Goal: Information Seeking & Learning: Check status

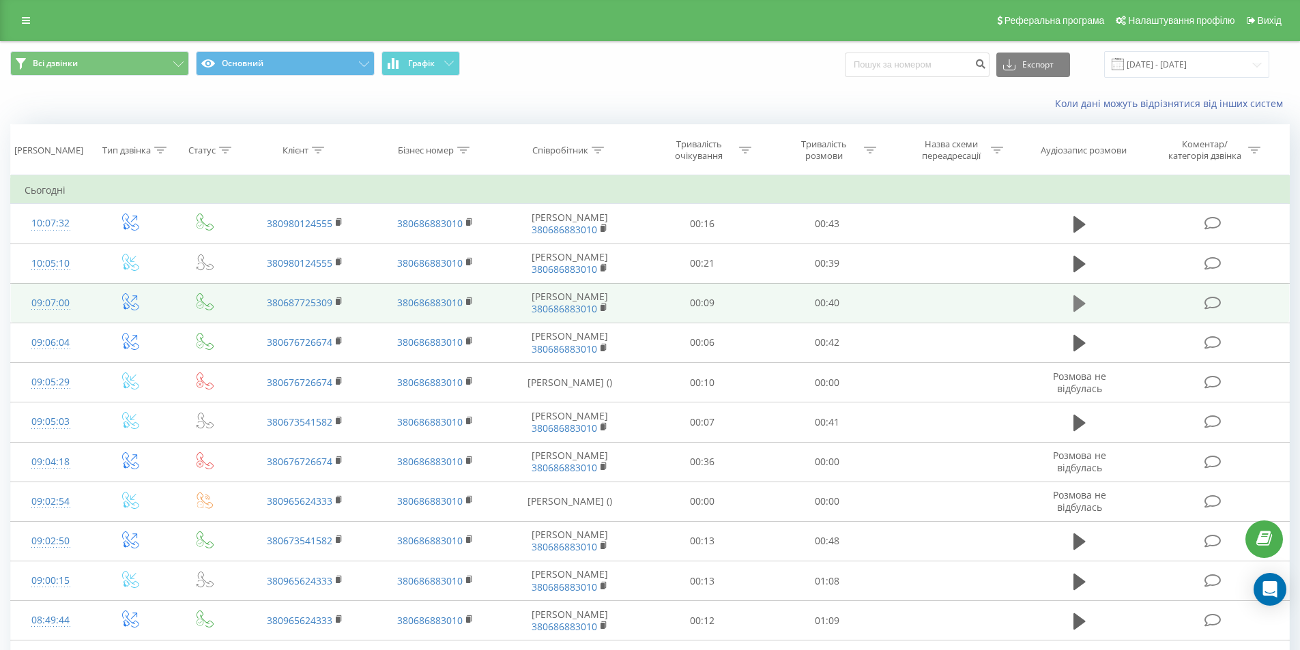
click at [1080, 302] on icon at bounding box center [1079, 303] width 12 height 16
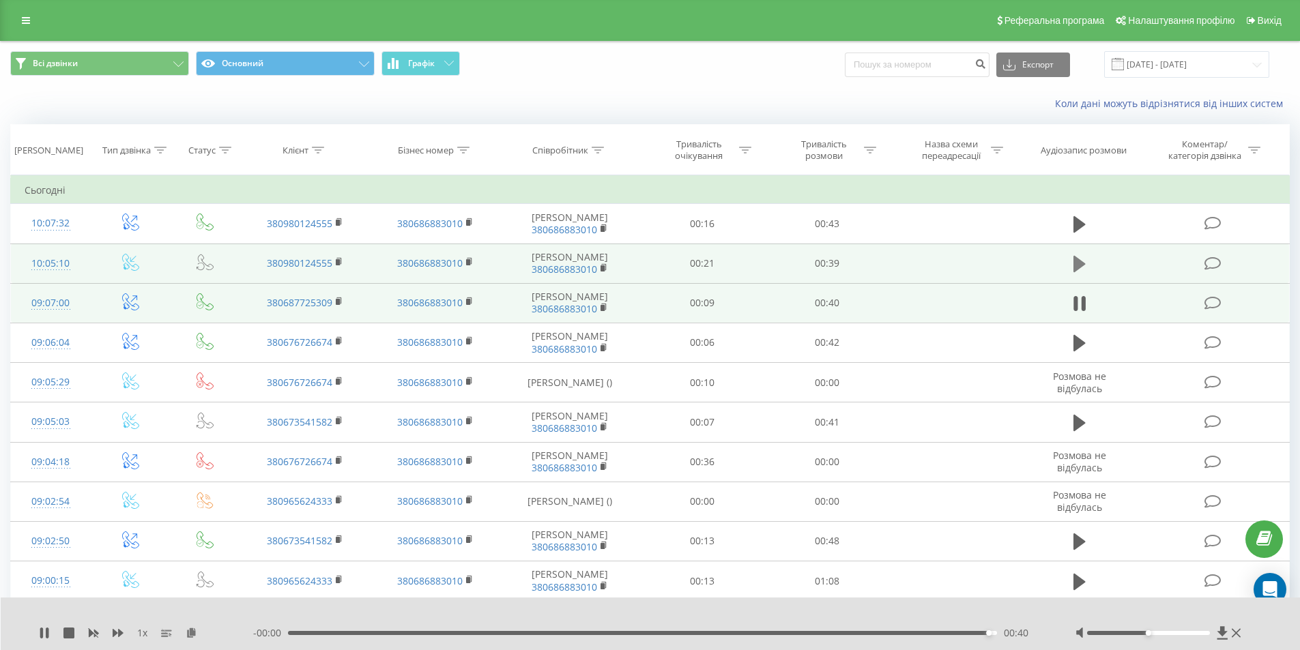
click at [1075, 265] on icon at bounding box center [1079, 264] width 12 height 16
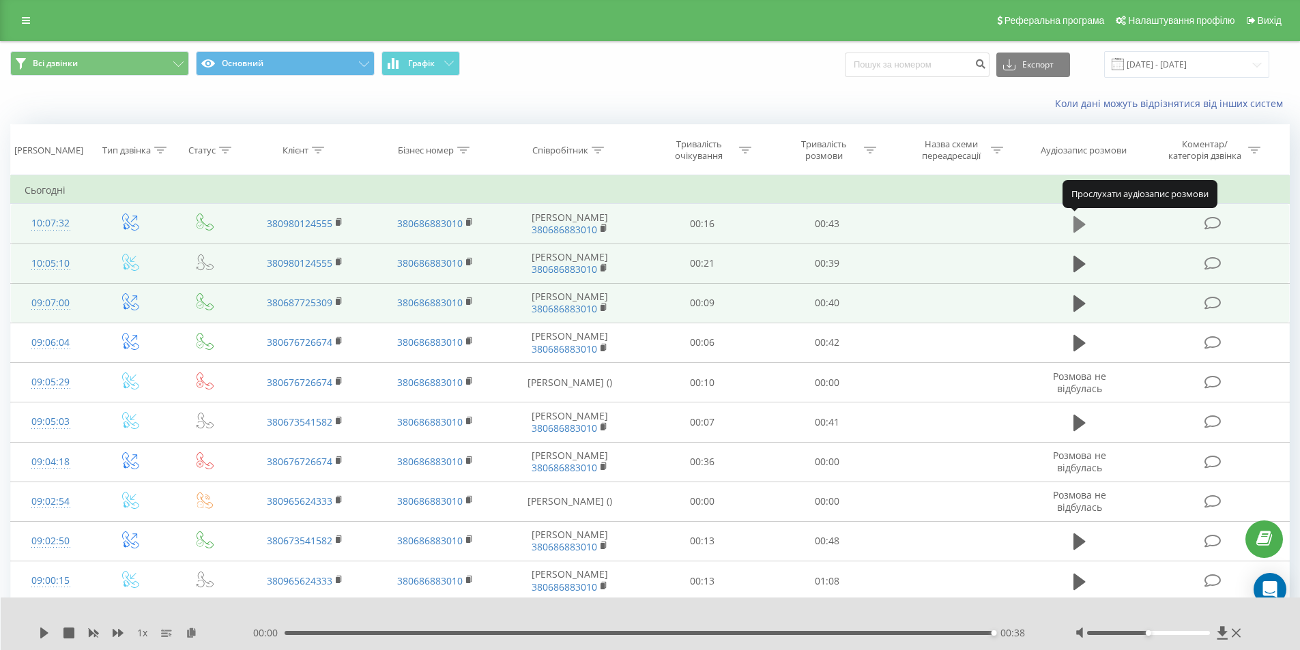
click at [1078, 228] on icon at bounding box center [1079, 224] width 12 height 16
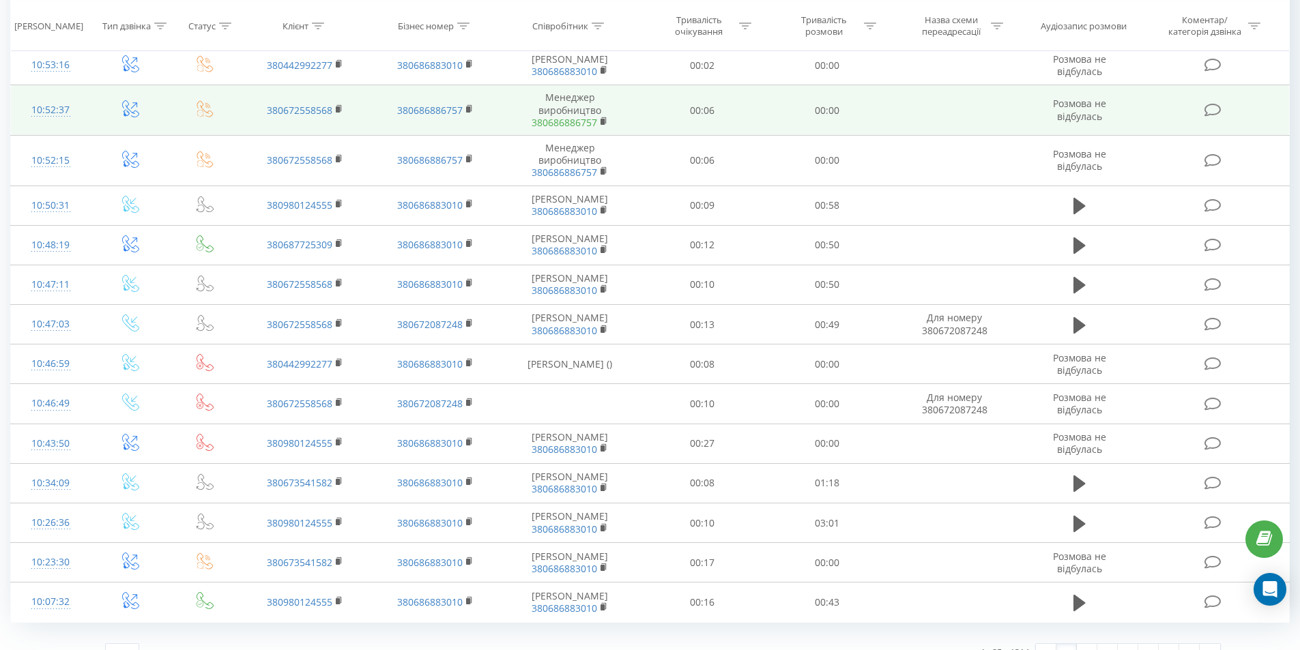
scroll to position [319, 0]
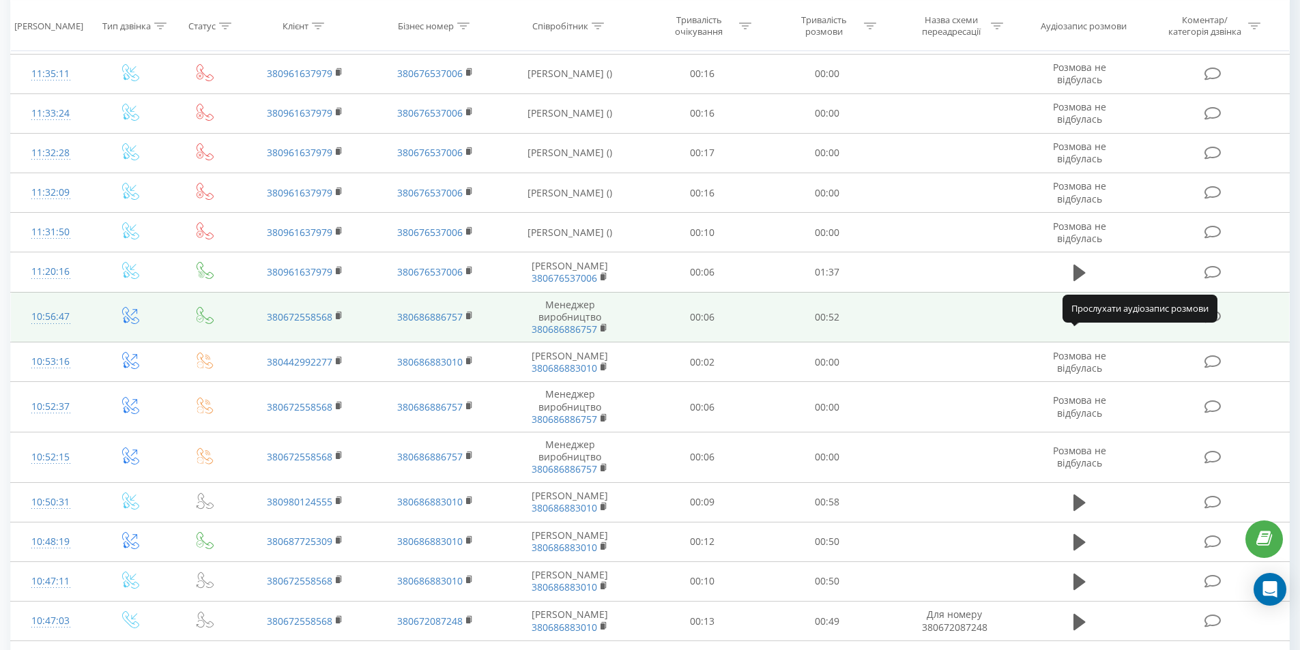
click at [1077, 326] on icon at bounding box center [1079, 318] width 12 height 16
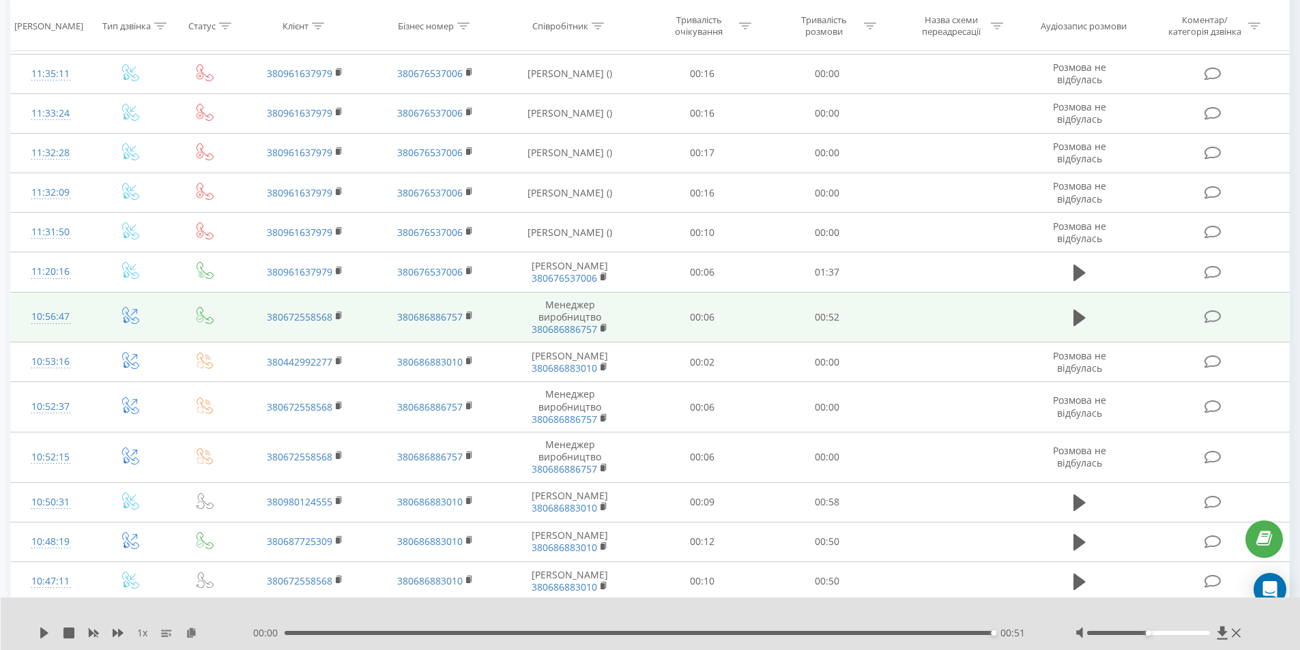
click at [1081, 328] on icon at bounding box center [1079, 317] width 12 height 19
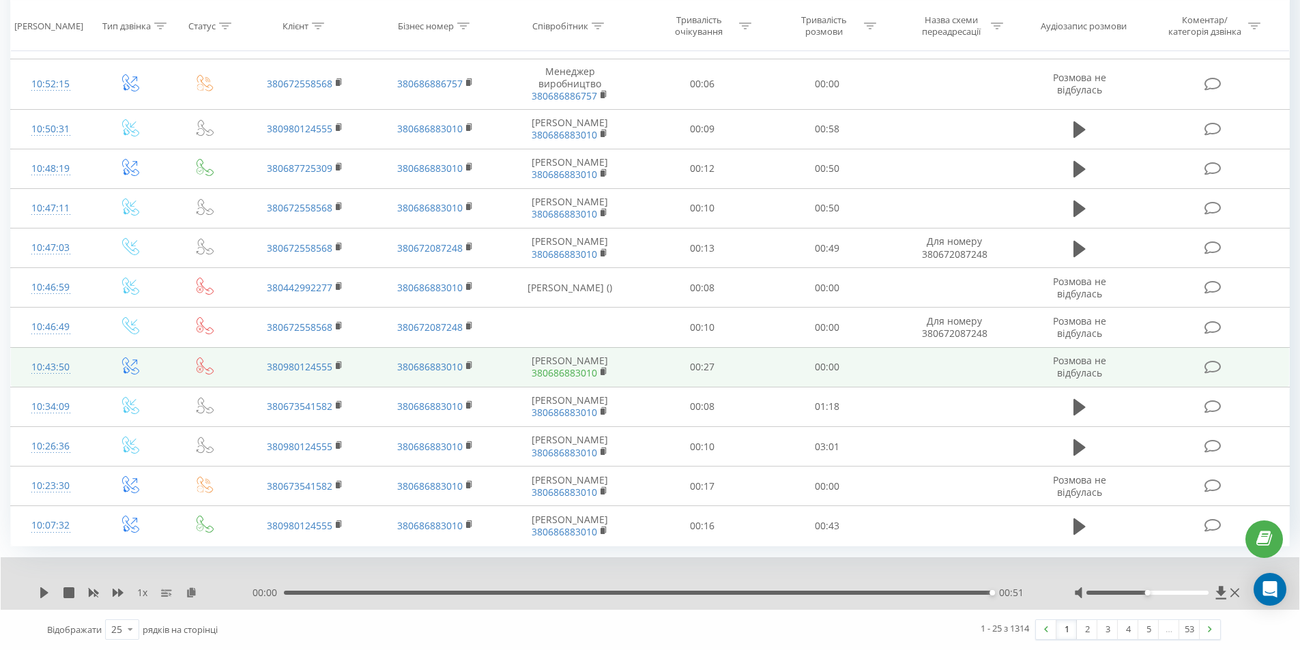
scroll to position [713, 0]
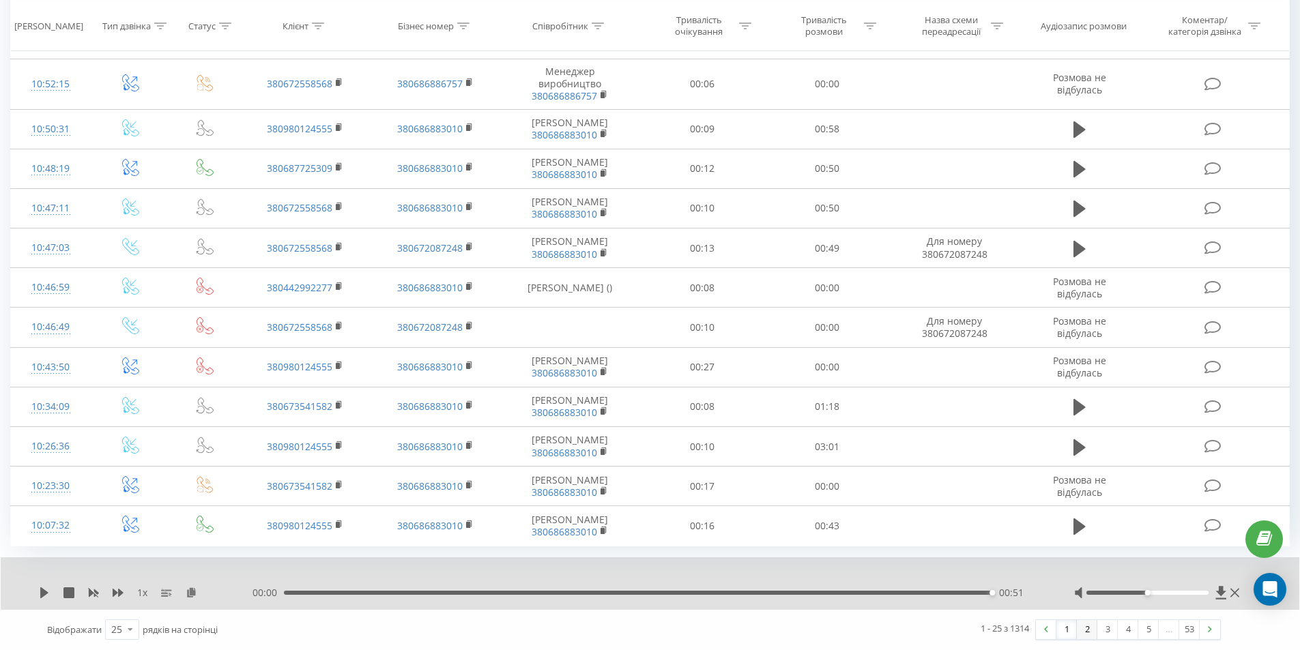
click at [1090, 631] on link "2" at bounding box center [1087, 629] width 20 height 19
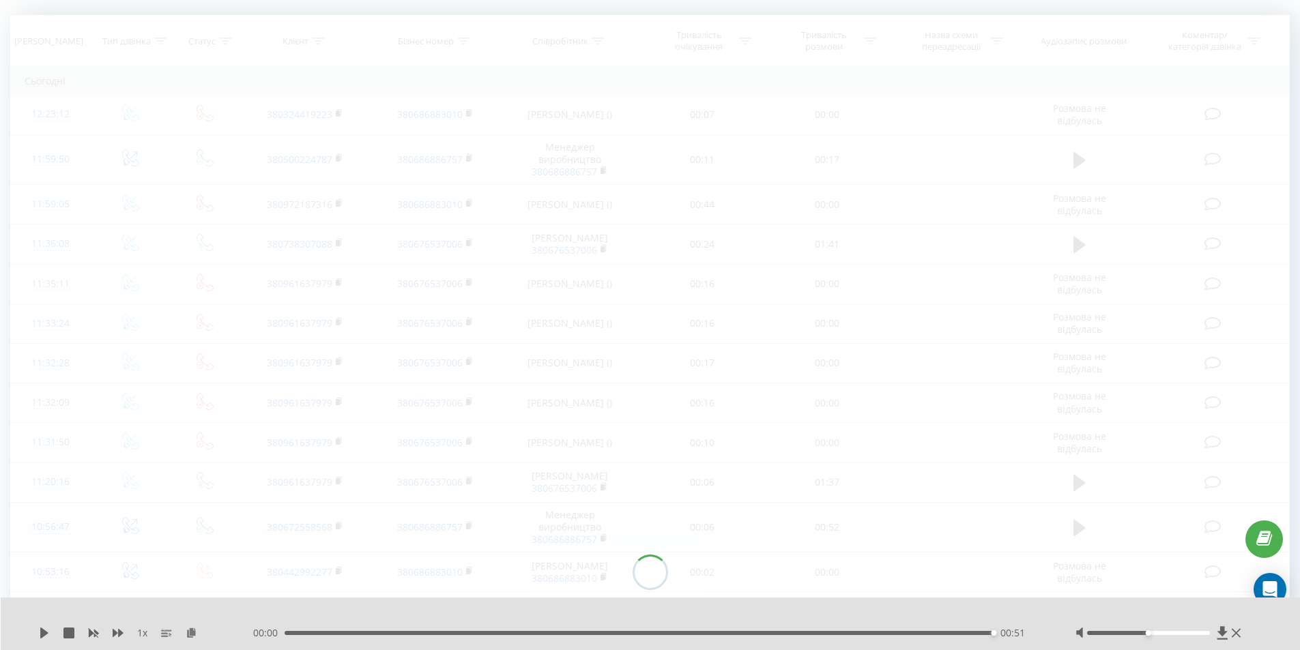
scroll to position [90, 0]
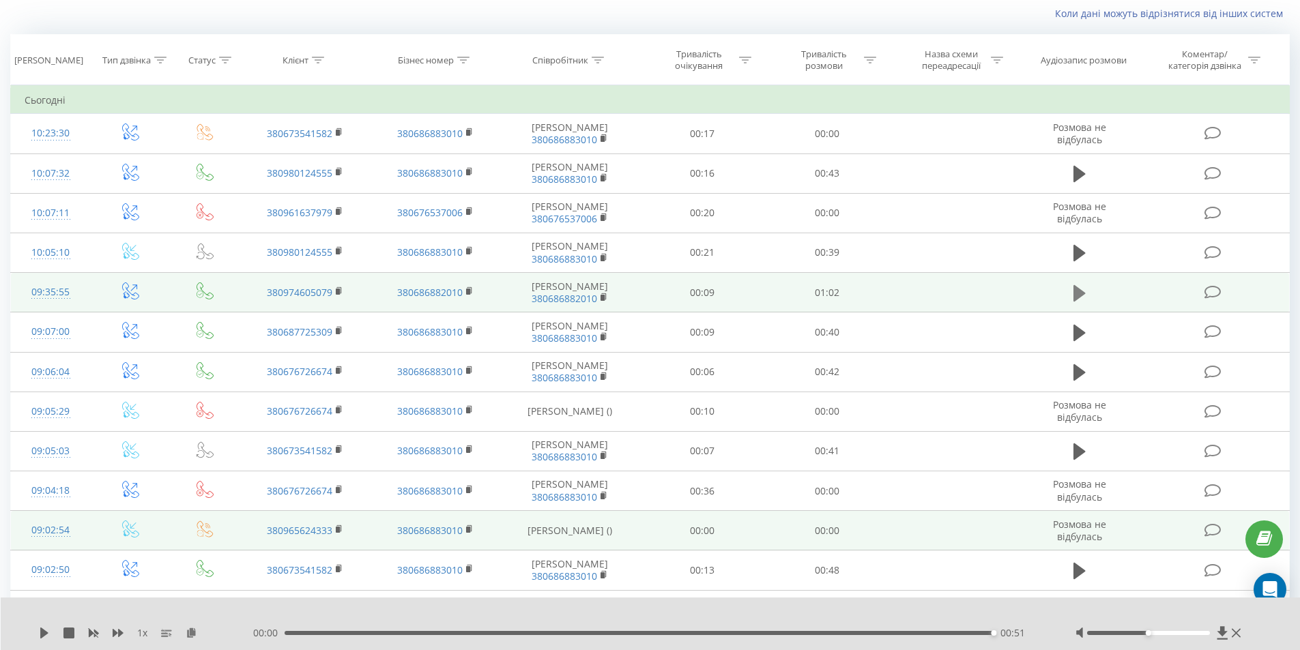
click at [1078, 301] on icon at bounding box center [1079, 293] width 12 height 16
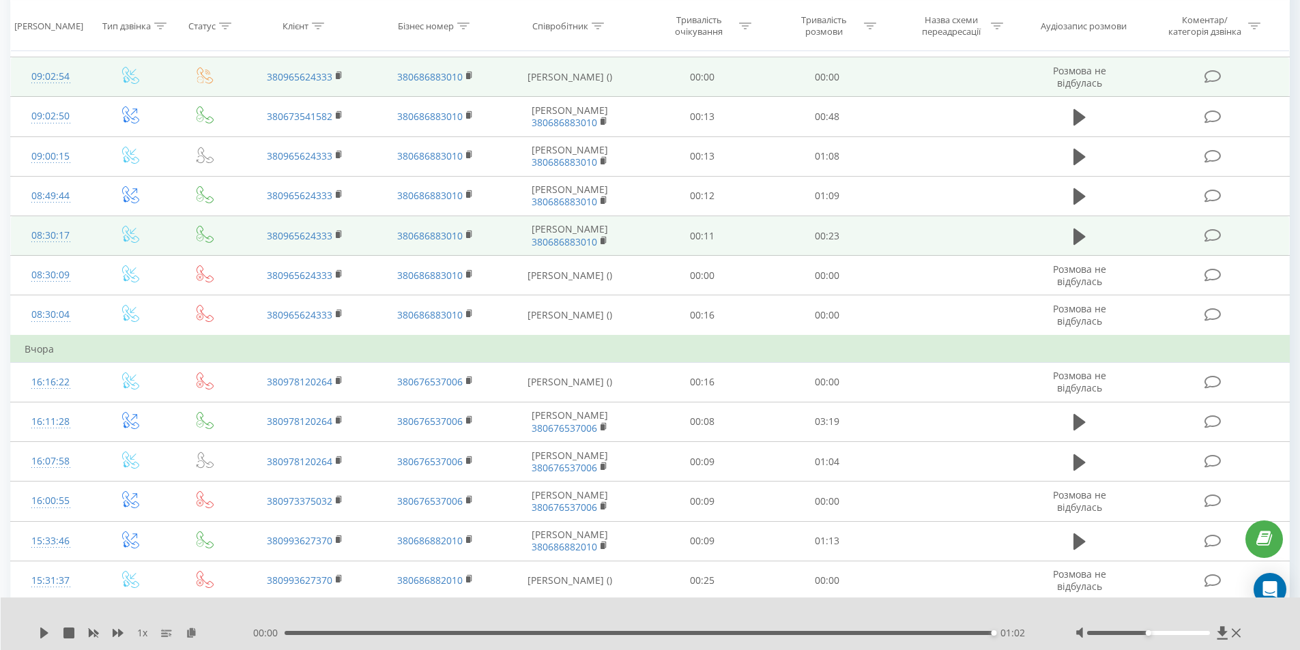
scroll to position [568, 0]
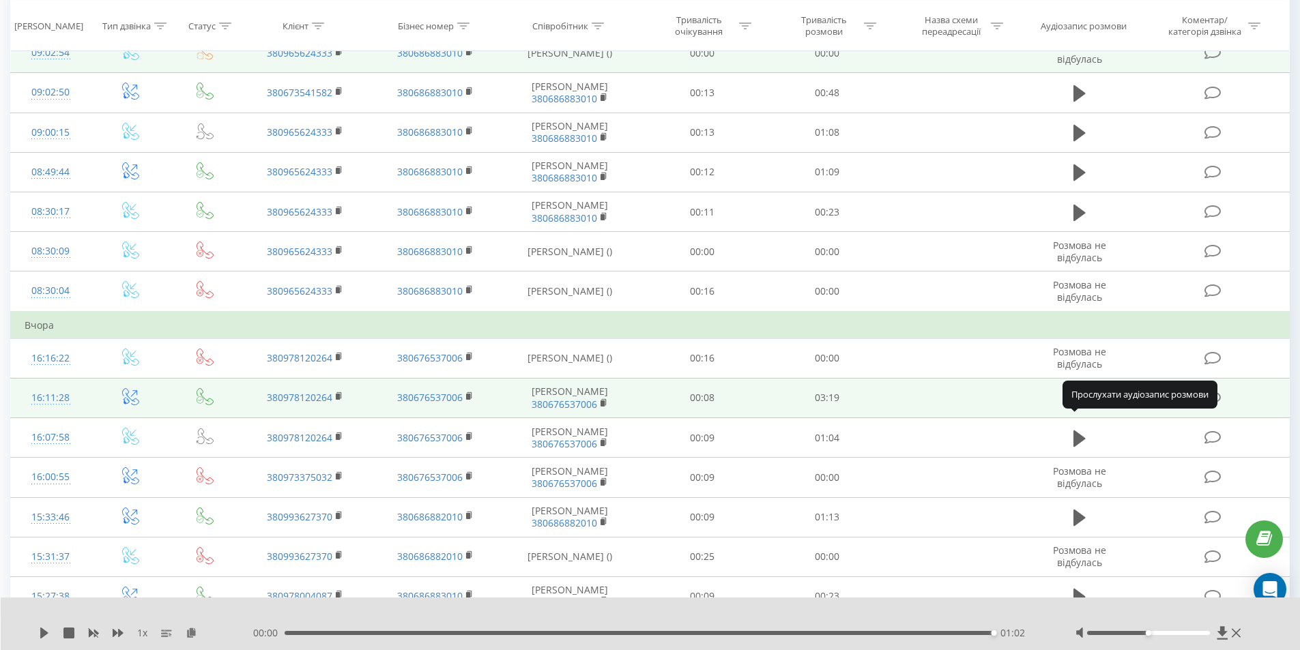
click at [1078, 407] on icon at bounding box center [1079, 398] width 12 height 16
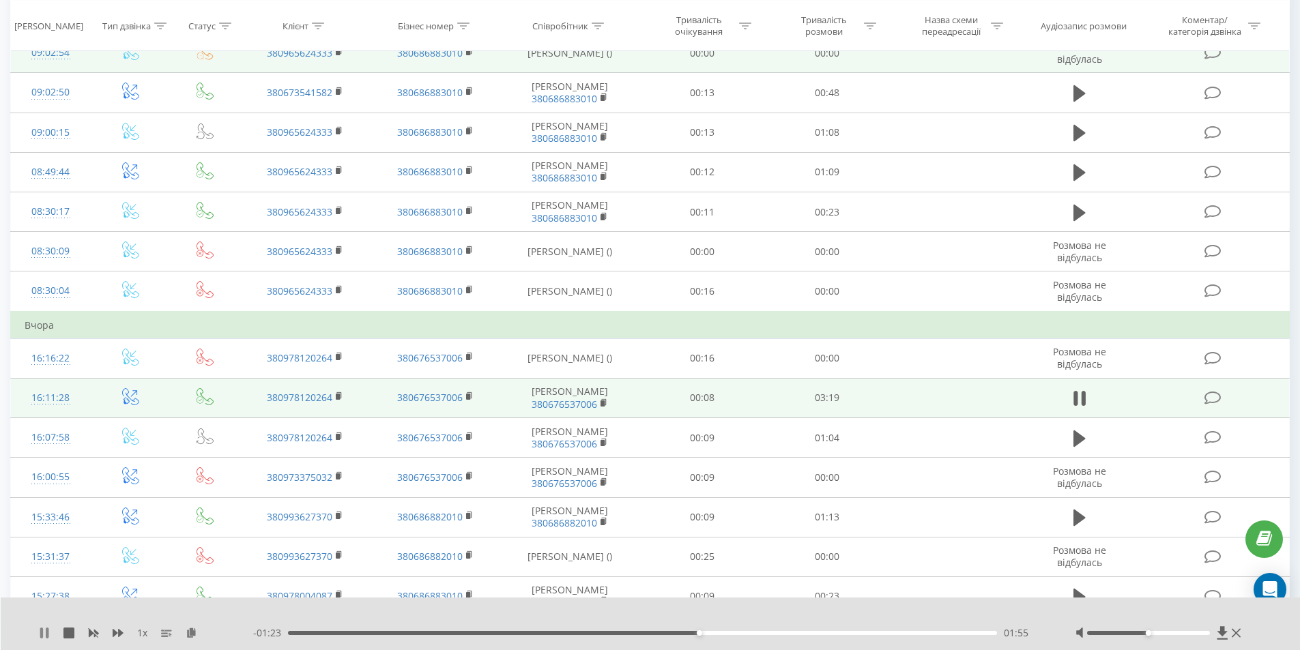
click at [42, 634] on icon at bounding box center [41, 633] width 3 height 11
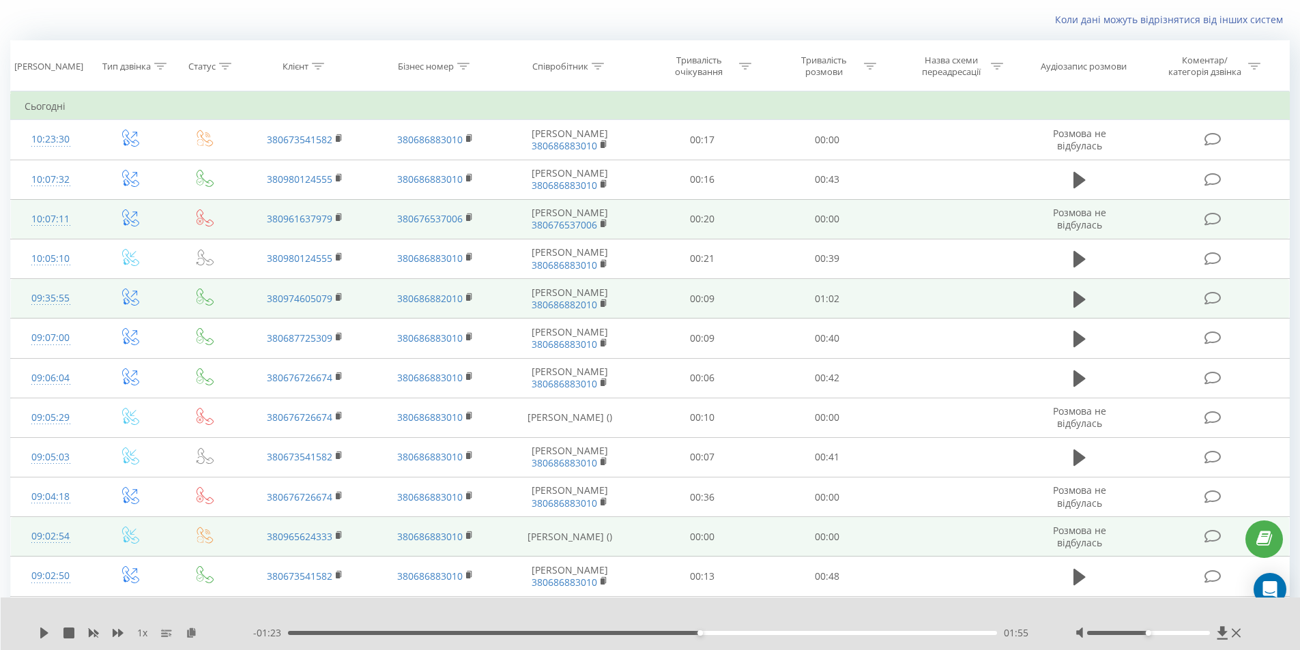
scroll to position [0, 0]
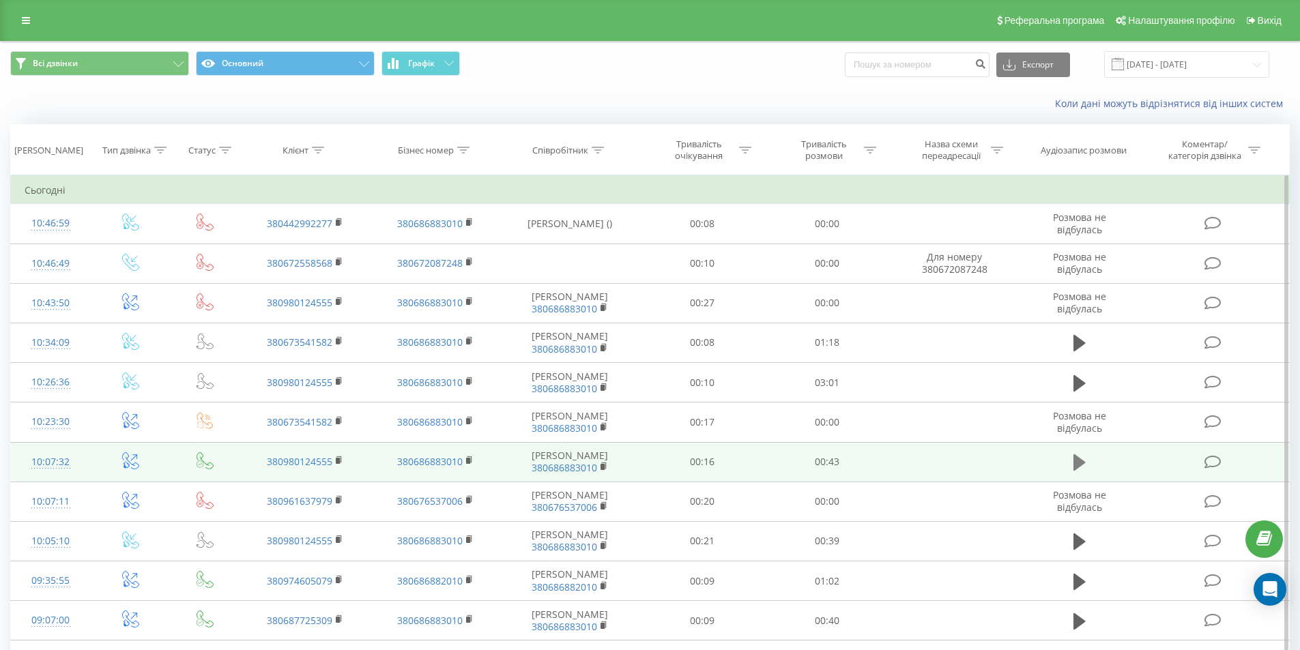
click at [1078, 461] on icon at bounding box center [1079, 462] width 12 height 16
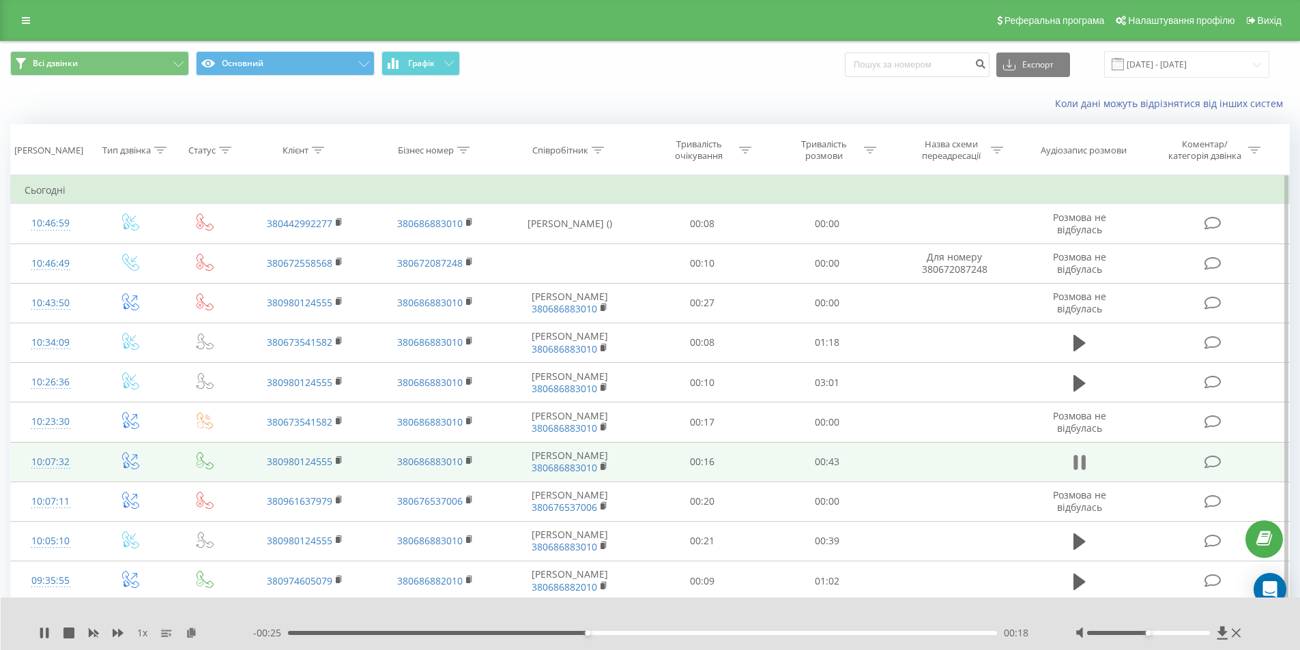
click at [1077, 460] on icon at bounding box center [1075, 462] width 4 height 15
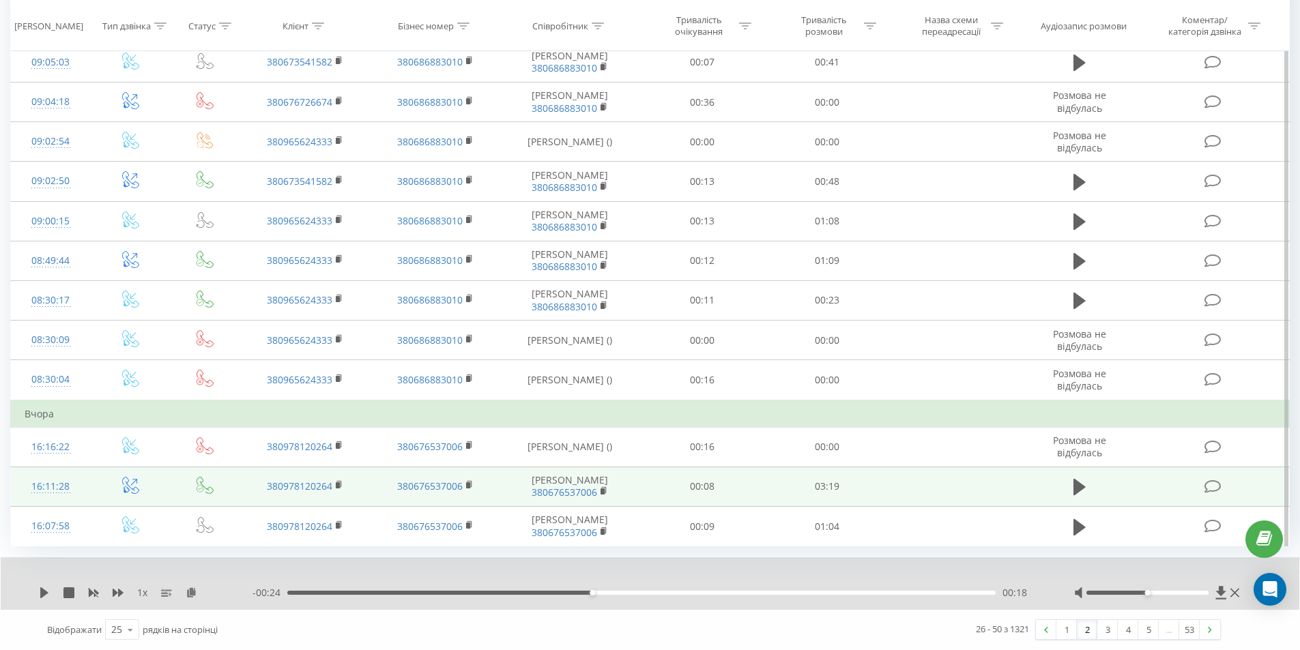
scroll to position [720, 0]
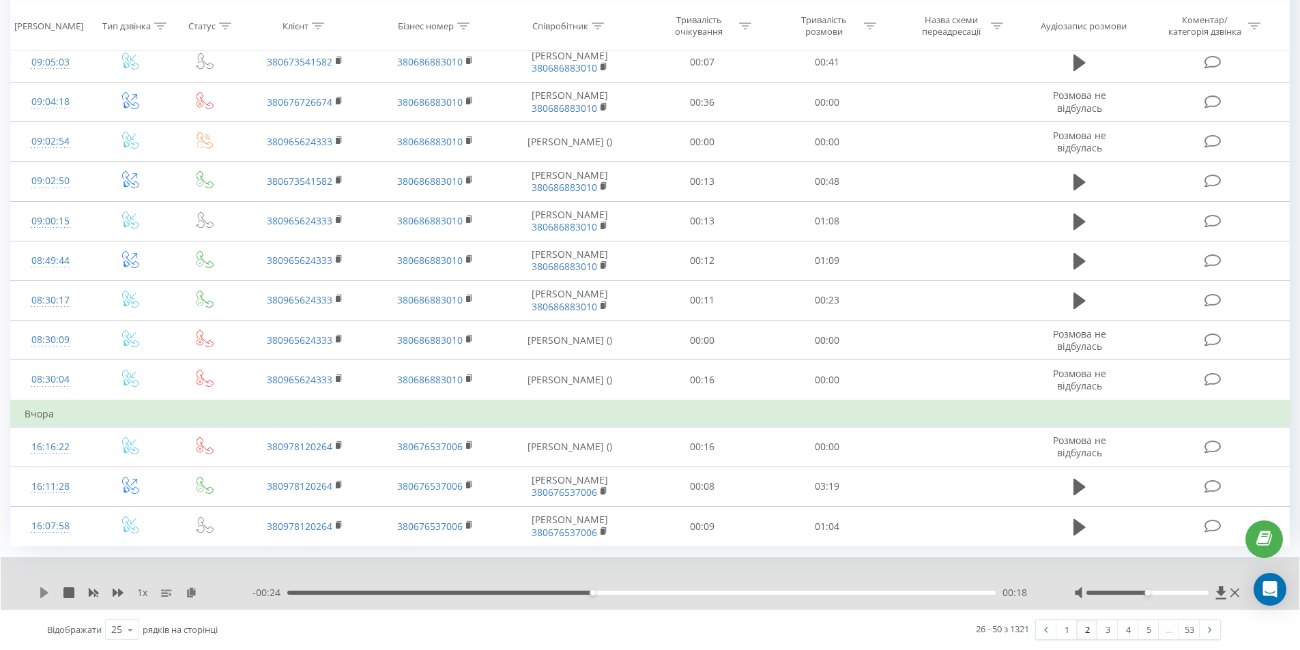
click at [43, 592] on icon at bounding box center [44, 593] width 8 height 11
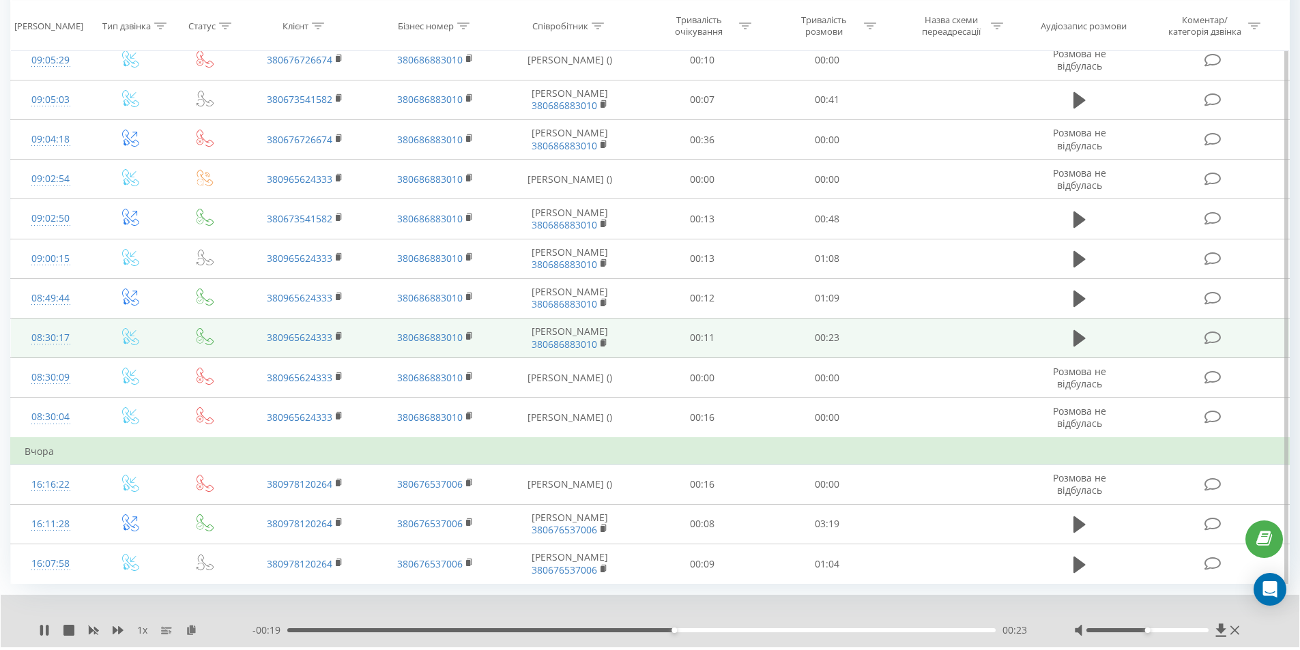
scroll to position [667, 0]
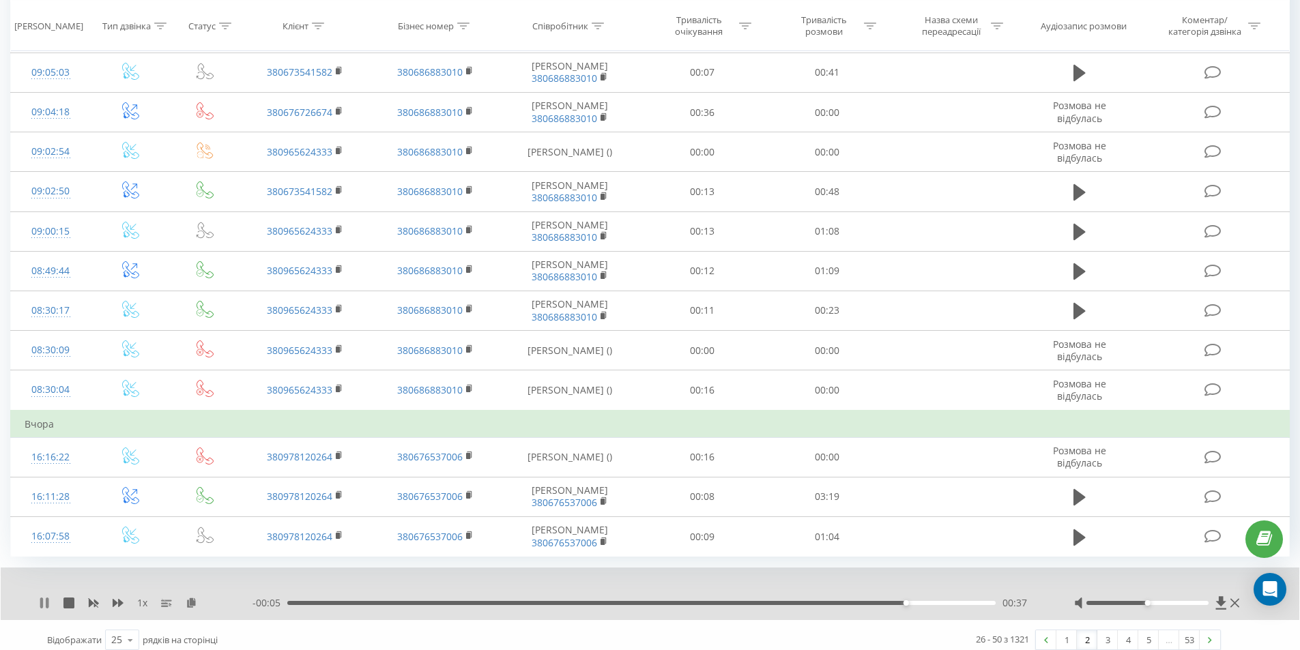
click at [46, 609] on icon at bounding box center [44, 603] width 11 height 11
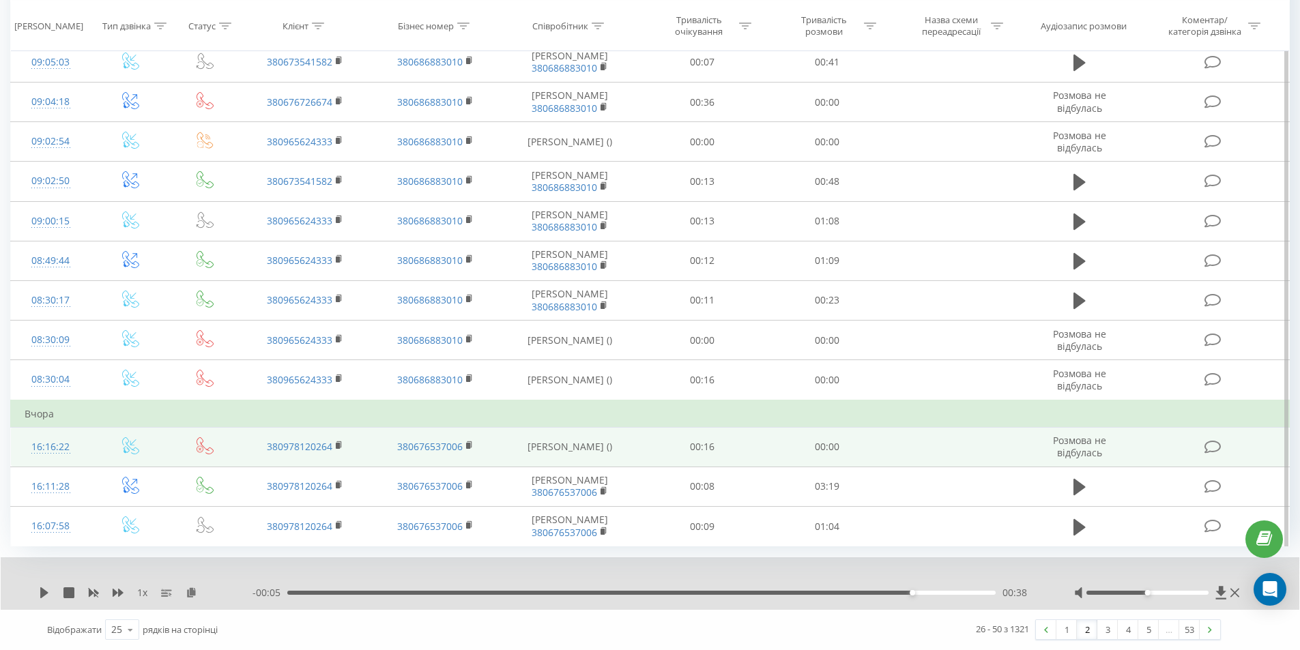
scroll to position [720, 0]
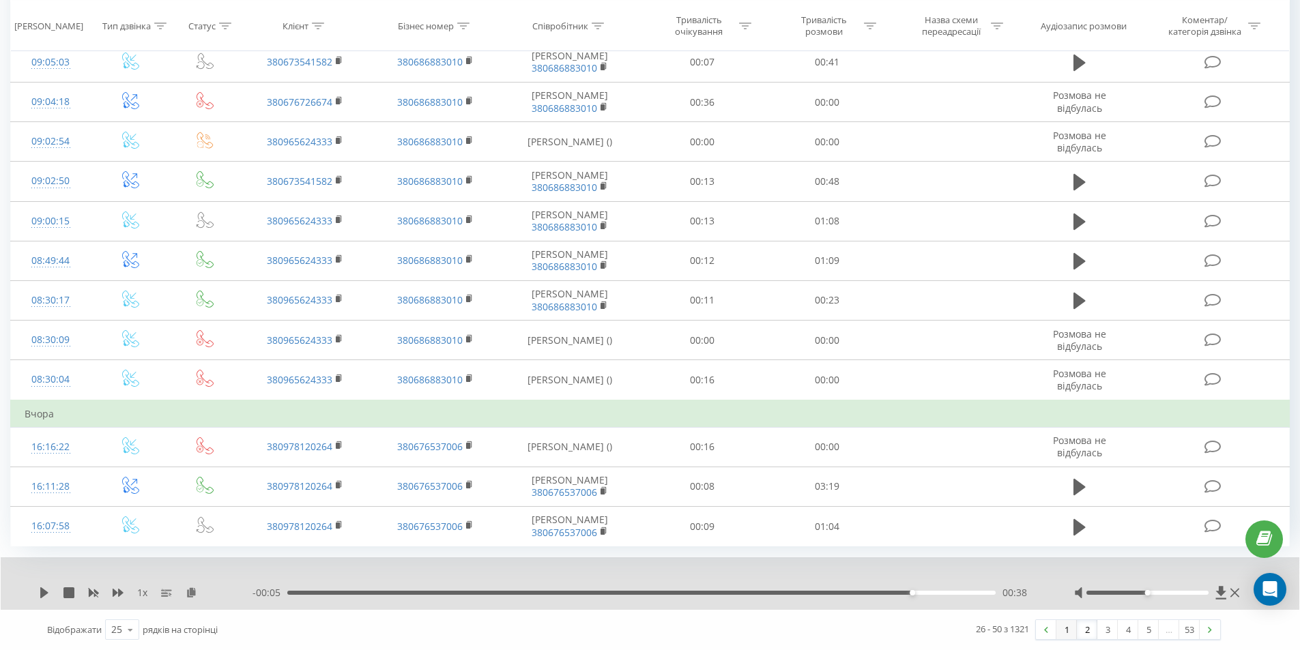
click at [1063, 630] on link "1" at bounding box center [1066, 629] width 20 height 19
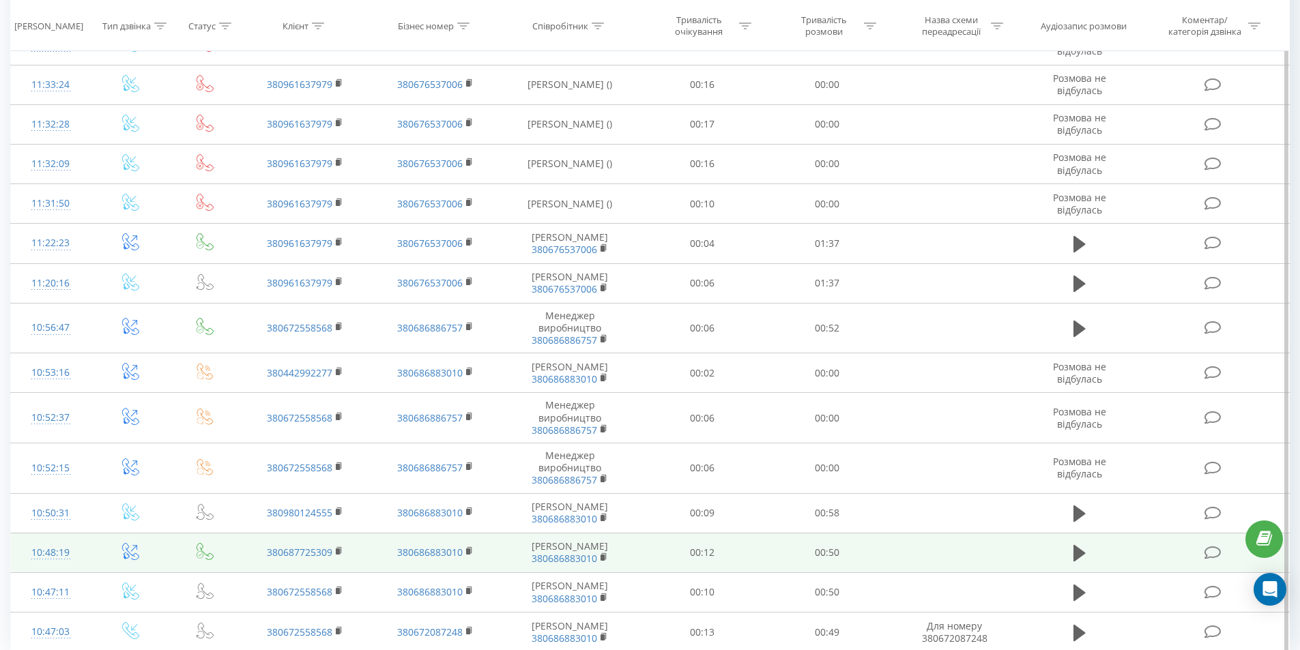
scroll to position [703, 0]
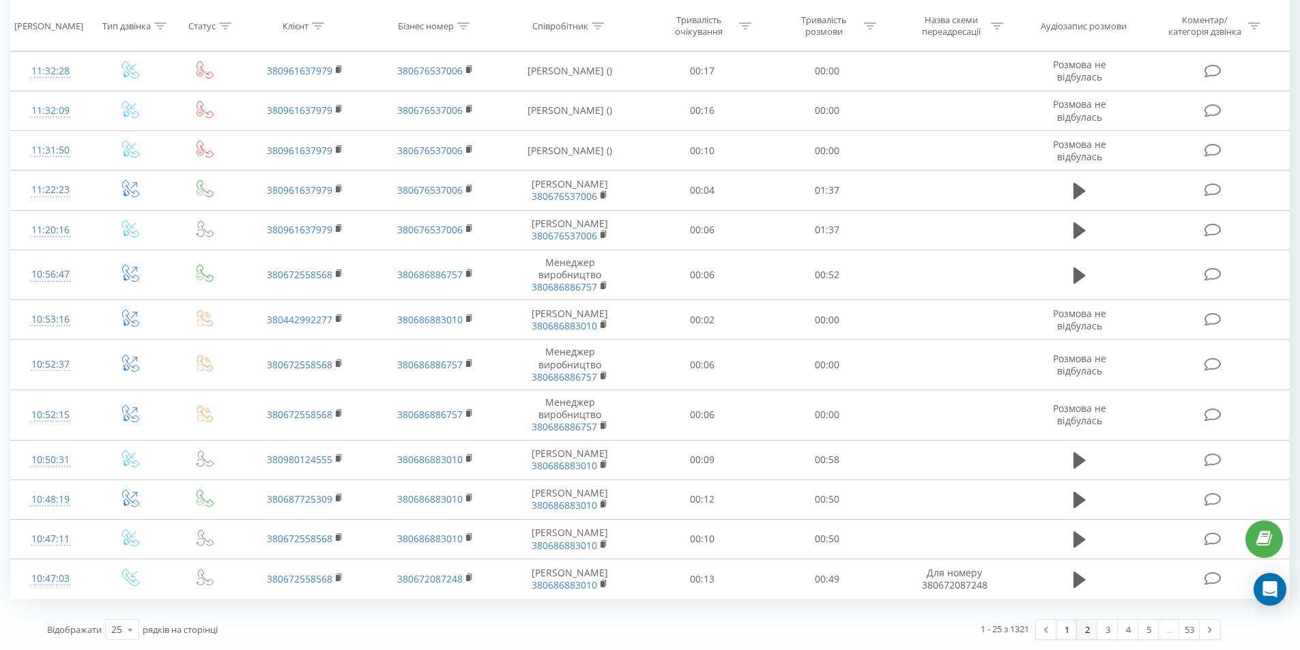
click at [1088, 627] on link "2" at bounding box center [1087, 629] width 20 height 19
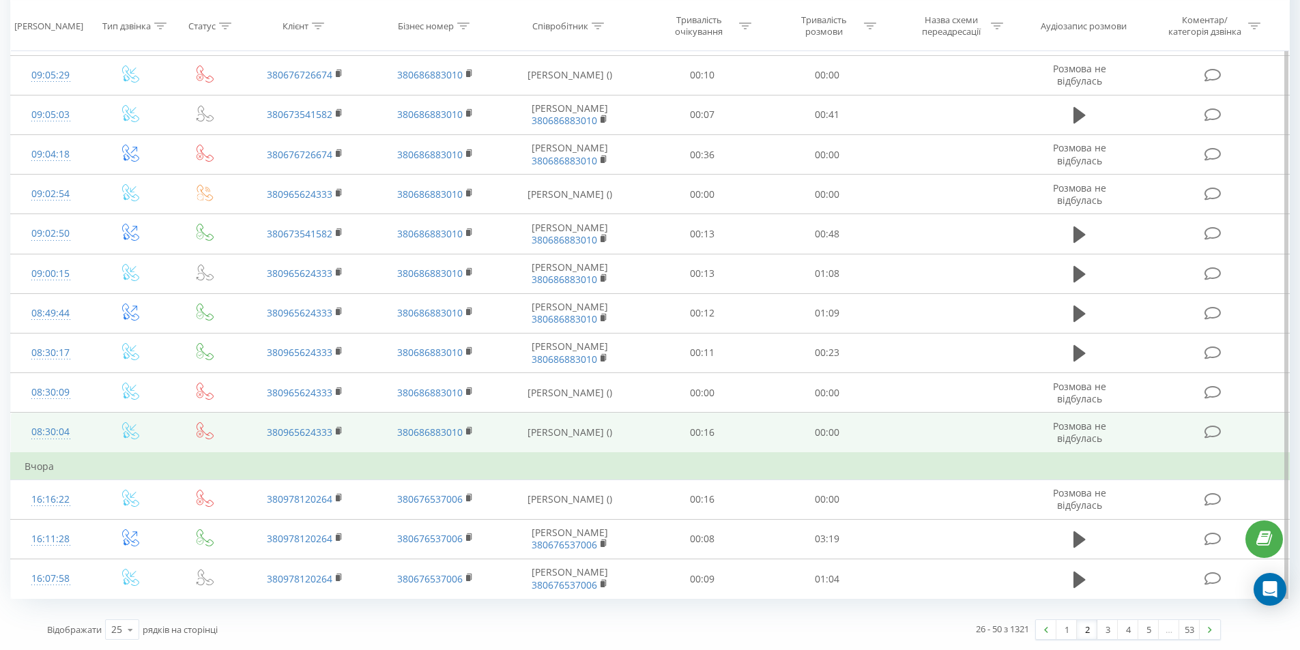
scroll to position [667, 0]
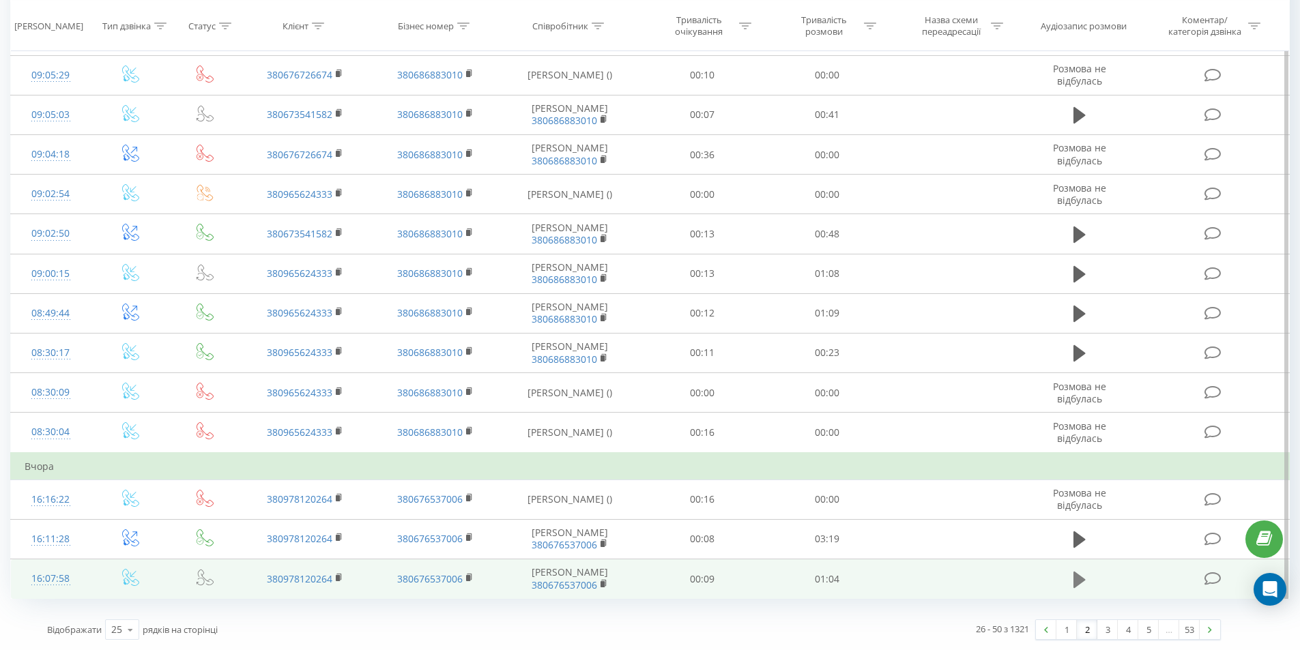
click at [1074, 573] on icon at bounding box center [1079, 579] width 12 height 16
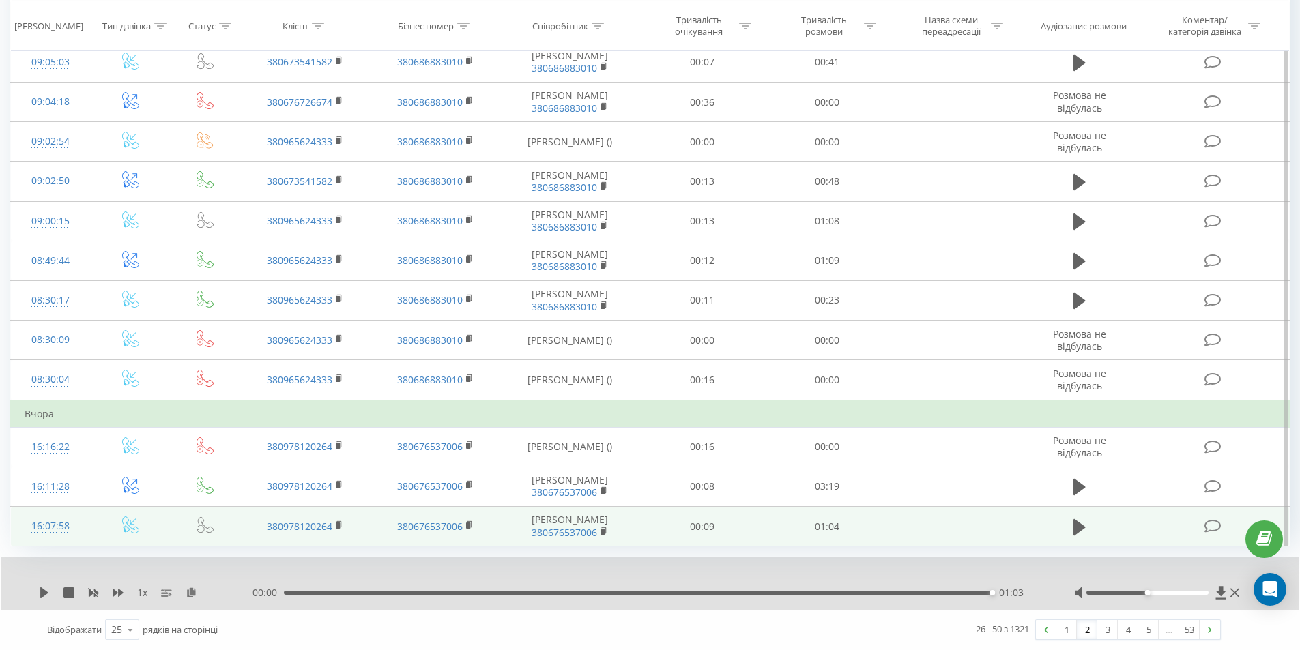
scroll to position [720, 0]
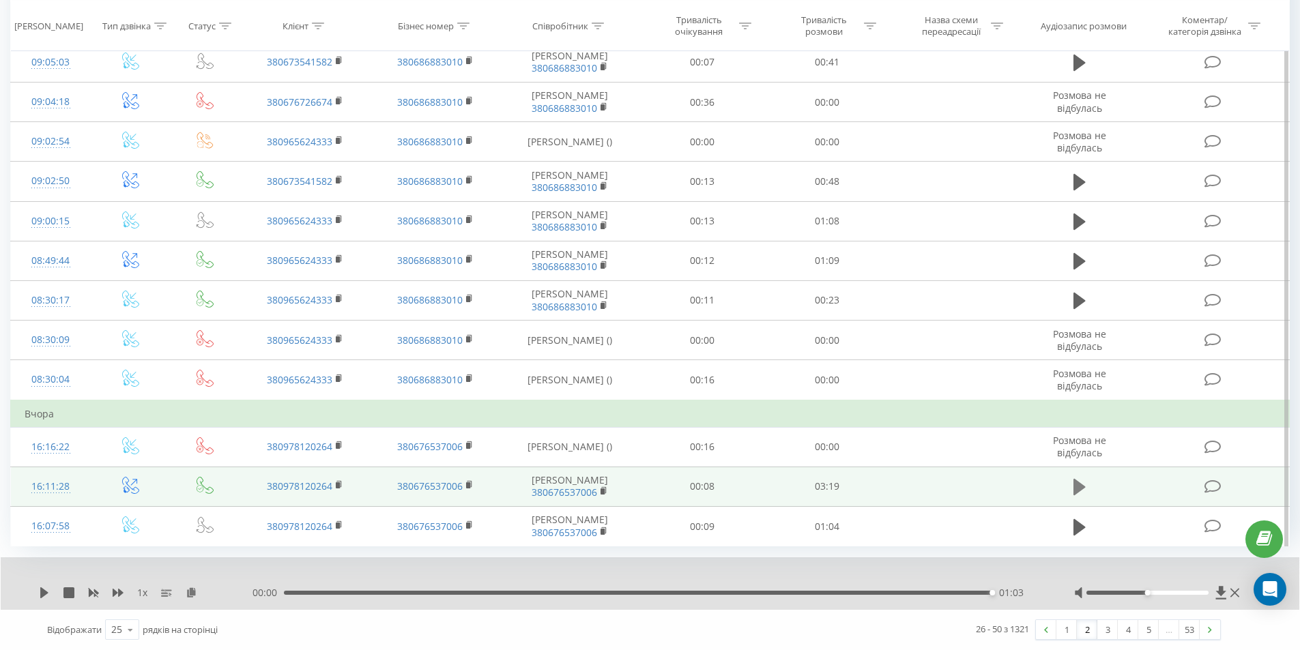
click at [1073, 477] on button at bounding box center [1079, 487] width 20 height 20
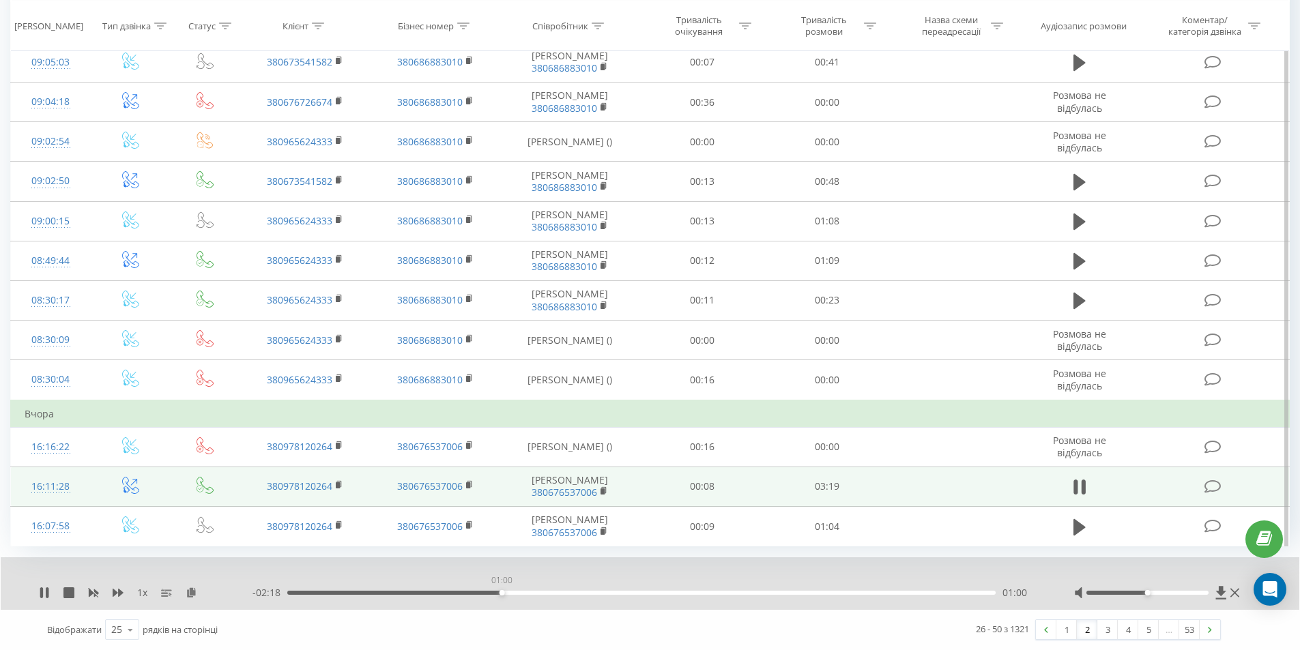
drag, startPoint x: 312, startPoint y: 592, endPoint x: 517, endPoint y: 590, distance: 204.7
click at [504, 591] on div "01:00" at bounding box center [641, 593] width 708 height 4
drag, startPoint x: 558, startPoint y: 592, endPoint x: 591, endPoint y: 591, distance: 32.8
click at [591, 591] on div "01:23" at bounding box center [641, 593] width 708 height 4
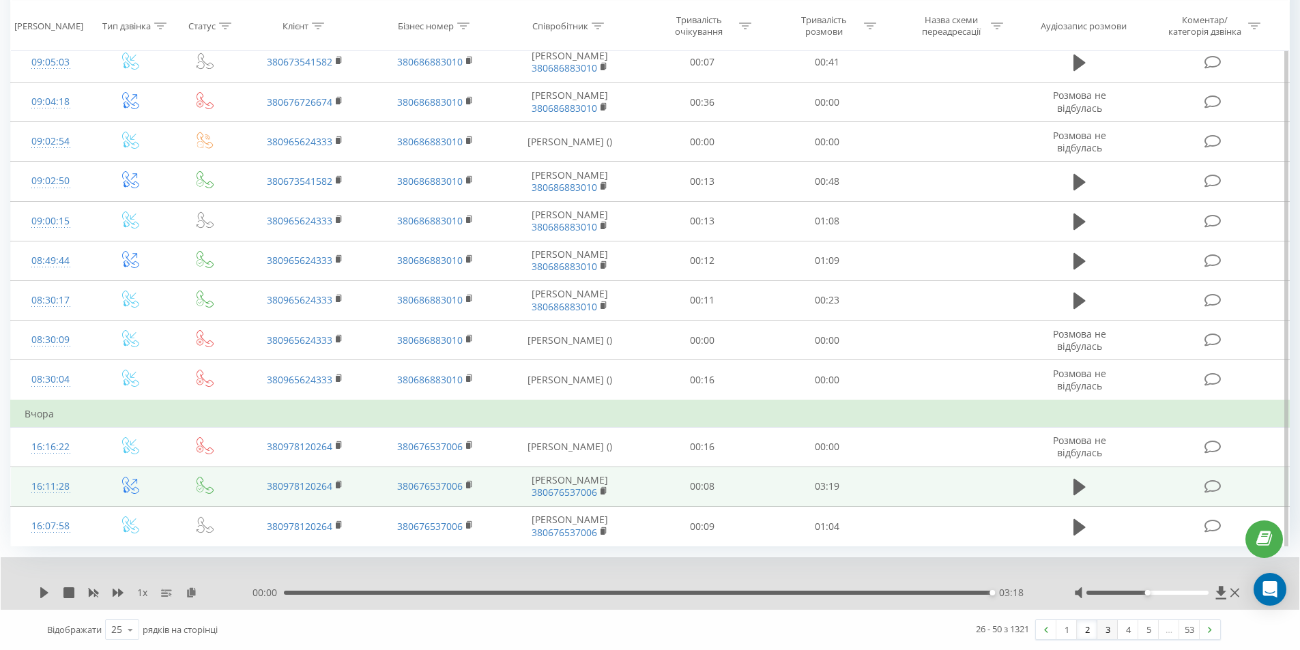
click at [1110, 627] on link "3" at bounding box center [1107, 629] width 20 height 19
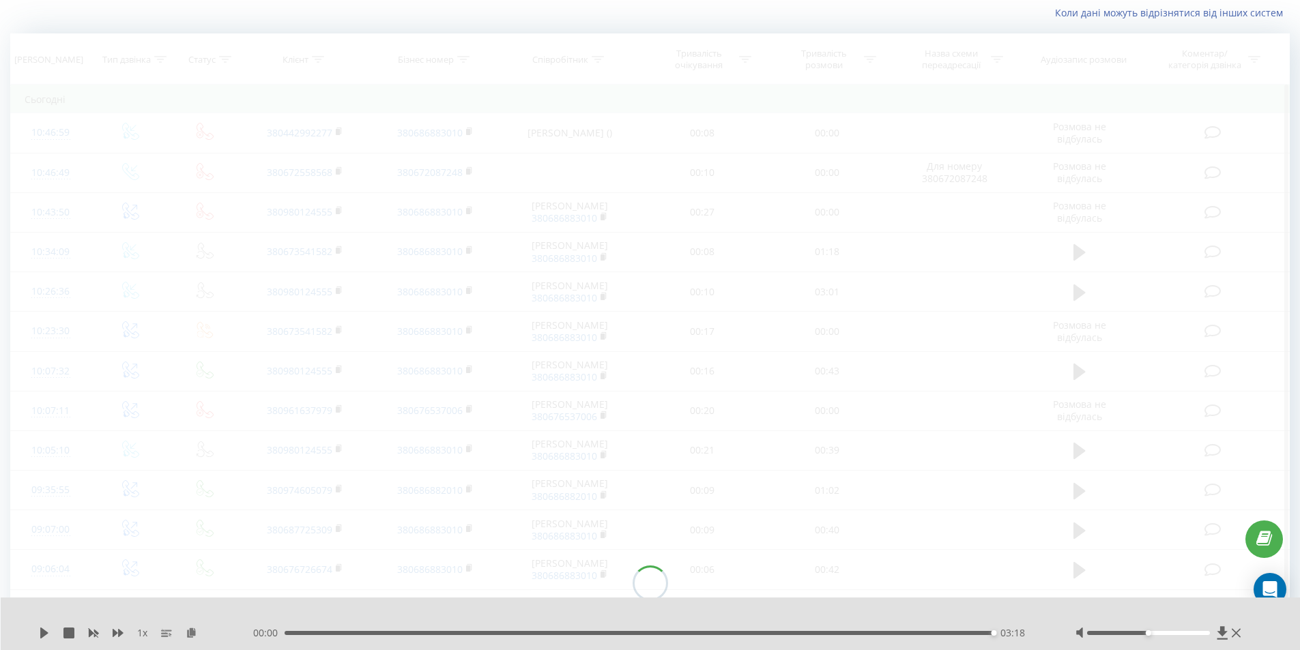
scroll to position [90, 0]
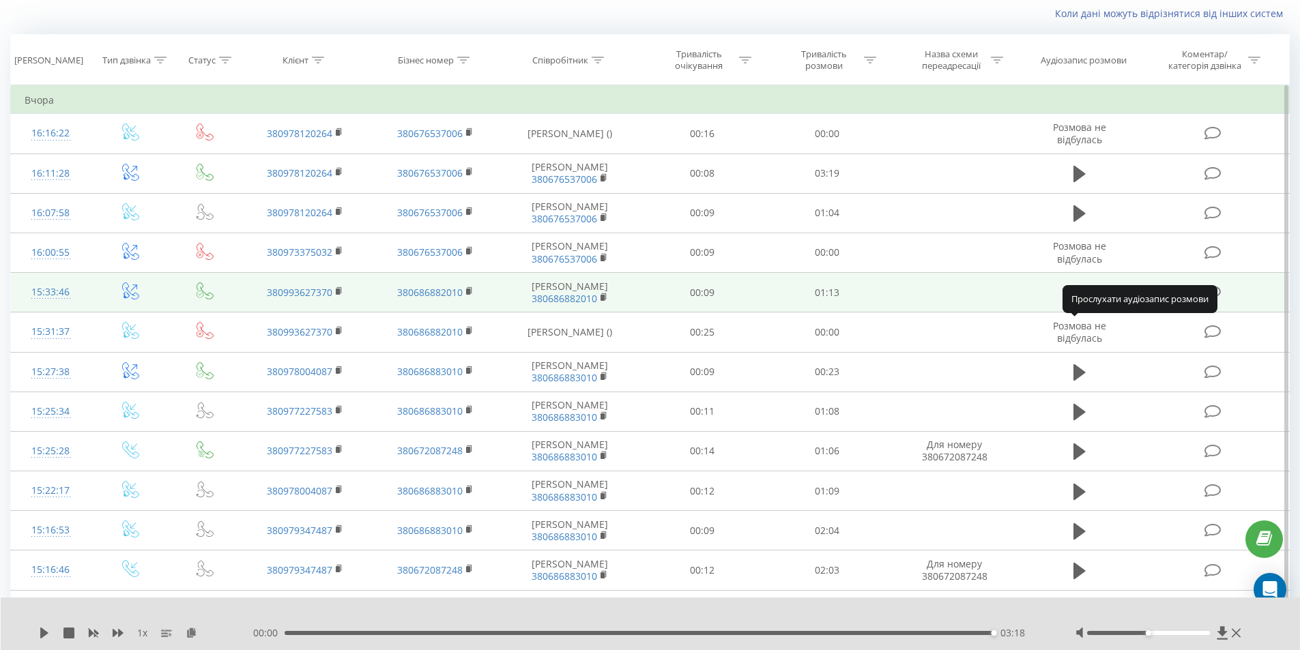
click at [1082, 301] on icon at bounding box center [1079, 293] width 12 height 16
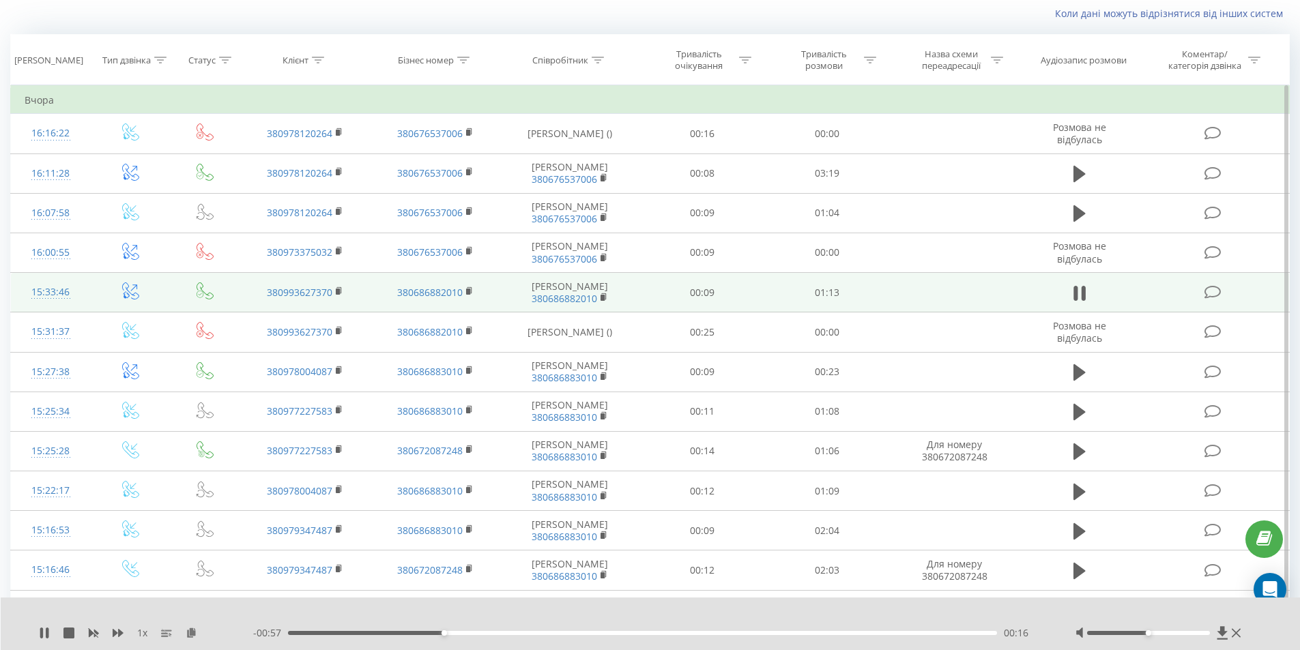
click at [1082, 301] on icon at bounding box center [1083, 293] width 4 height 15
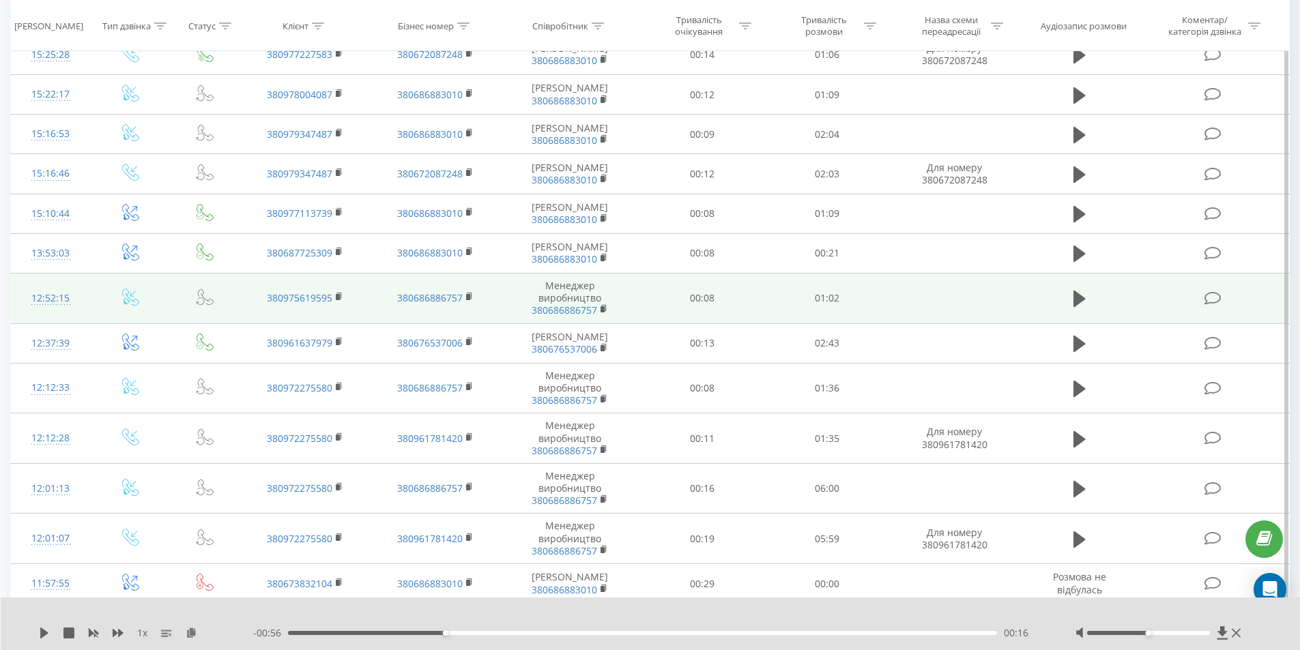
scroll to position [500, 0]
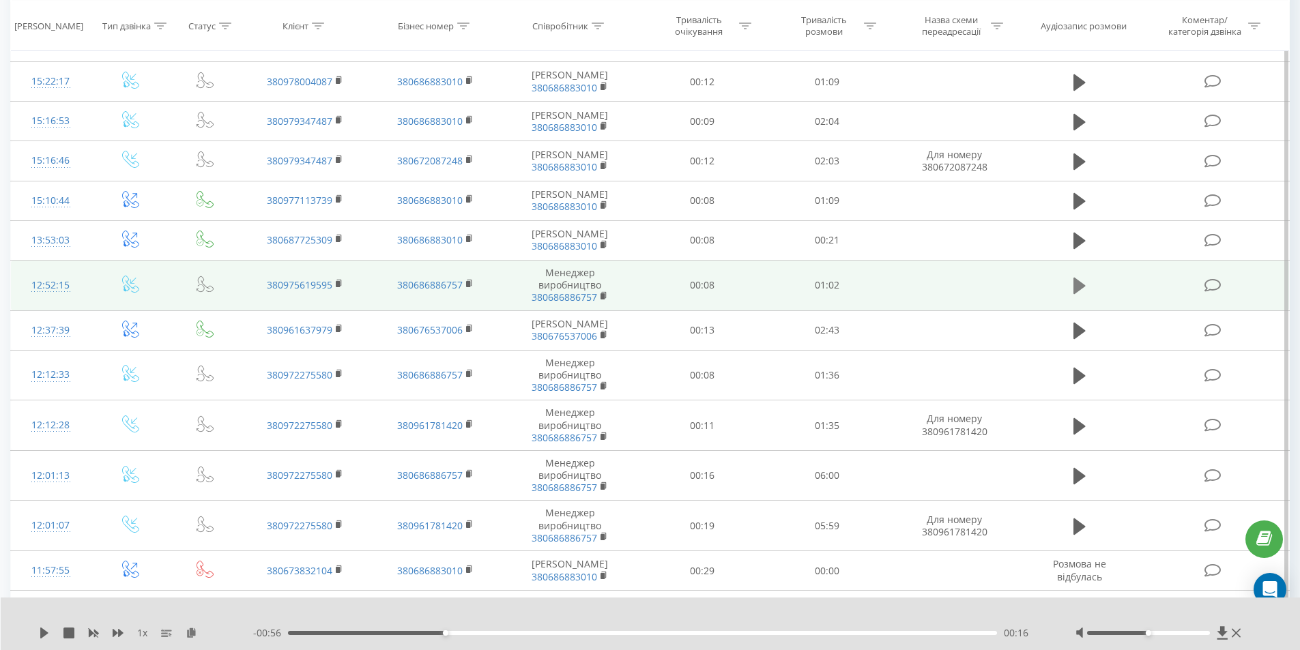
click at [1082, 295] on icon at bounding box center [1079, 285] width 12 height 19
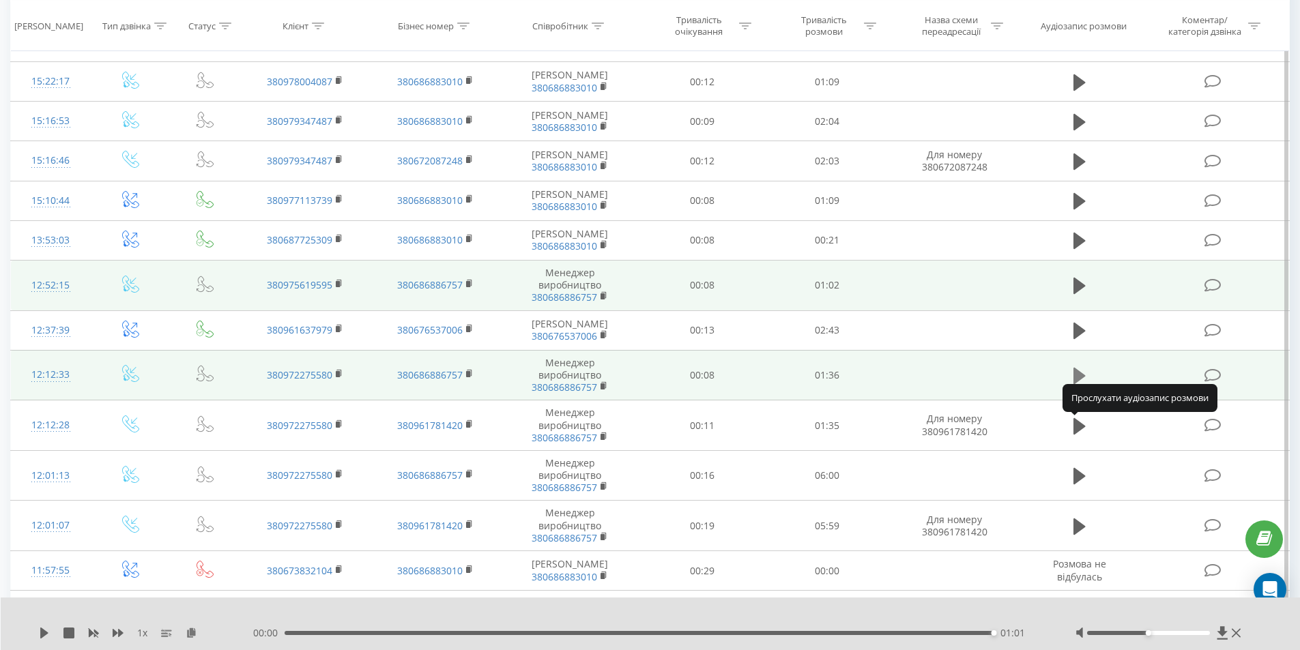
click at [1078, 384] on icon at bounding box center [1079, 376] width 12 height 16
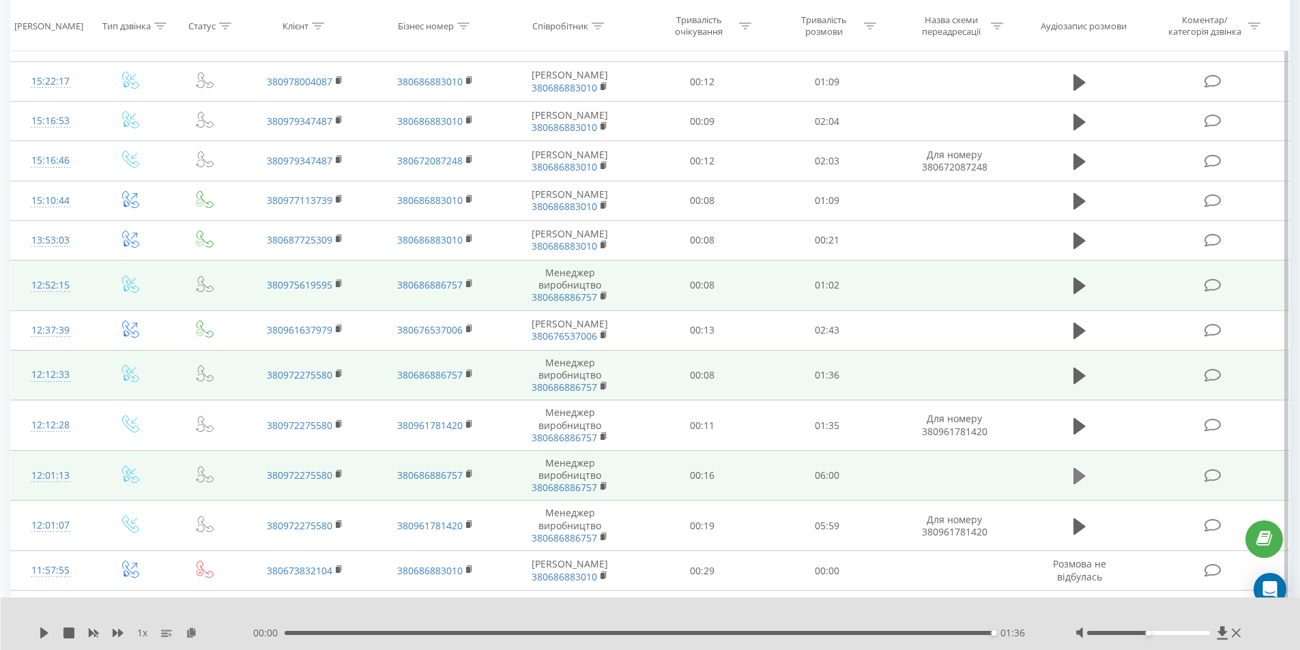
click at [1078, 485] on icon at bounding box center [1079, 476] width 12 height 16
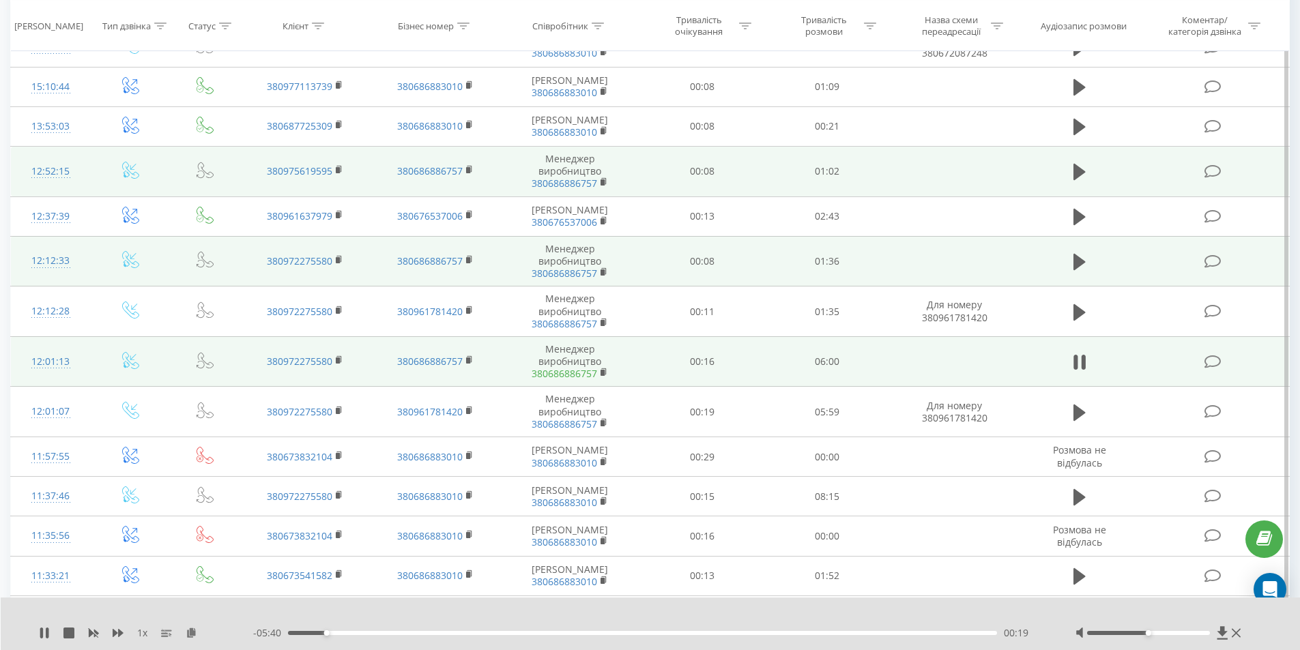
scroll to position [636, 0]
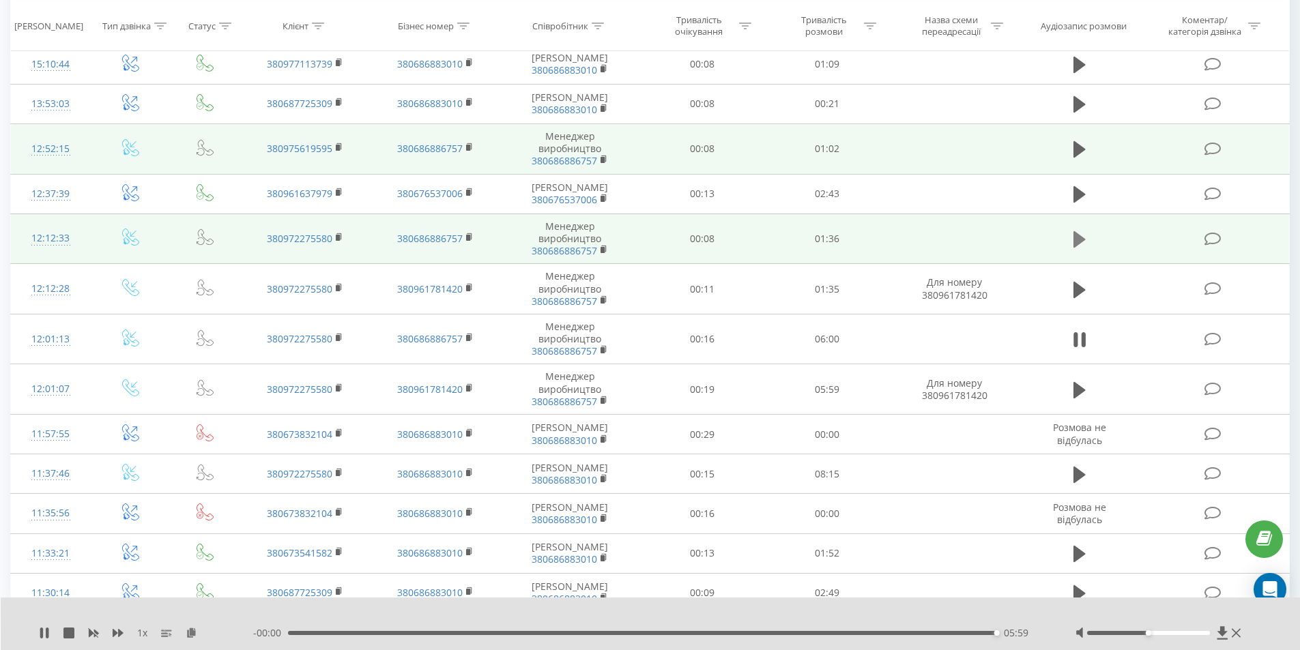
click at [1073, 248] on icon at bounding box center [1079, 239] width 12 height 16
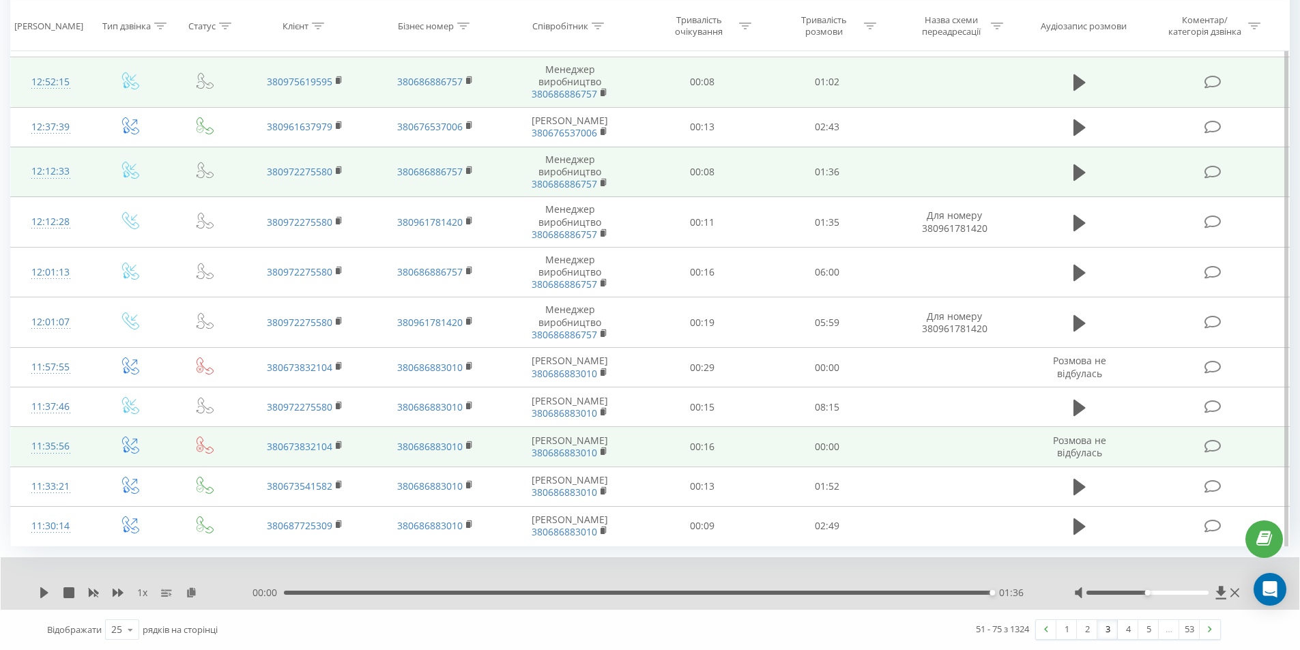
scroll to position [755, 0]
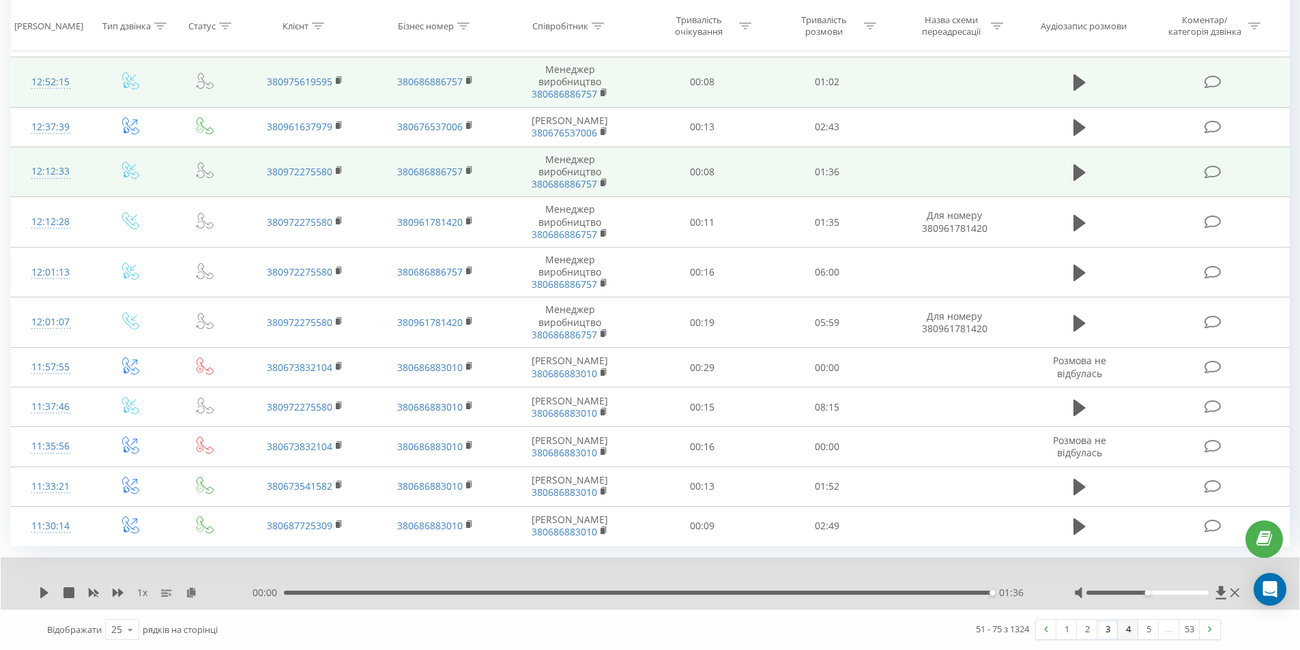
click at [1122, 631] on link "4" at bounding box center [1128, 629] width 20 height 19
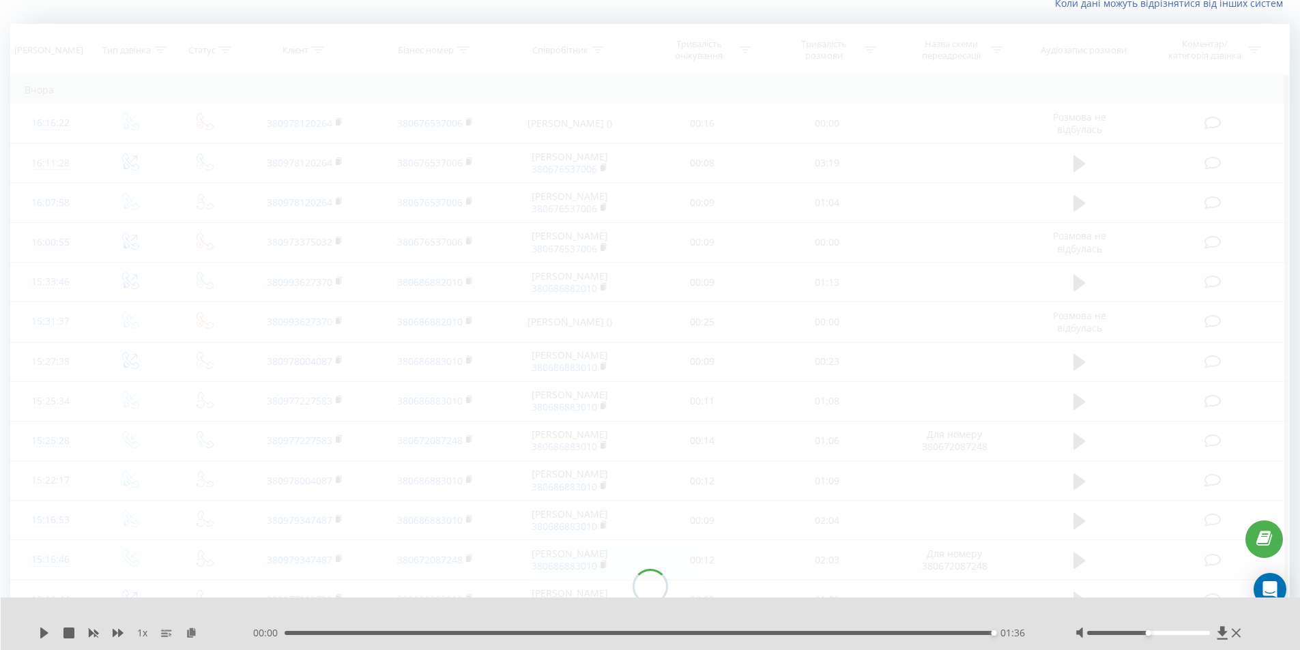
scroll to position [90, 0]
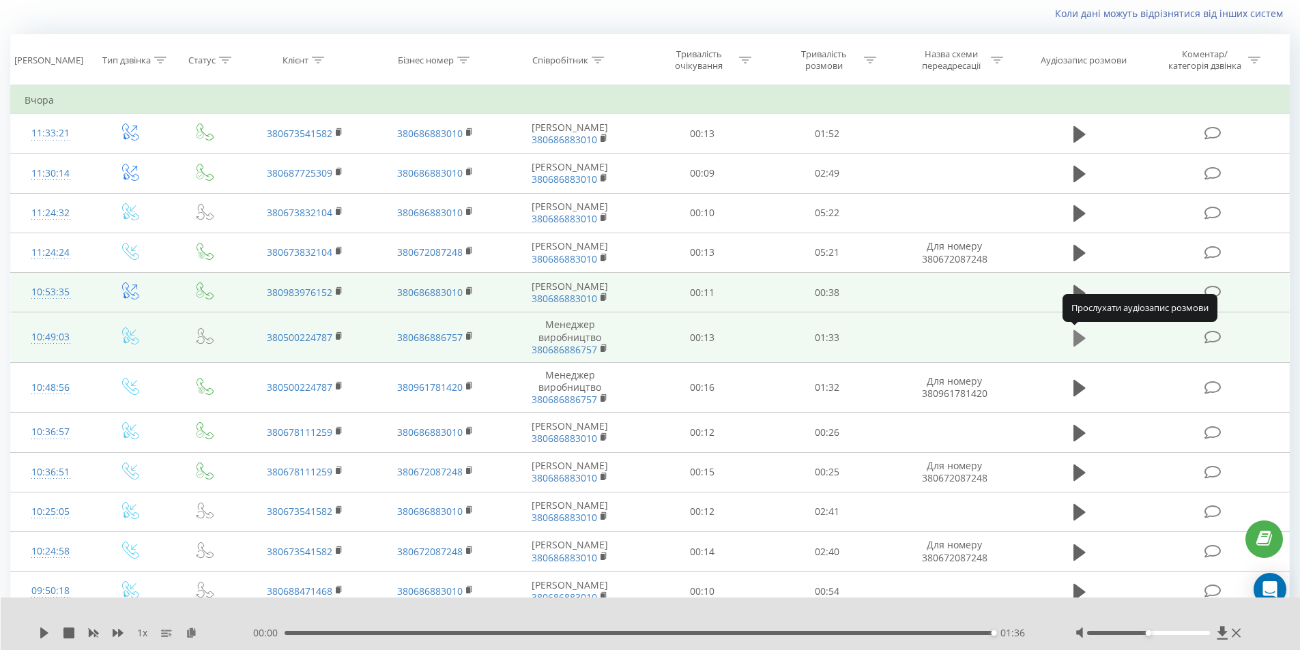
click at [1080, 338] on icon at bounding box center [1079, 338] width 12 height 16
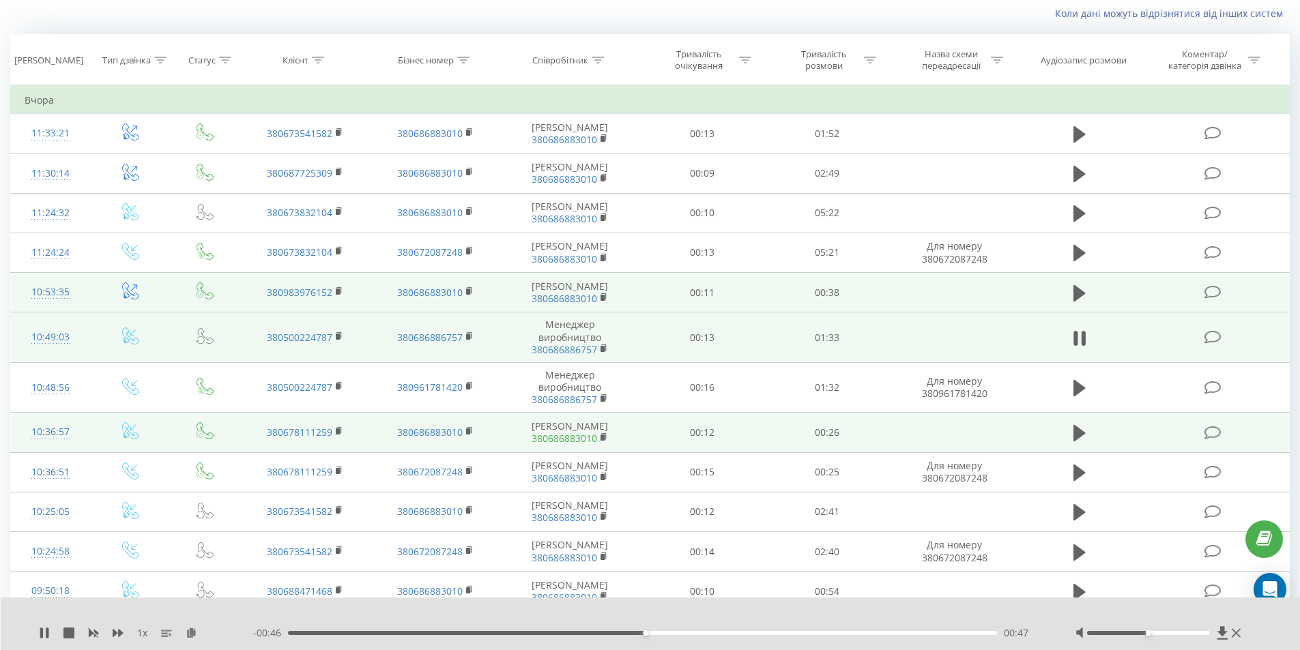
scroll to position [158, 0]
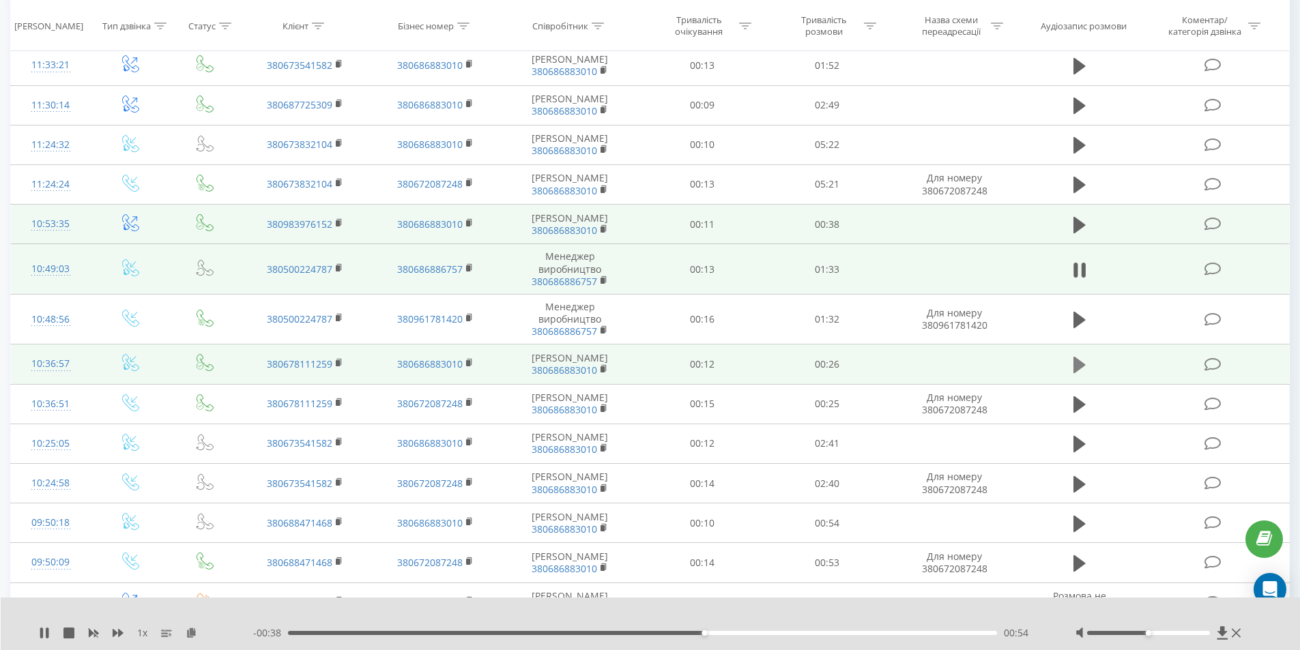
click at [1076, 366] on icon at bounding box center [1079, 365] width 12 height 16
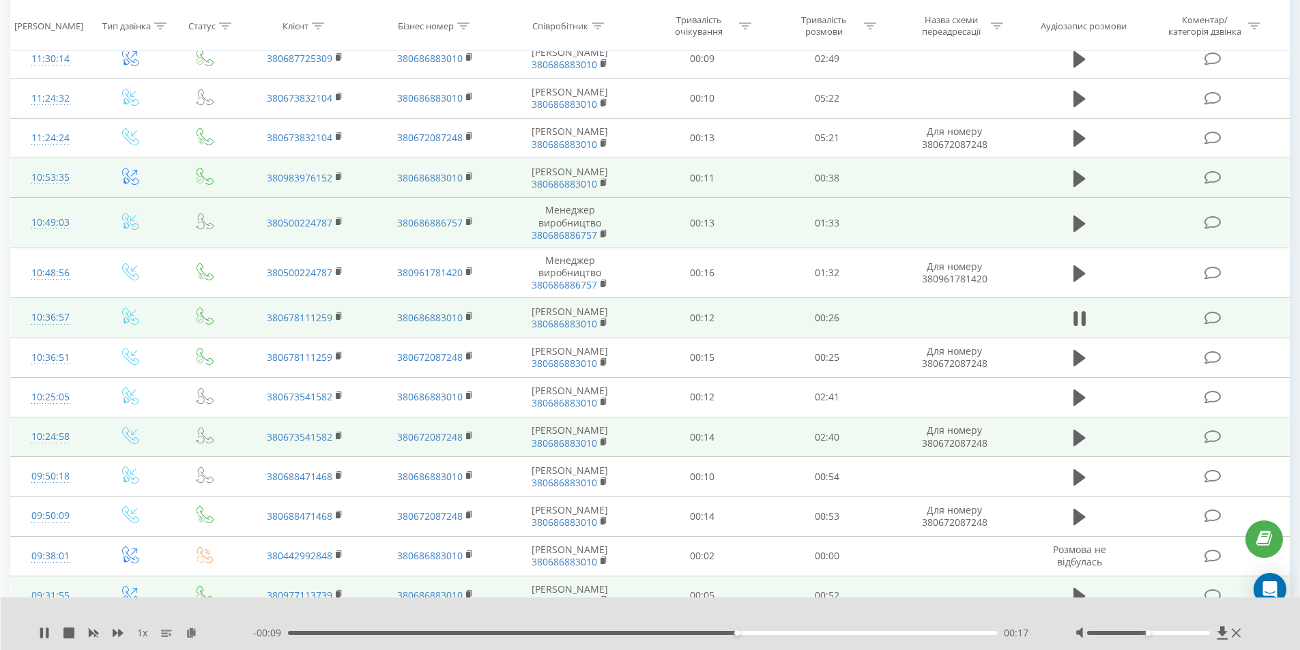
scroll to position [227, 0]
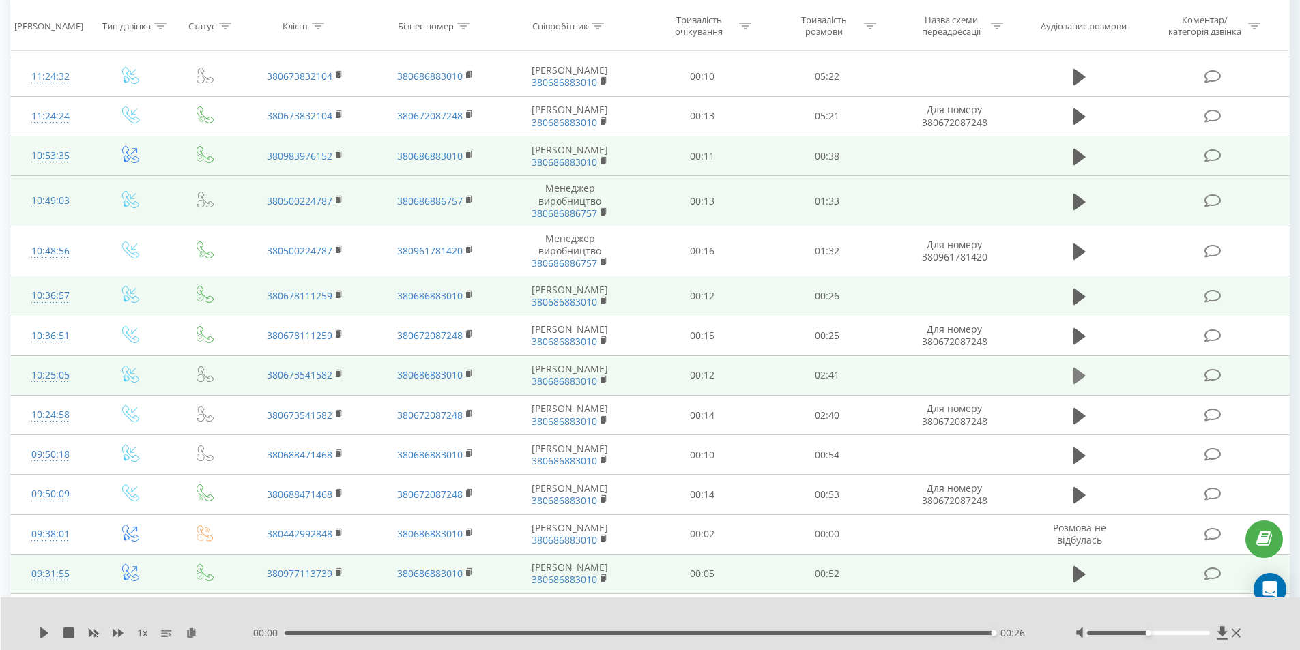
click at [1084, 375] on icon at bounding box center [1079, 376] width 12 height 16
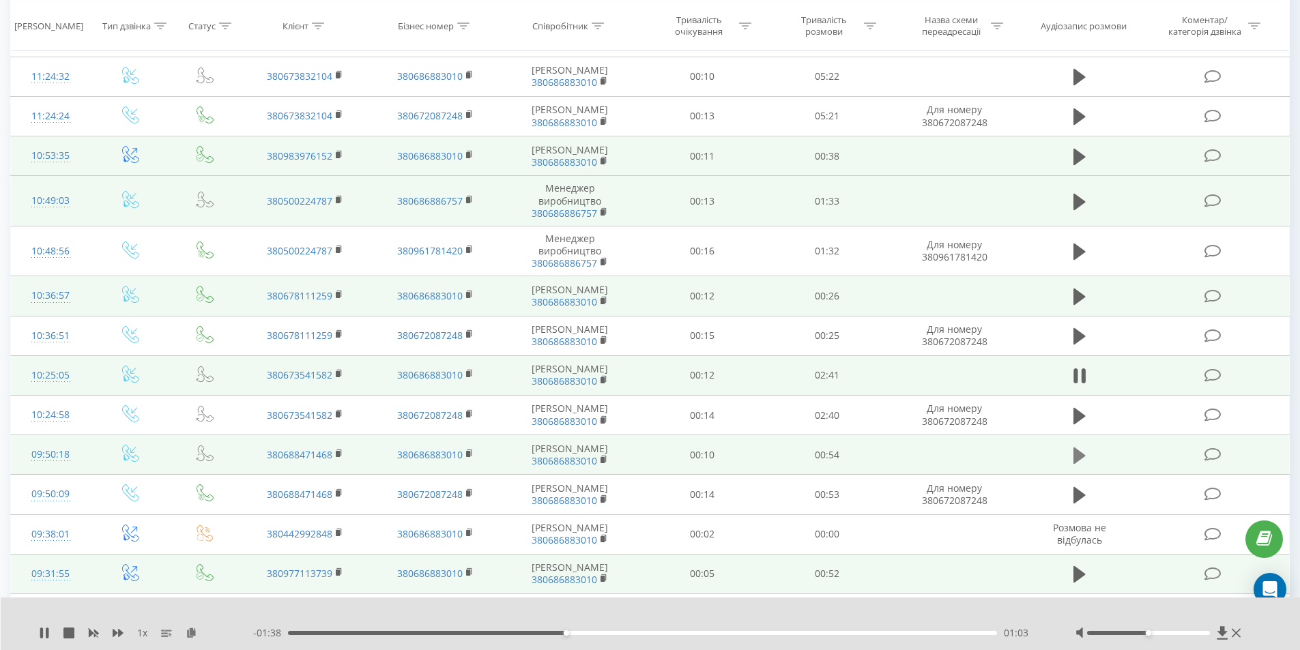
click at [1073, 451] on icon at bounding box center [1079, 455] width 12 height 19
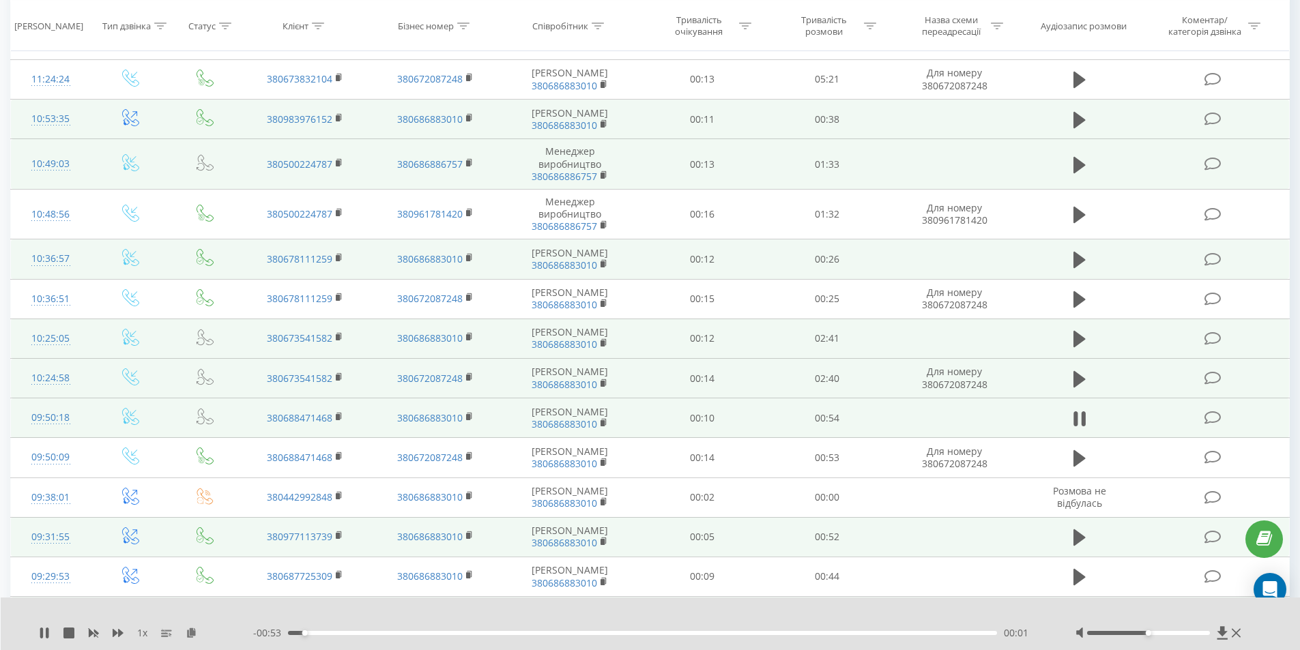
scroll to position [295, 0]
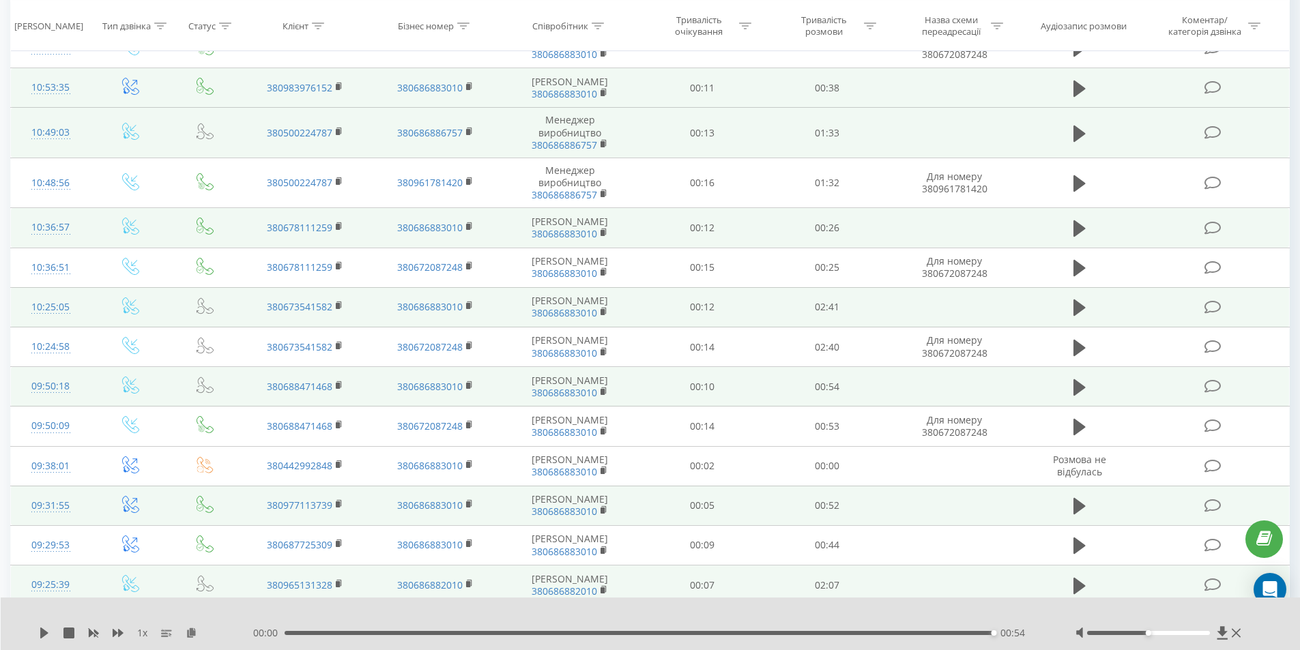
click at [1075, 384] on icon at bounding box center [1079, 387] width 12 height 16
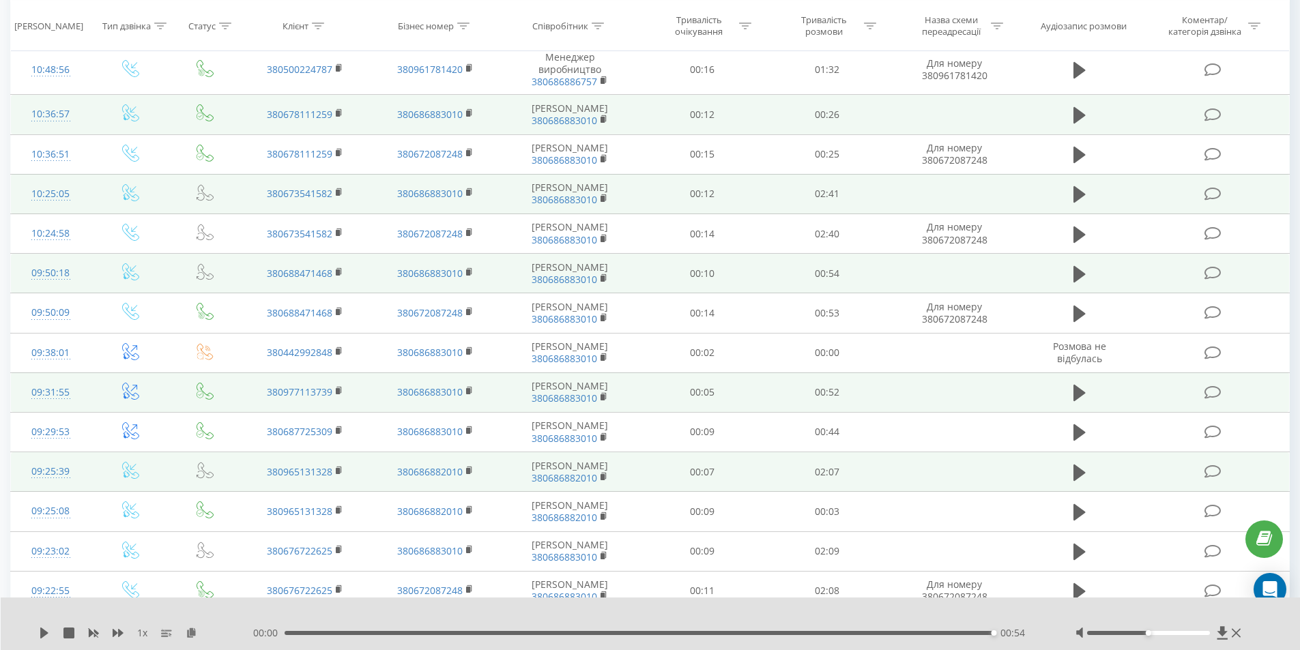
scroll to position [431, 0]
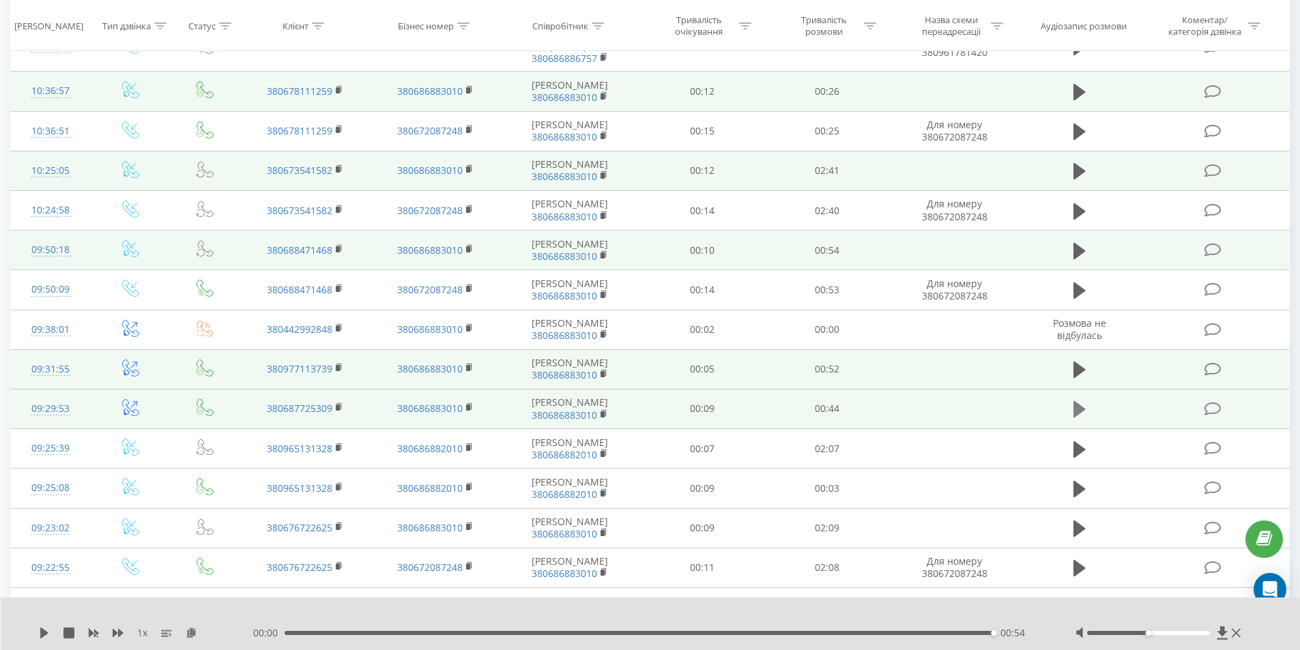
click at [1082, 408] on icon at bounding box center [1079, 409] width 12 height 16
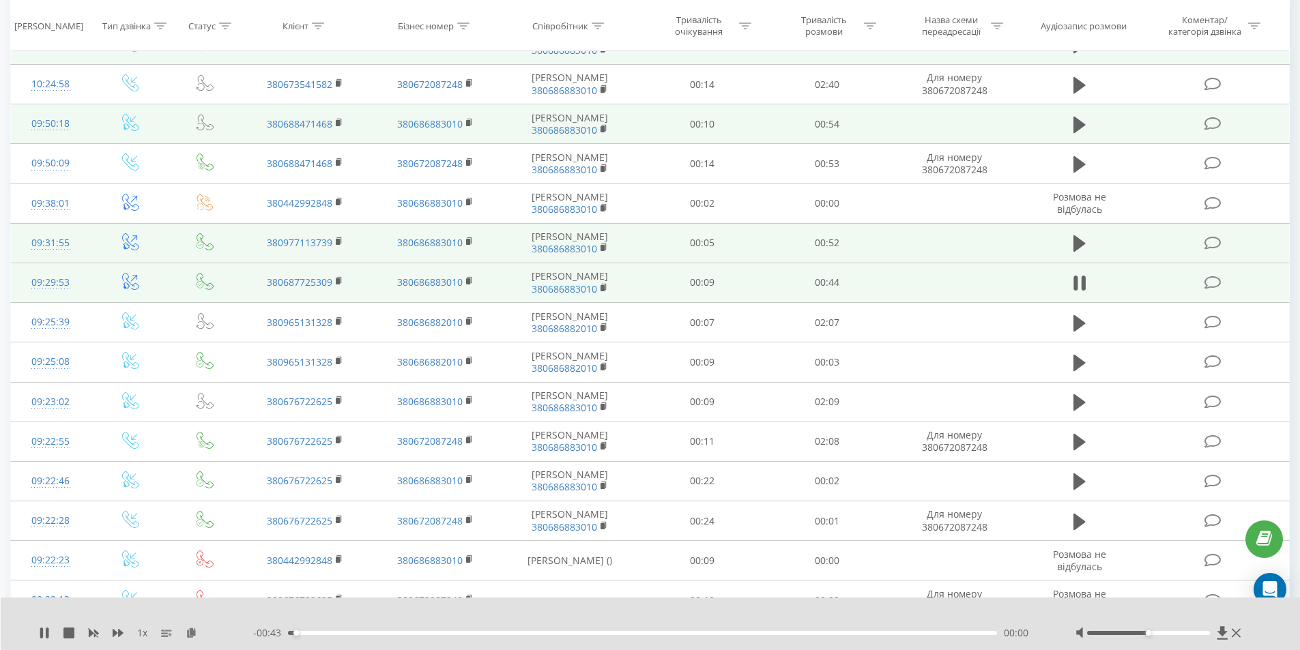
scroll to position [568, 0]
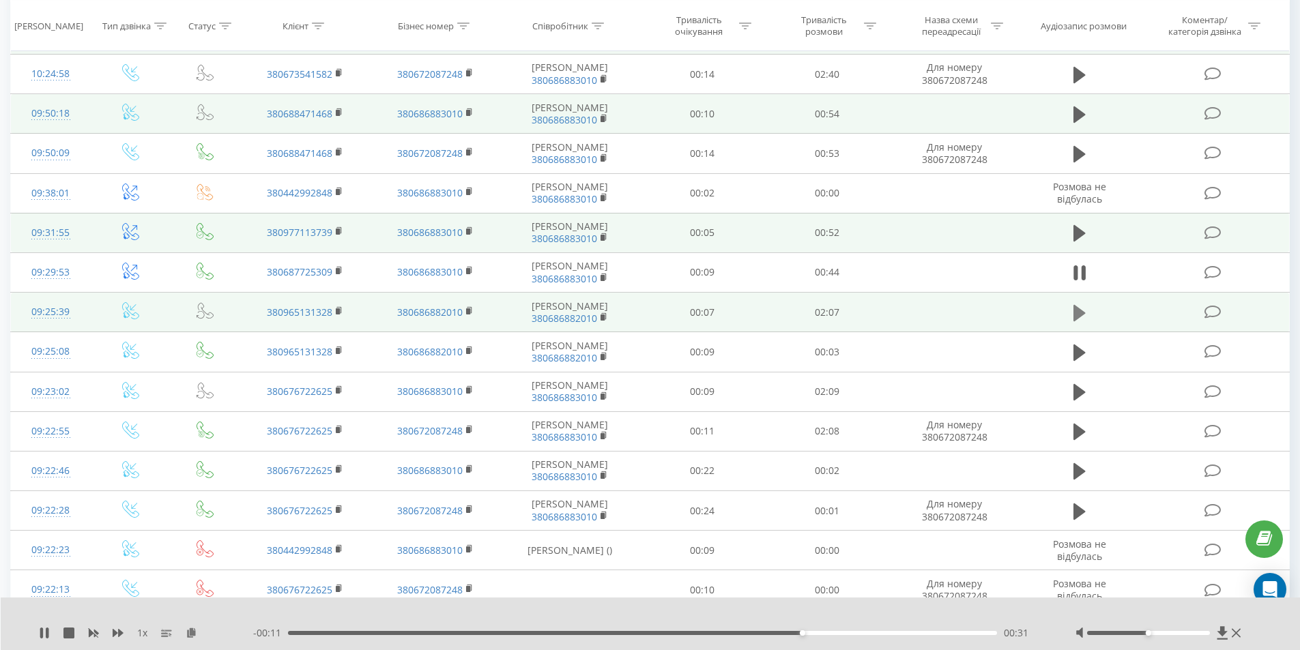
click at [1076, 317] on icon at bounding box center [1079, 312] width 12 height 16
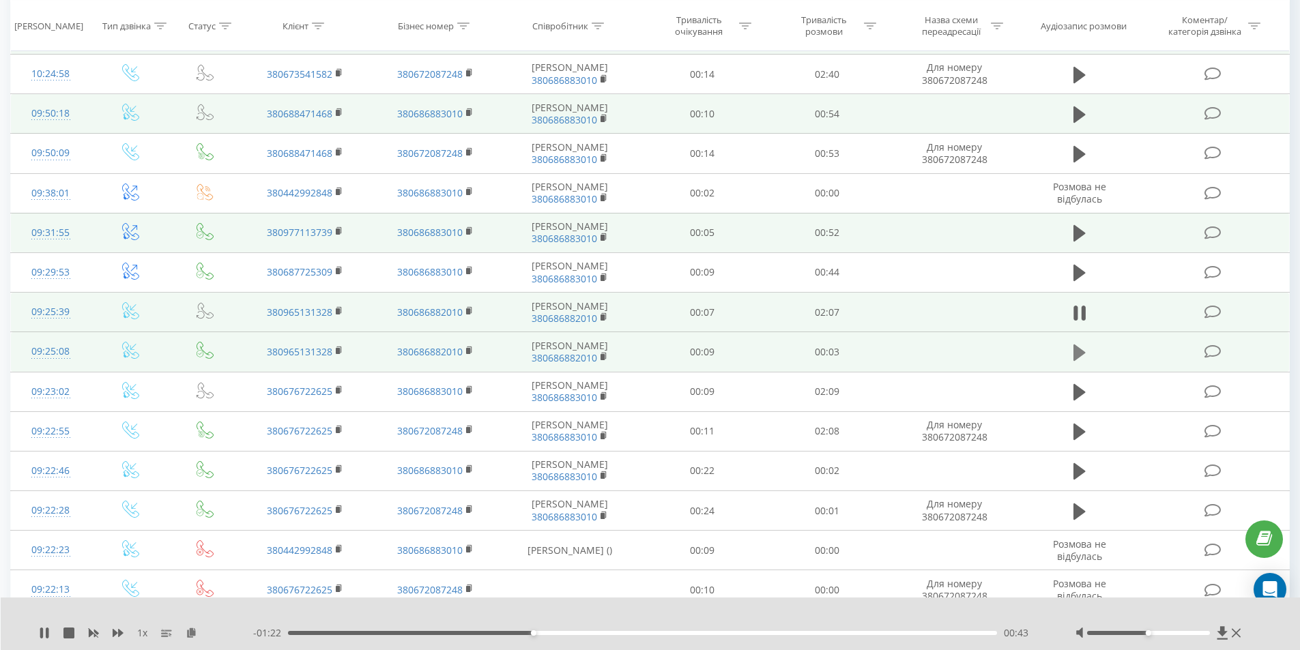
click at [1071, 363] on button at bounding box center [1079, 353] width 20 height 20
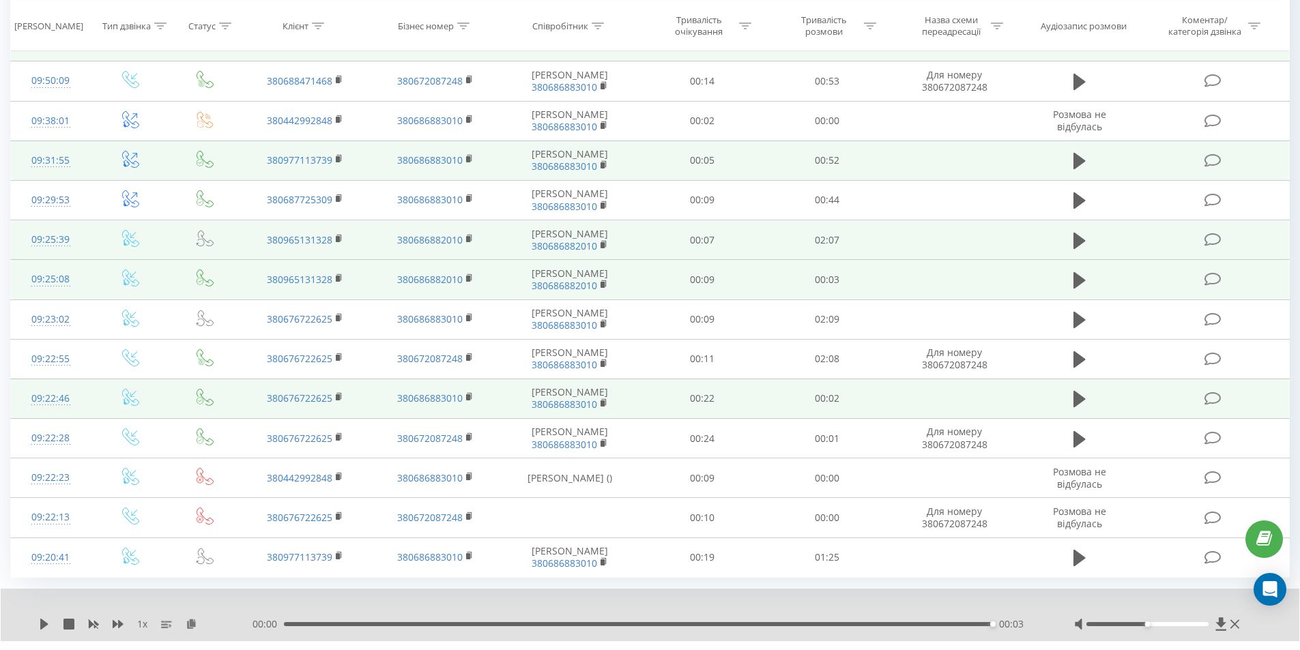
scroll to position [693, 0]
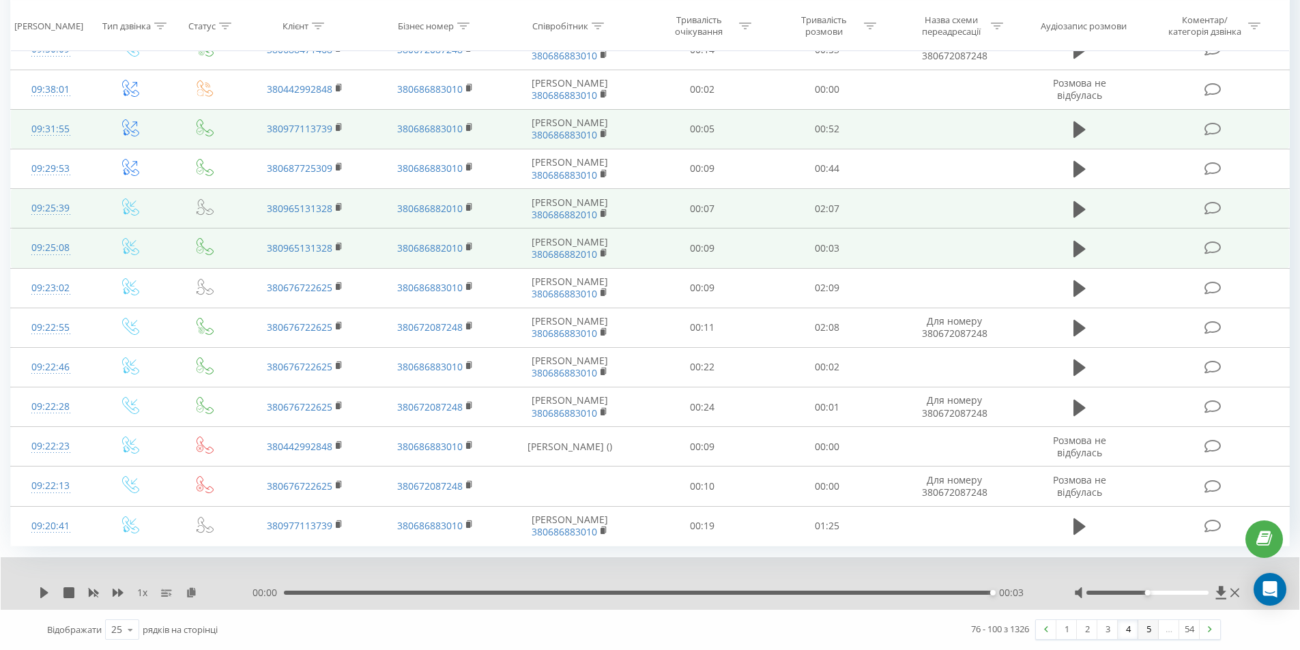
click at [1151, 631] on link "5" at bounding box center [1148, 629] width 20 height 19
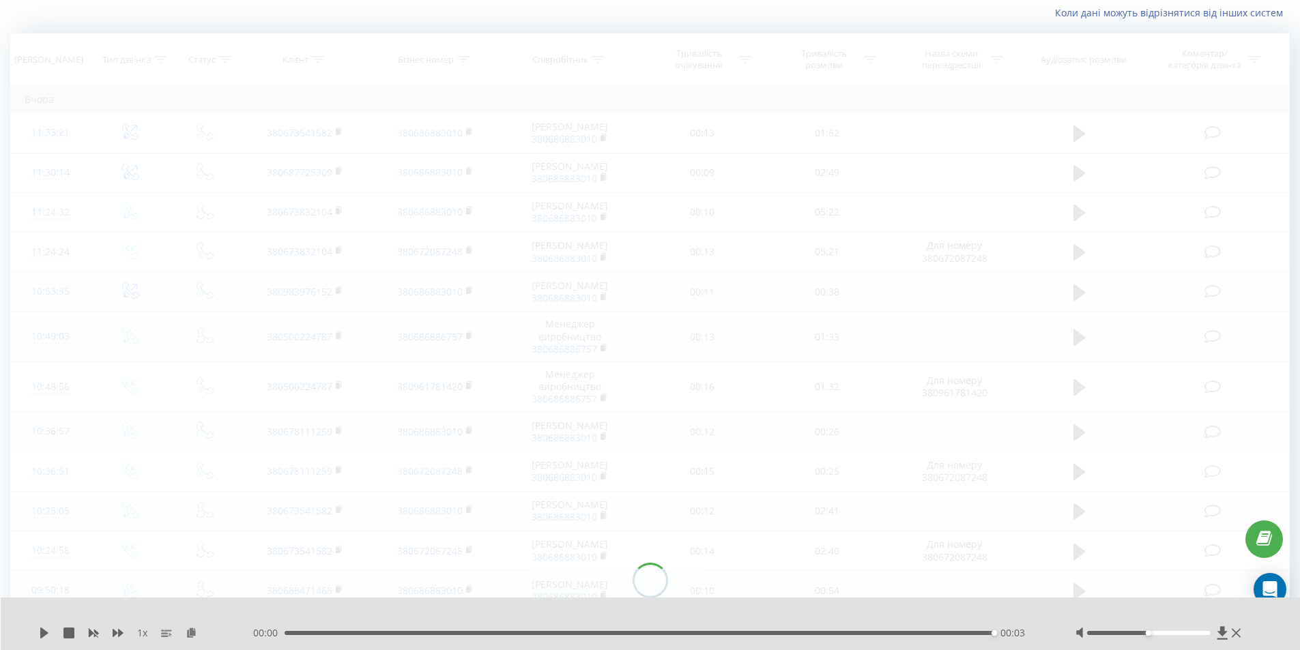
scroll to position [90, 0]
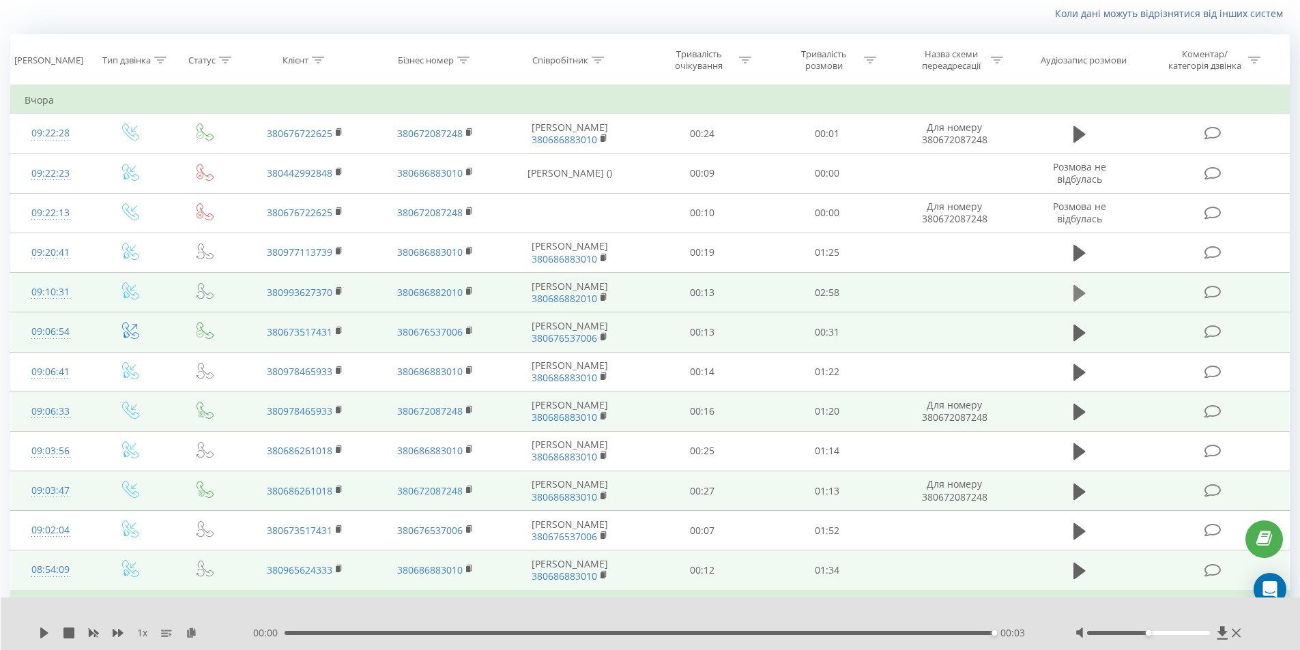
click at [1071, 297] on button at bounding box center [1079, 293] width 20 height 20
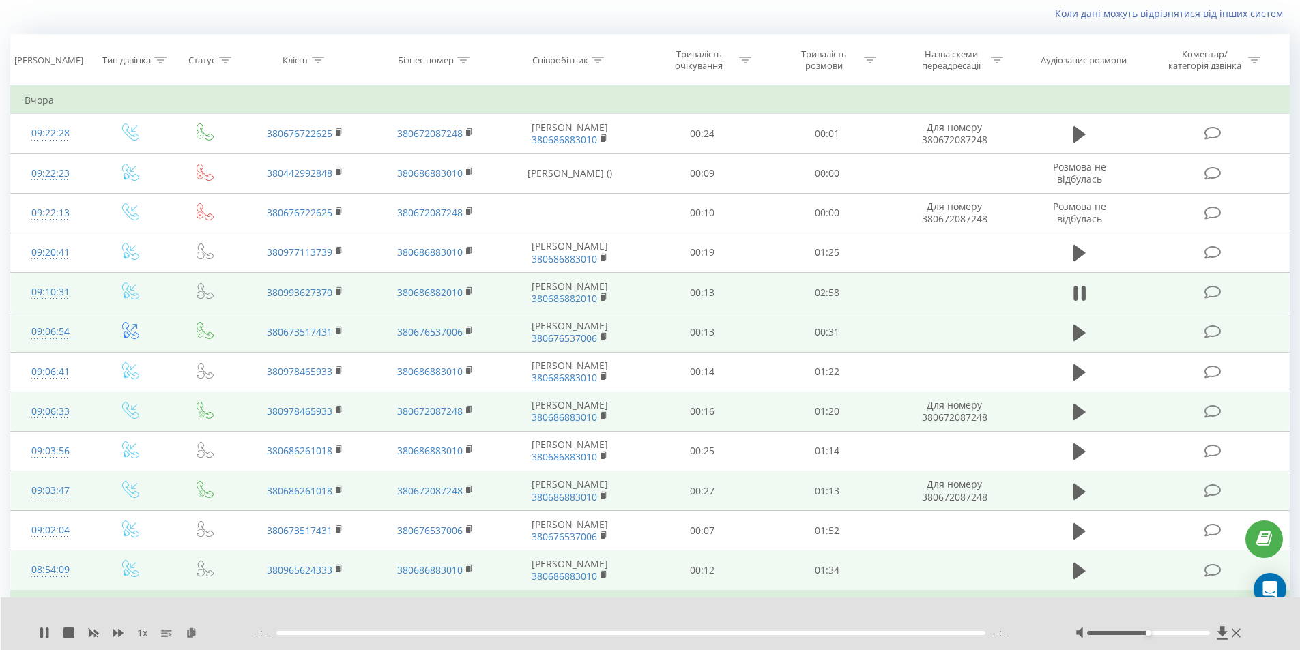
scroll to position [158, 0]
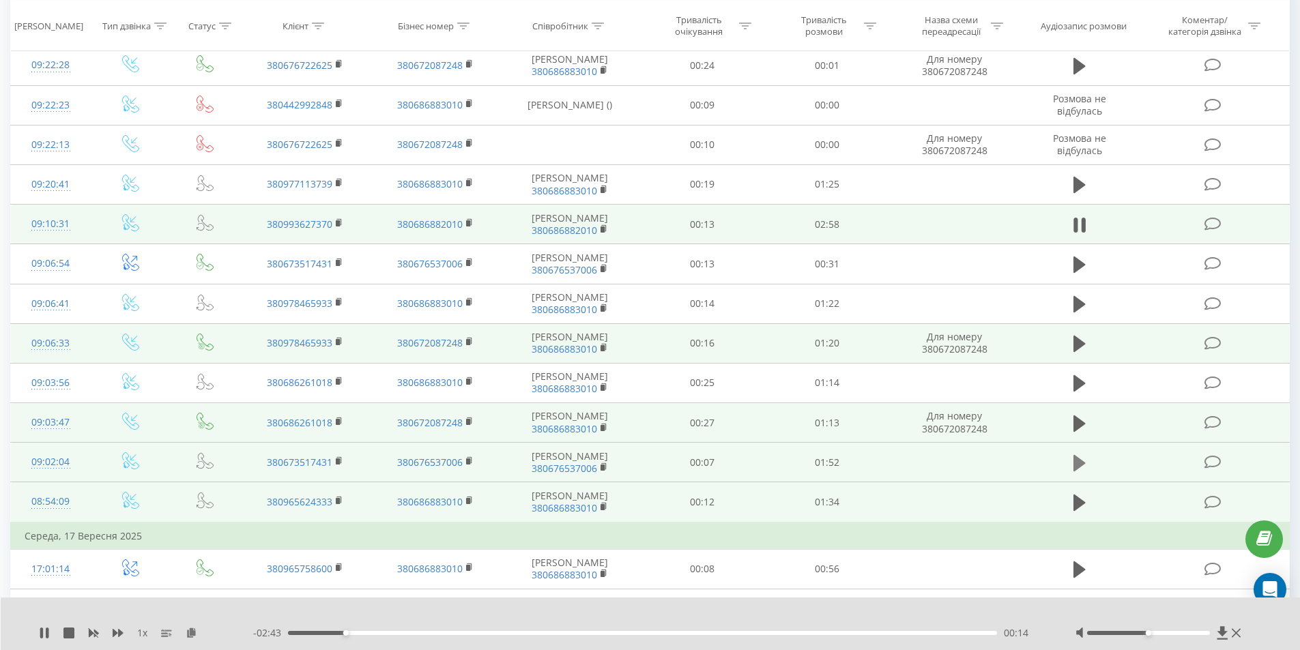
click at [1076, 472] on icon at bounding box center [1079, 463] width 12 height 16
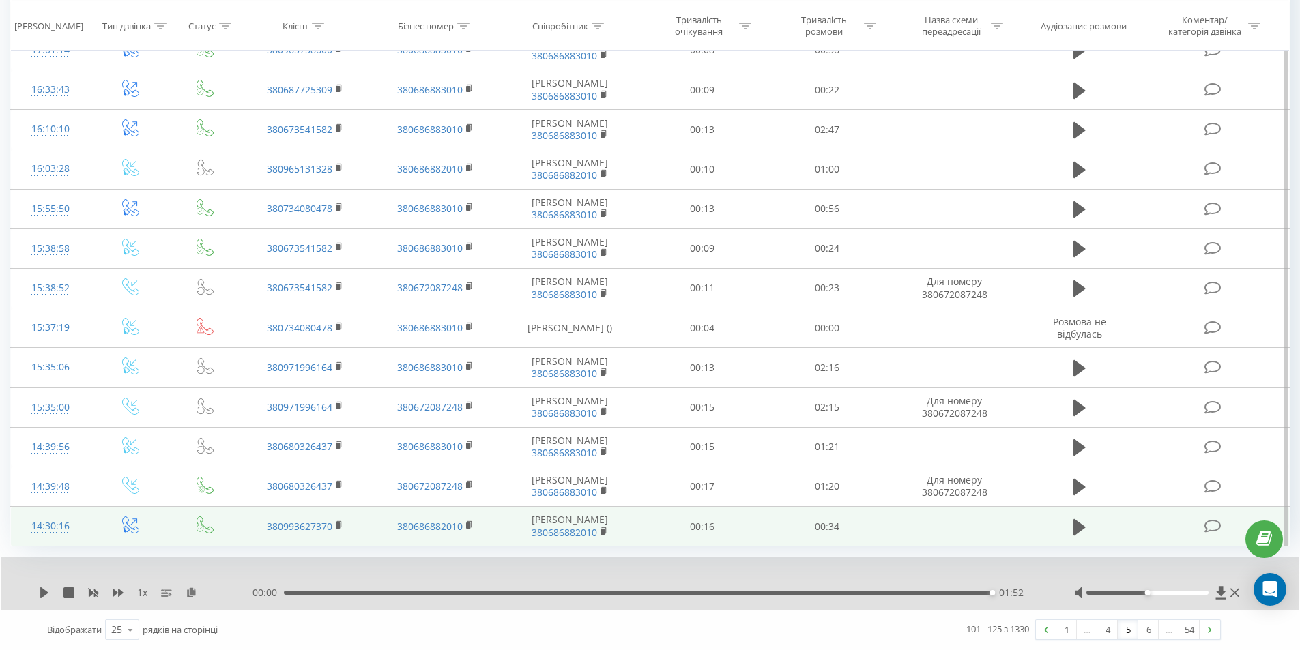
scroll to position [730, 0]
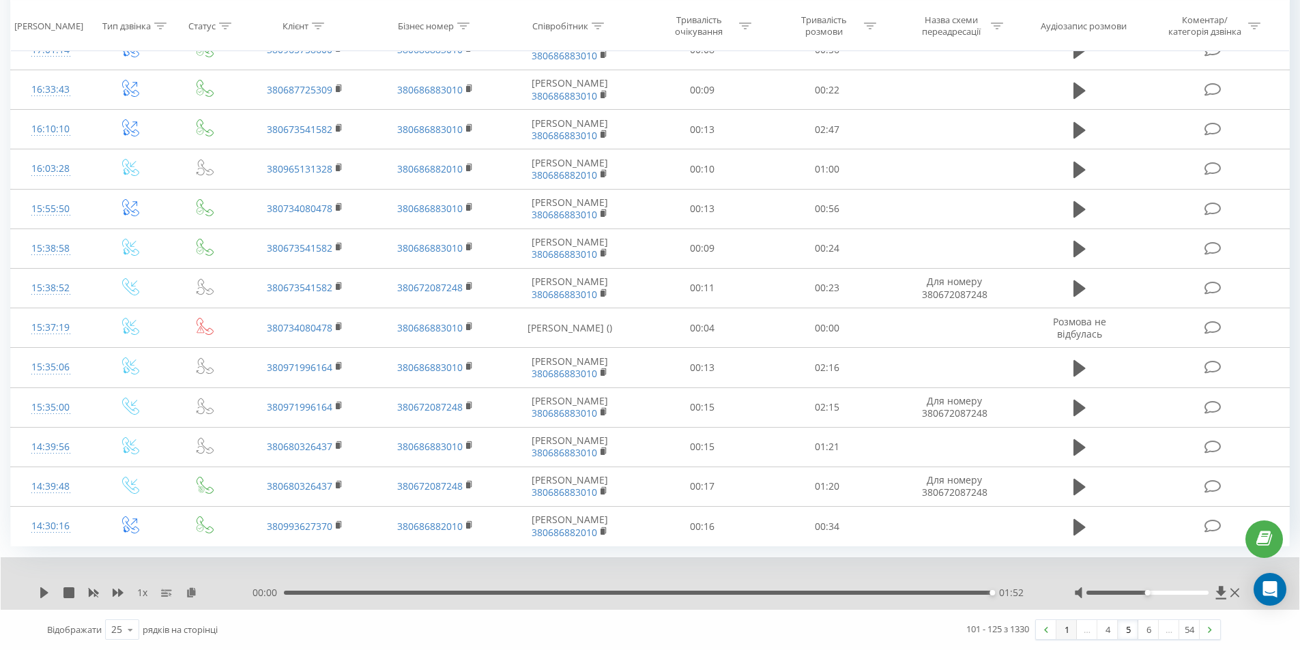
click at [1064, 631] on link "1" at bounding box center [1066, 629] width 20 height 19
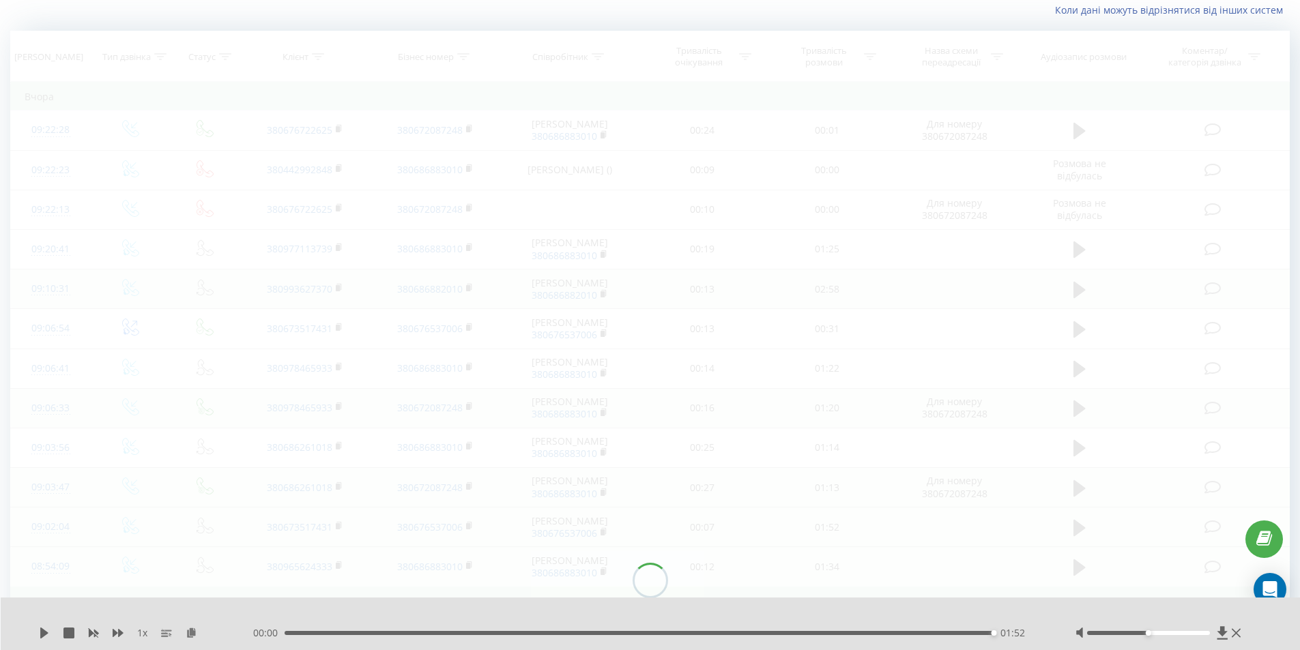
scroll to position [90, 0]
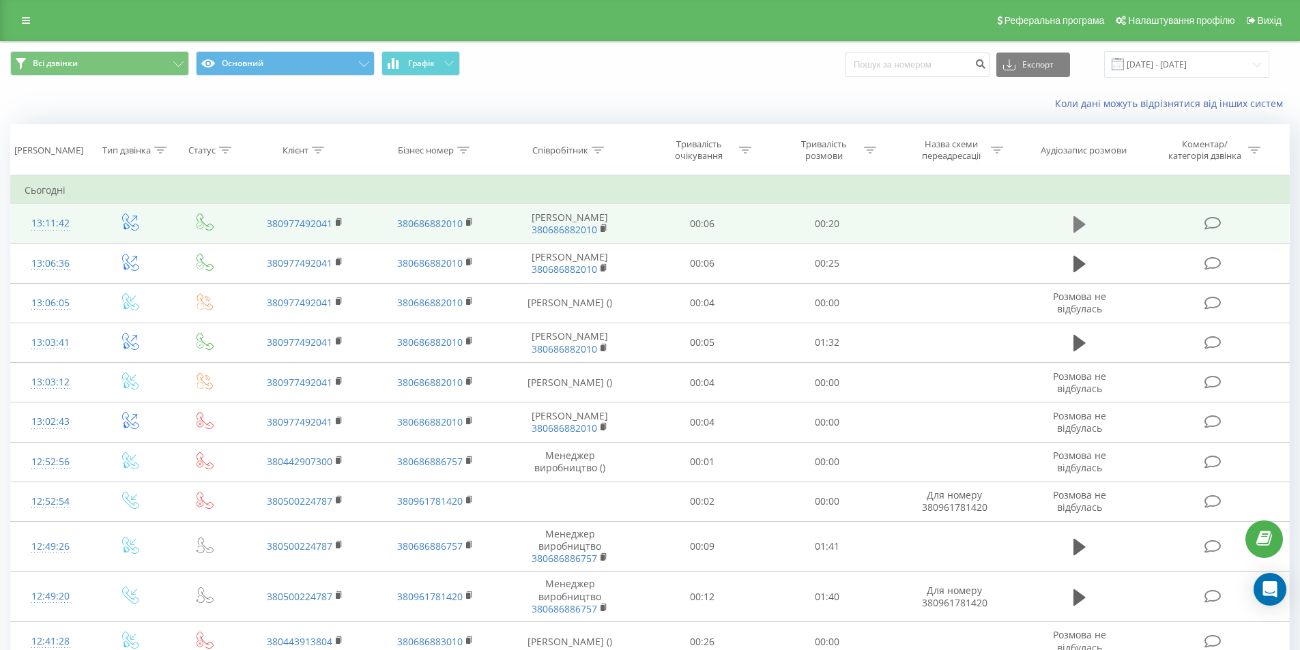
click at [1078, 233] on icon at bounding box center [1079, 224] width 12 height 16
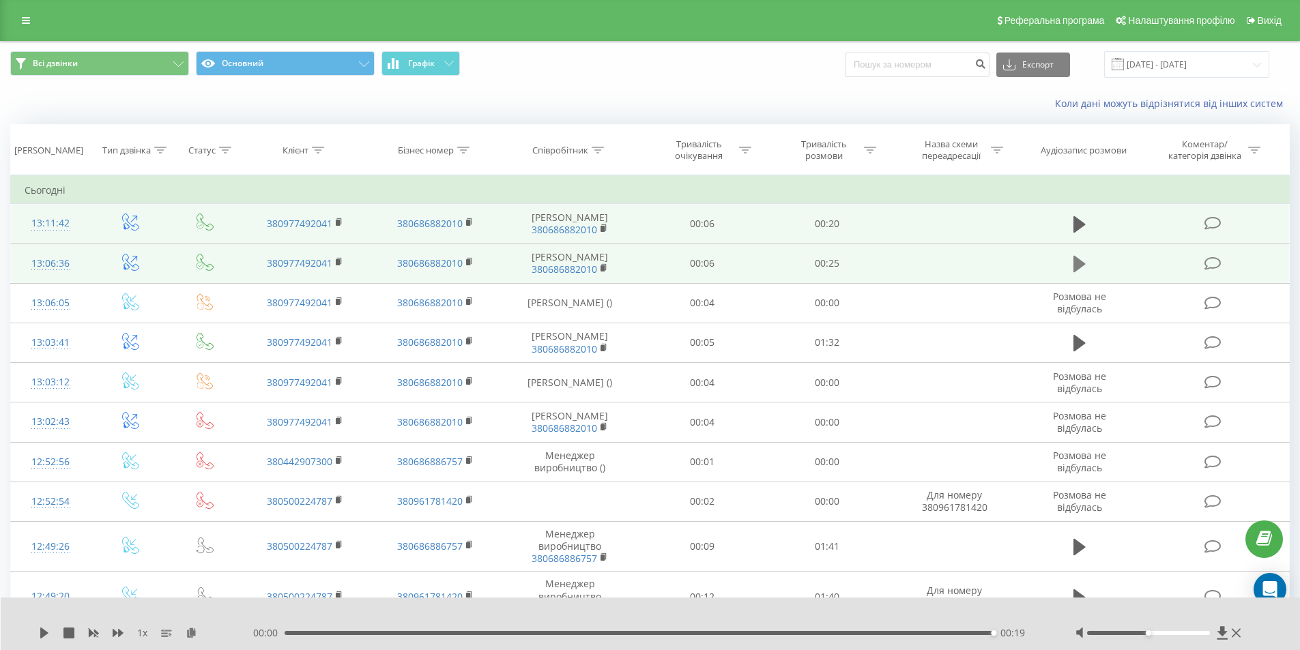
click at [1081, 272] on icon at bounding box center [1079, 264] width 12 height 16
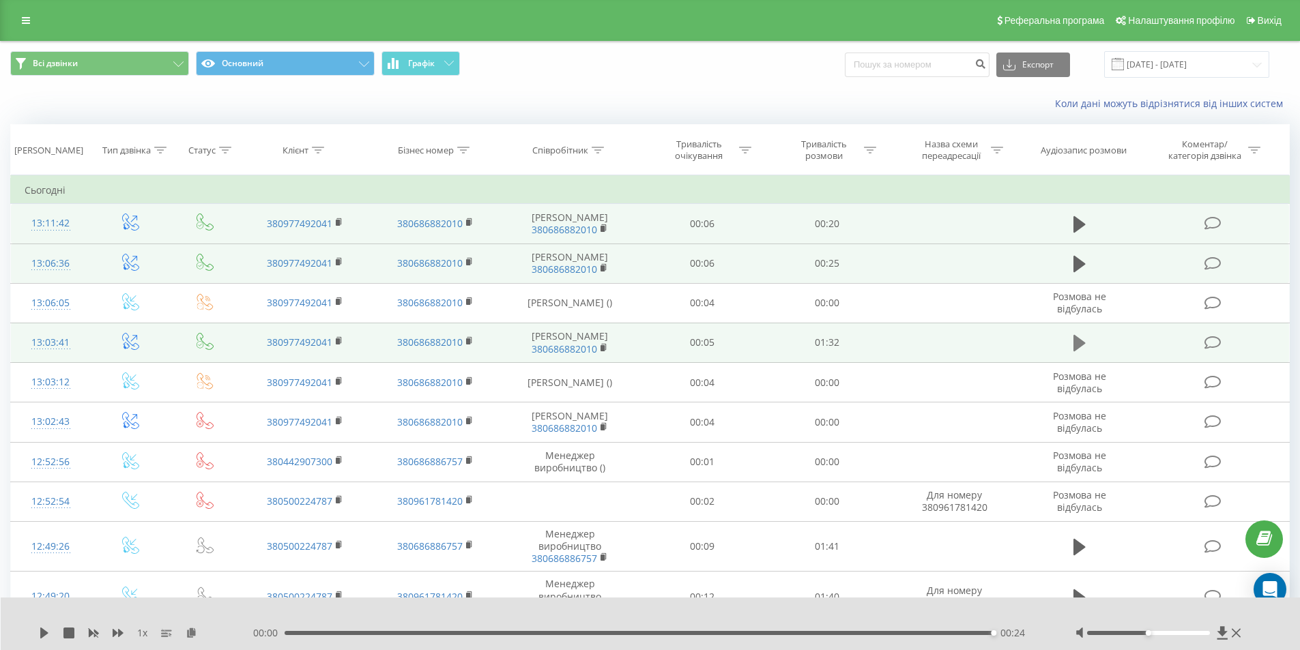
click at [1075, 351] on icon at bounding box center [1079, 343] width 12 height 16
click at [1080, 353] on icon at bounding box center [1079, 343] width 12 height 19
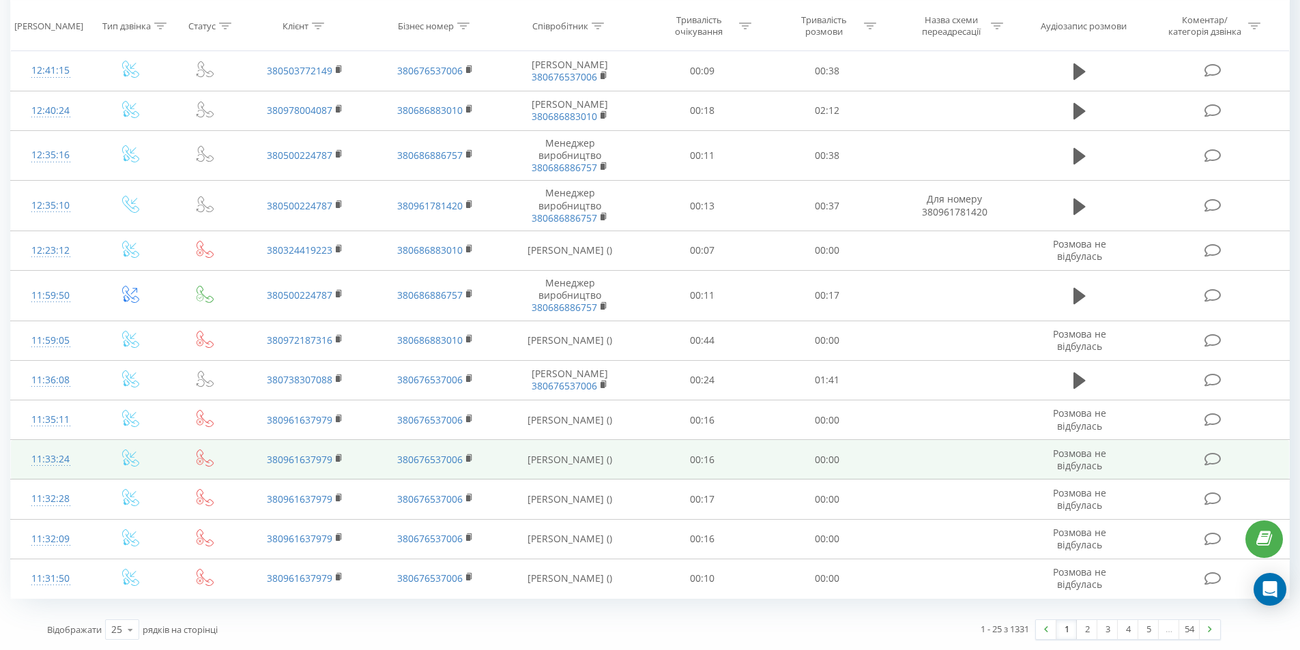
scroll to position [713, 0]
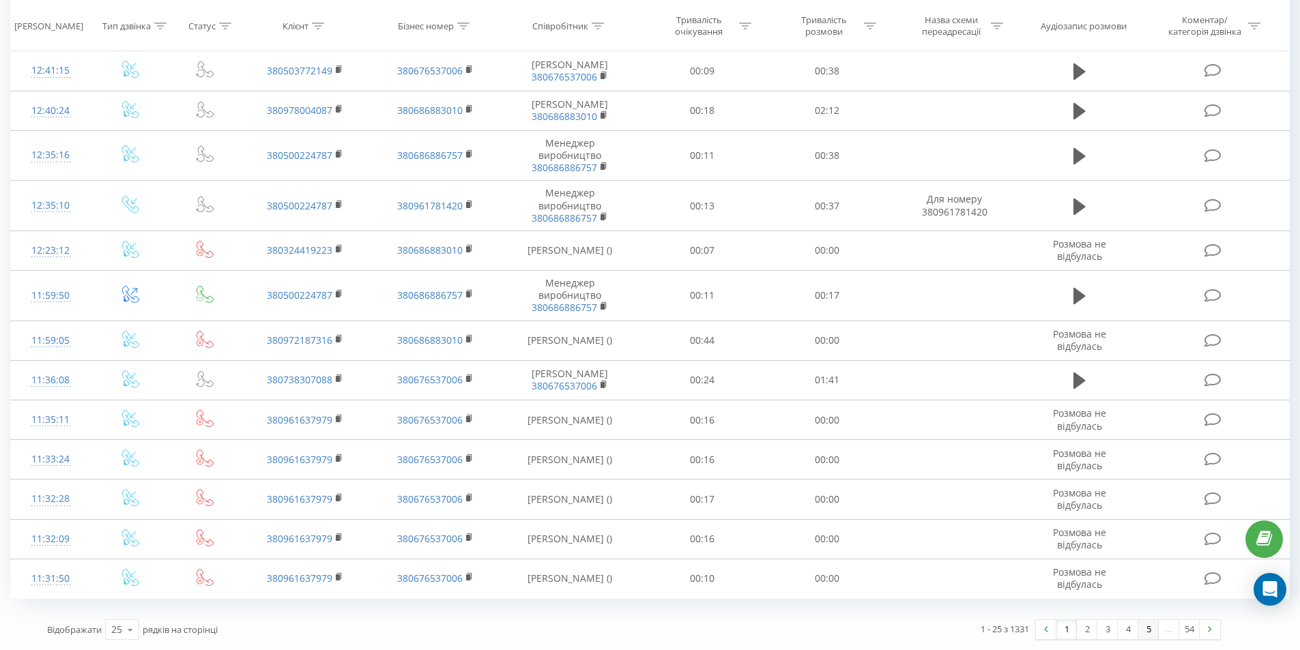
click at [1149, 631] on link "5" at bounding box center [1148, 629] width 20 height 19
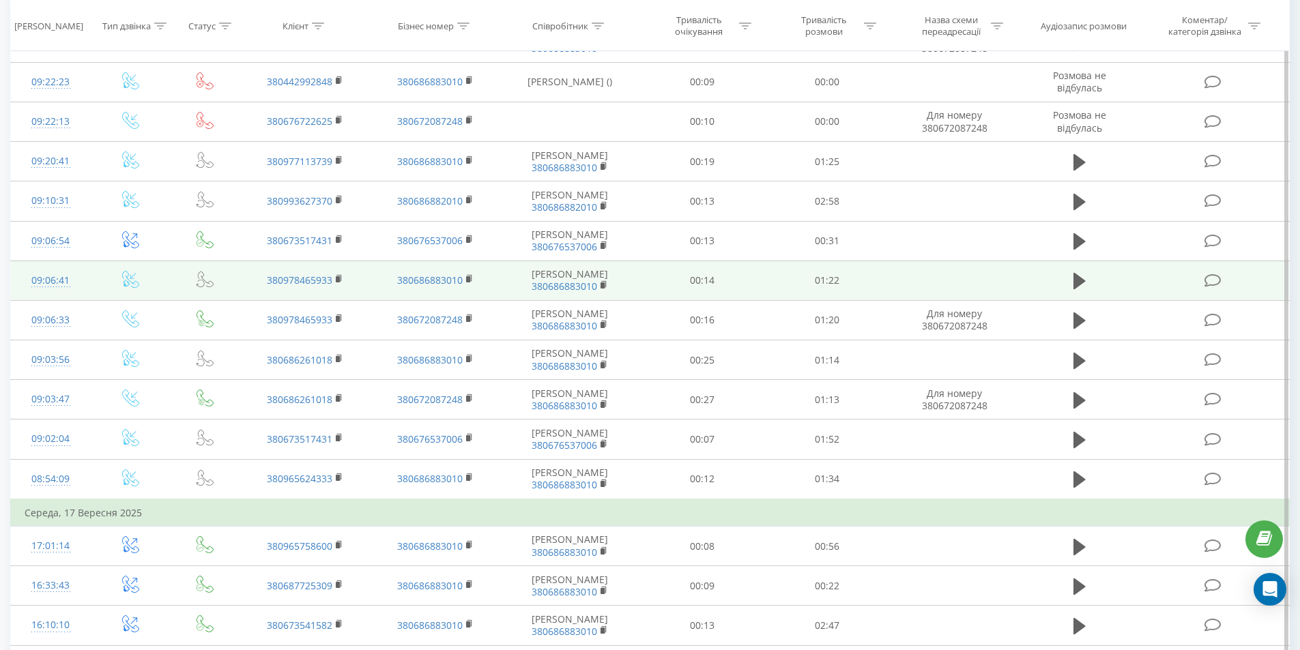
scroll to position [227, 0]
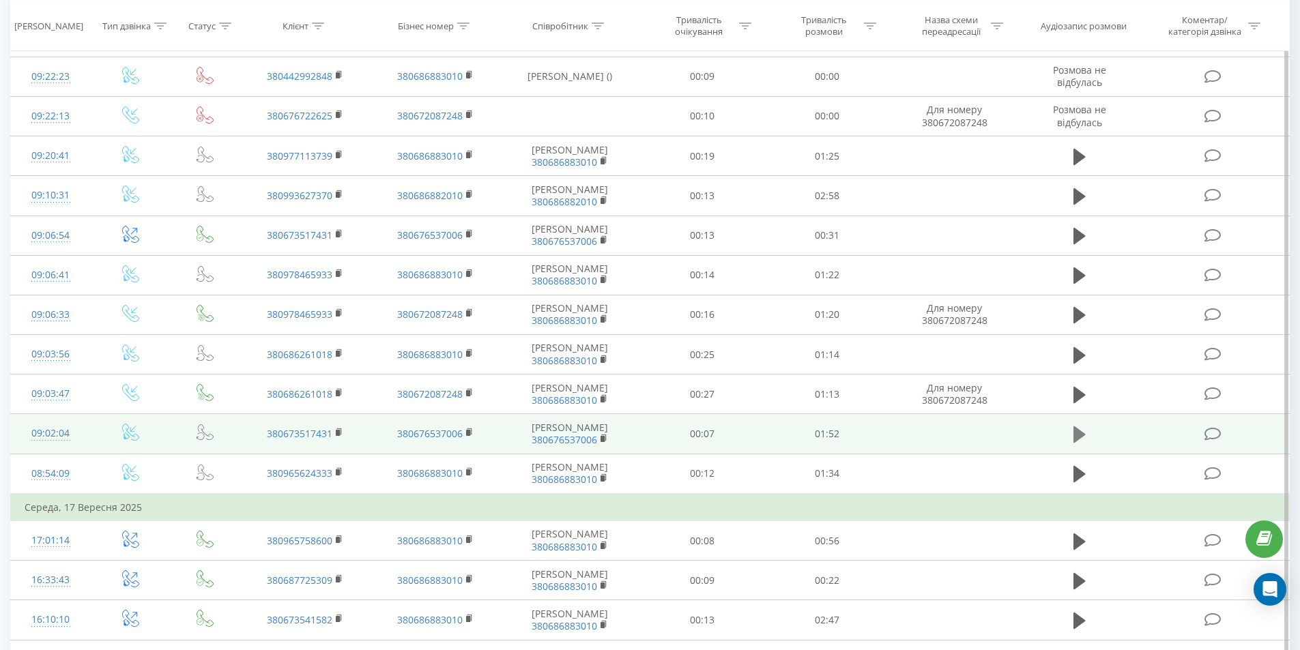
click at [1080, 443] on icon at bounding box center [1079, 434] width 12 height 16
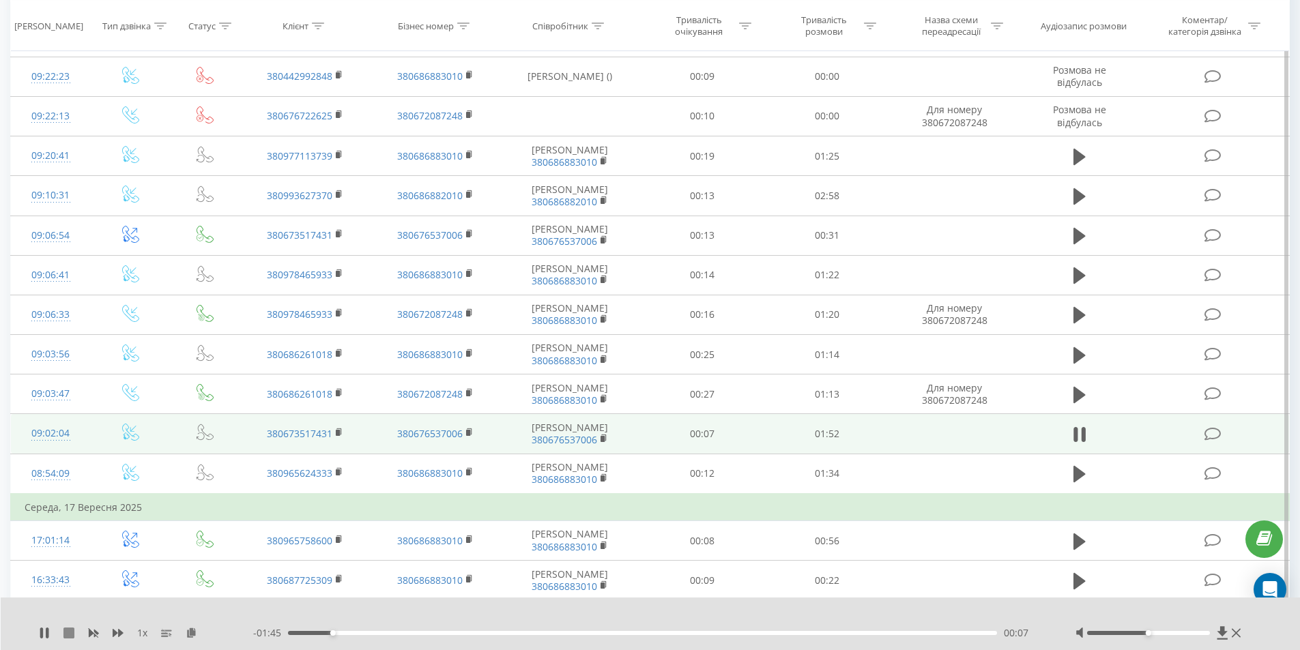
click at [69, 628] on icon at bounding box center [68, 633] width 11 height 11
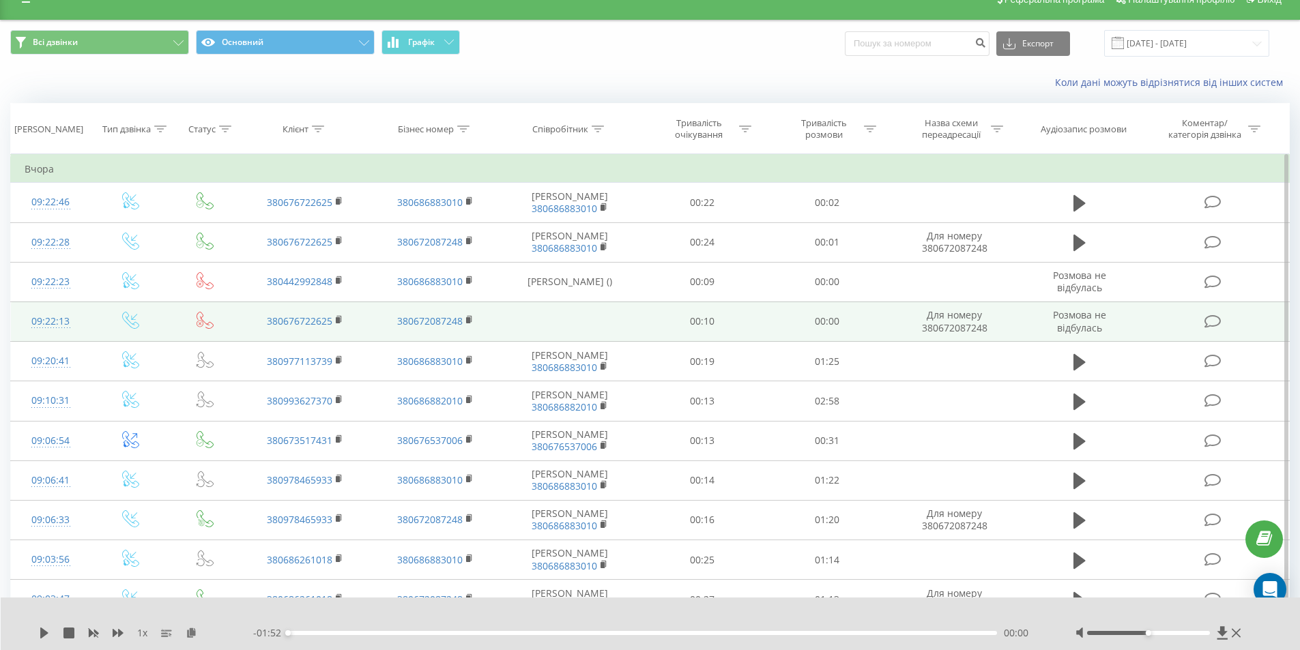
scroll to position [0, 0]
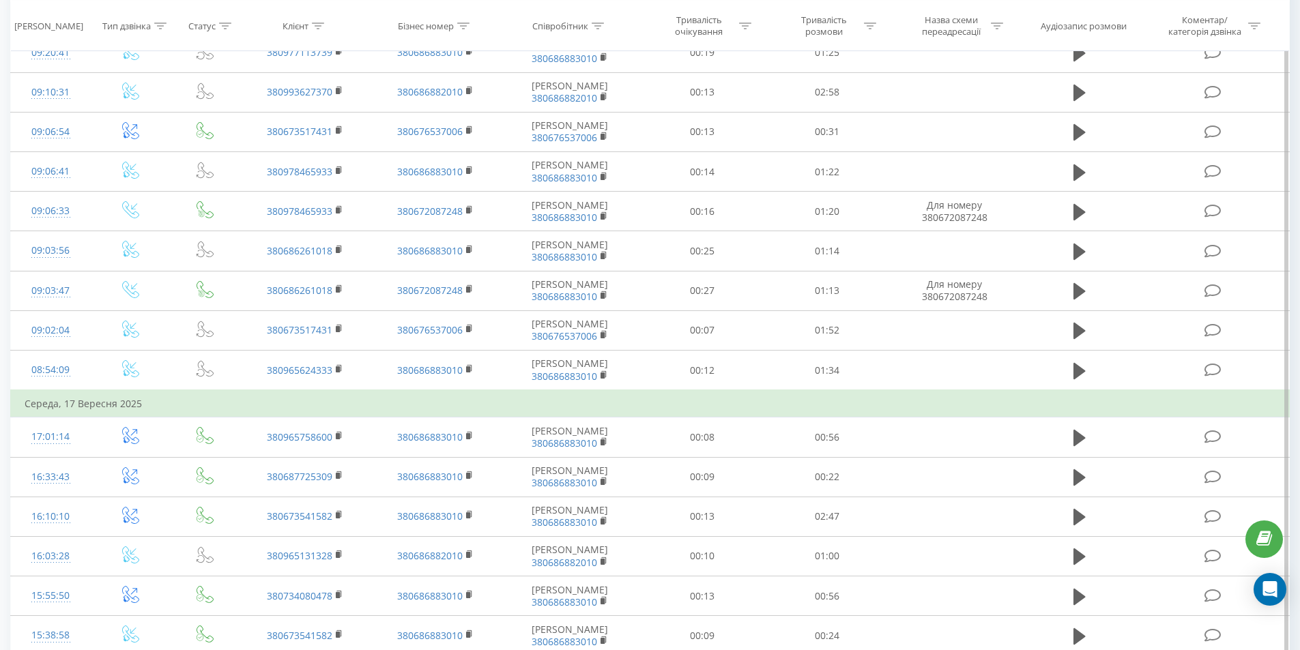
scroll to position [667, 0]
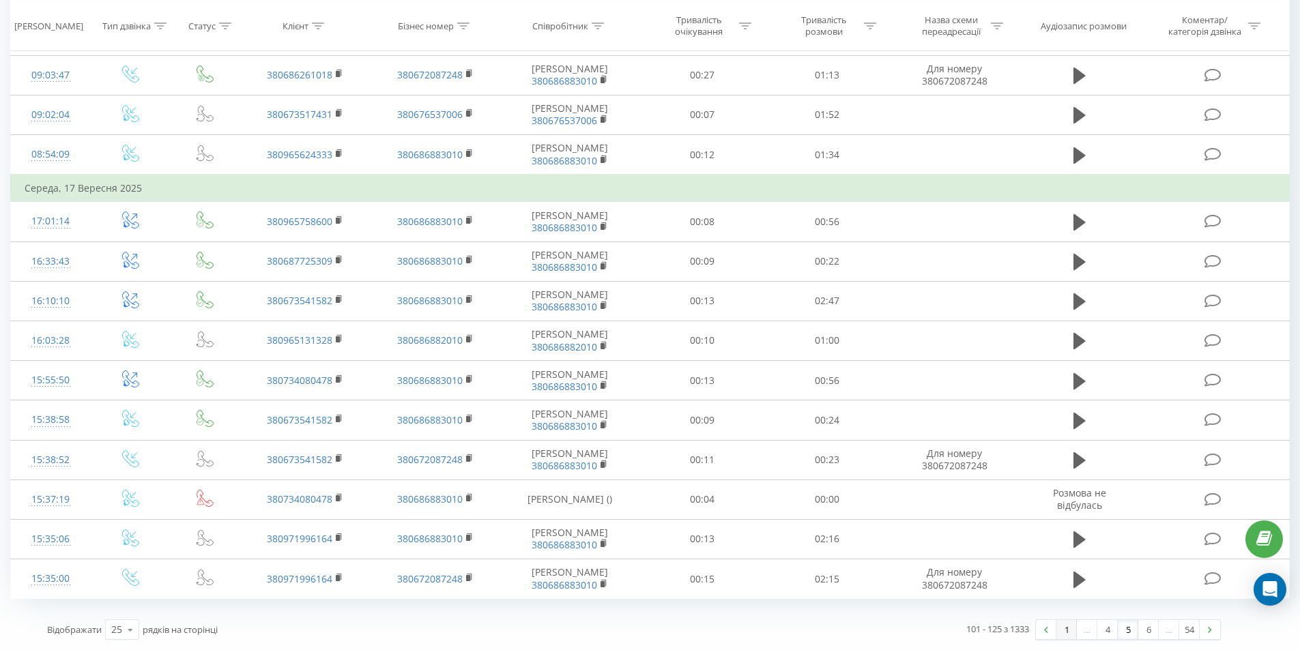
click at [1063, 630] on link "1" at bounding box center [1066, 629] width 20 height 19
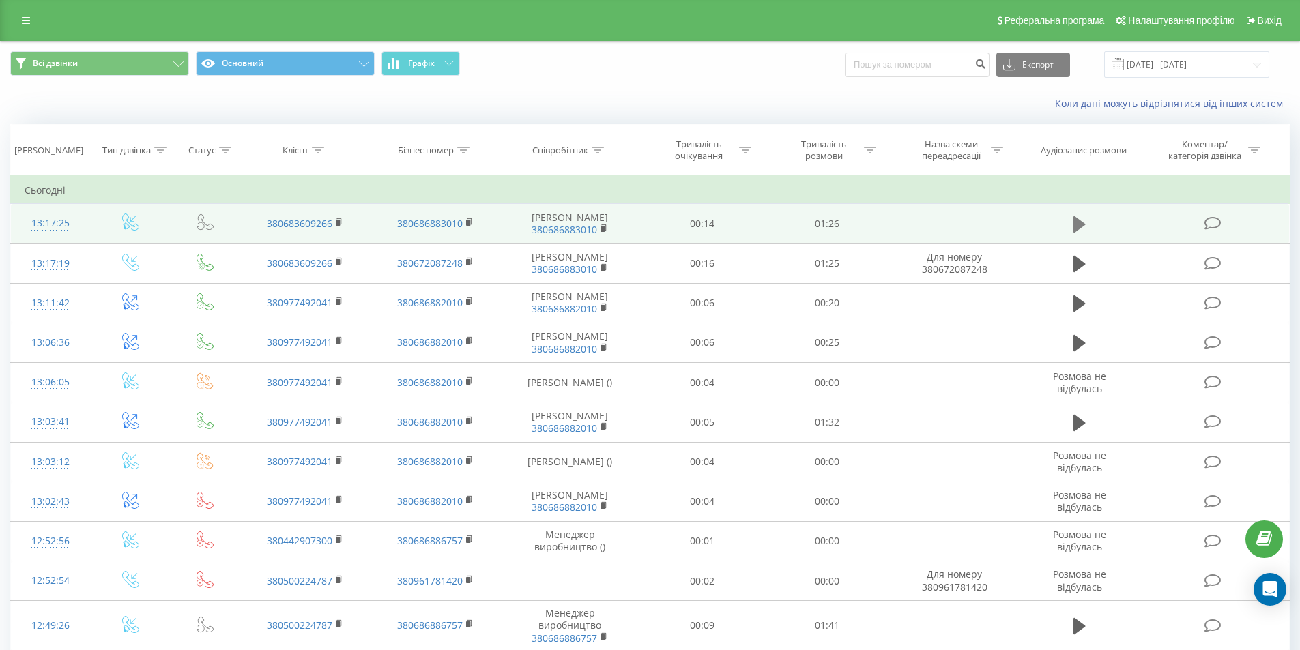
click at [1080, 223] on icon at bounding box center [1079, 224] width 12 height 16
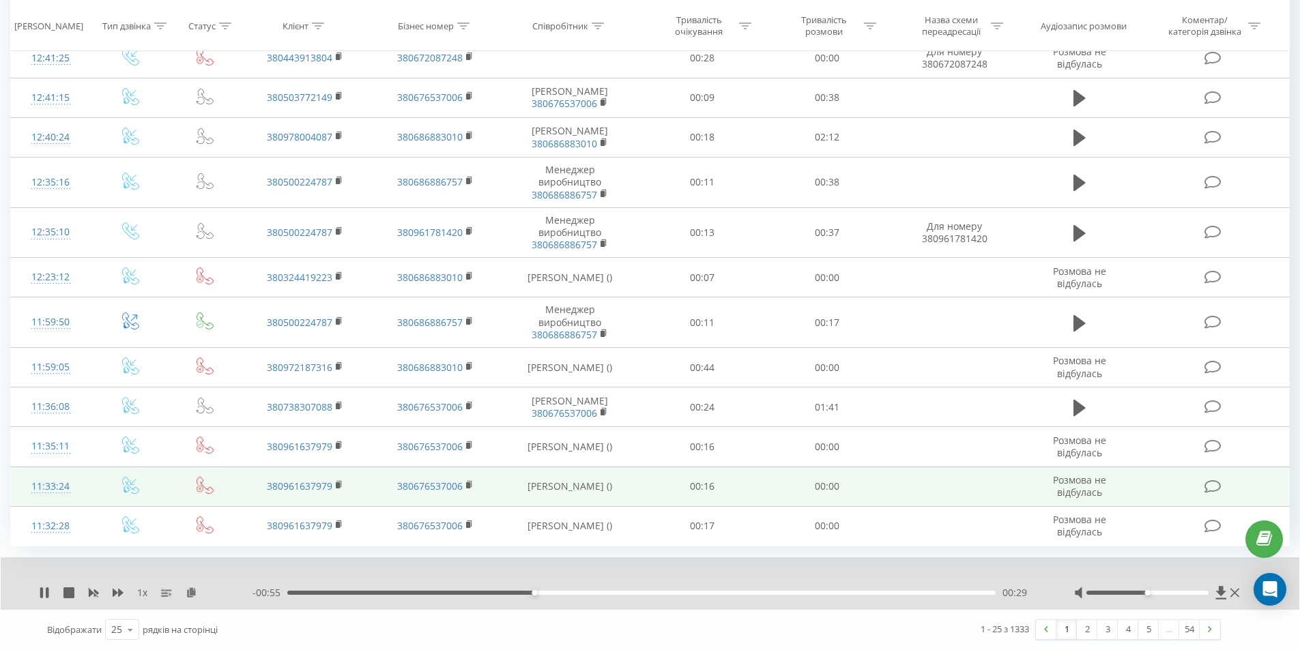
scroll to position [766, 0]
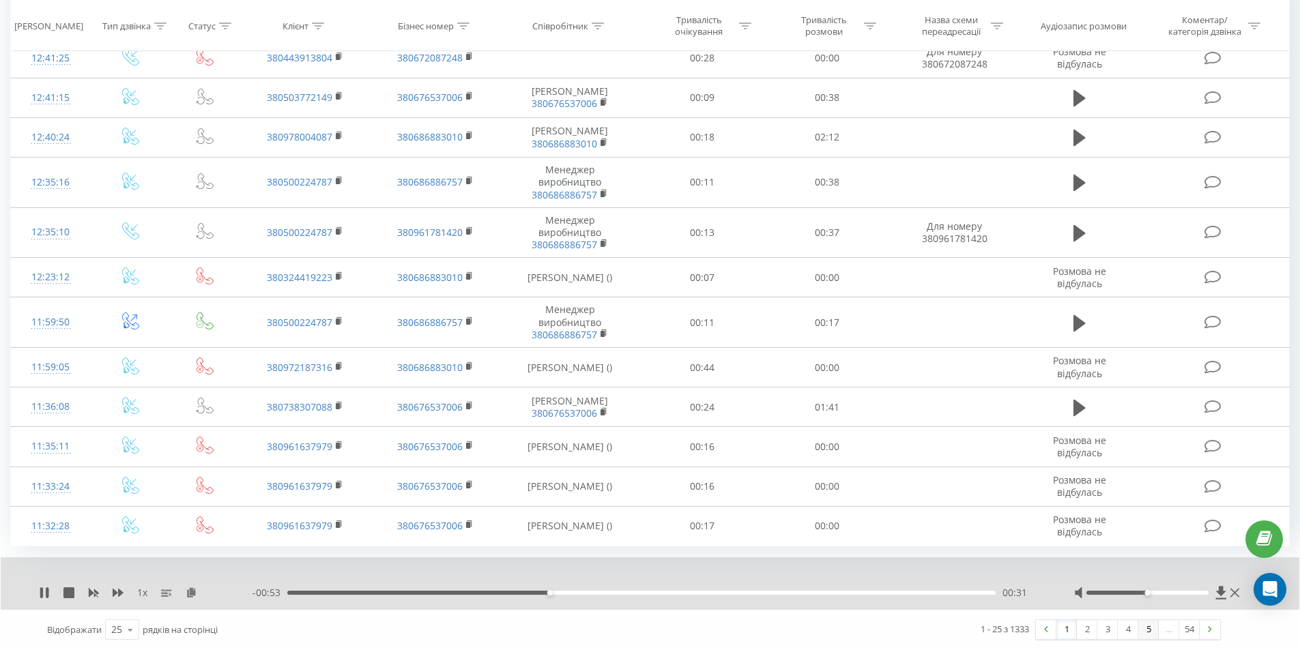
click at [1151, 631] on link "5" at bounding box center [1148, 629] width 20 height 19
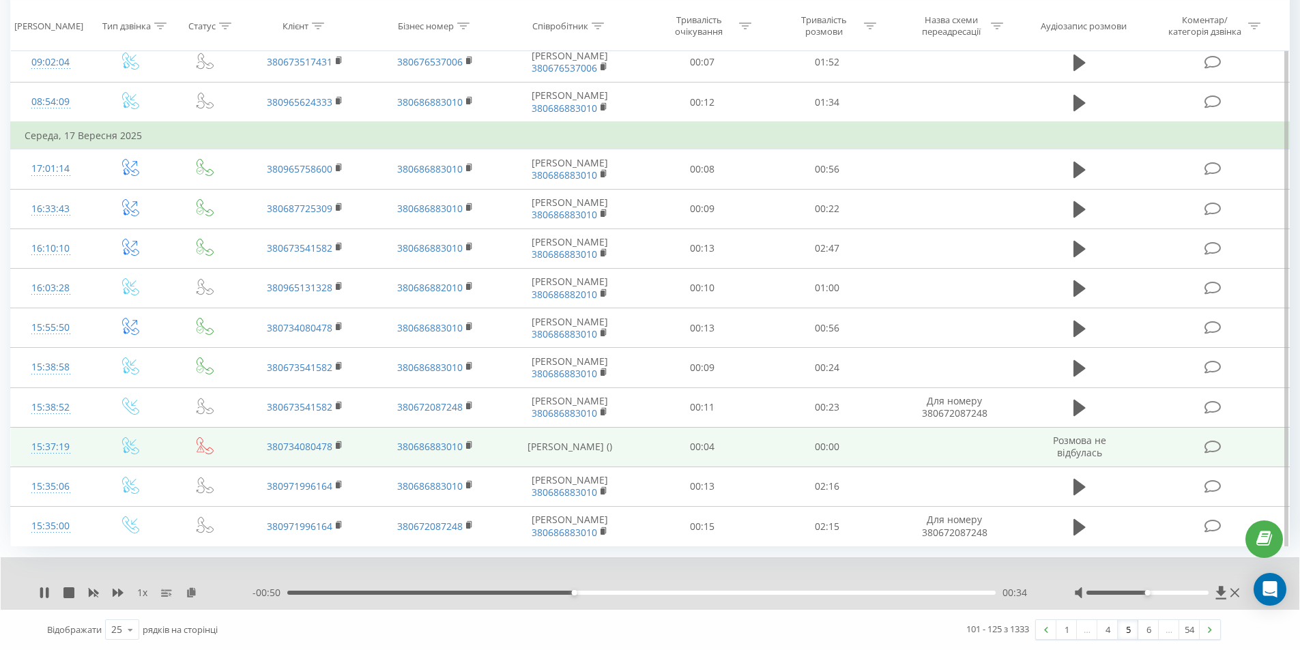
scroll to position [720, 0]
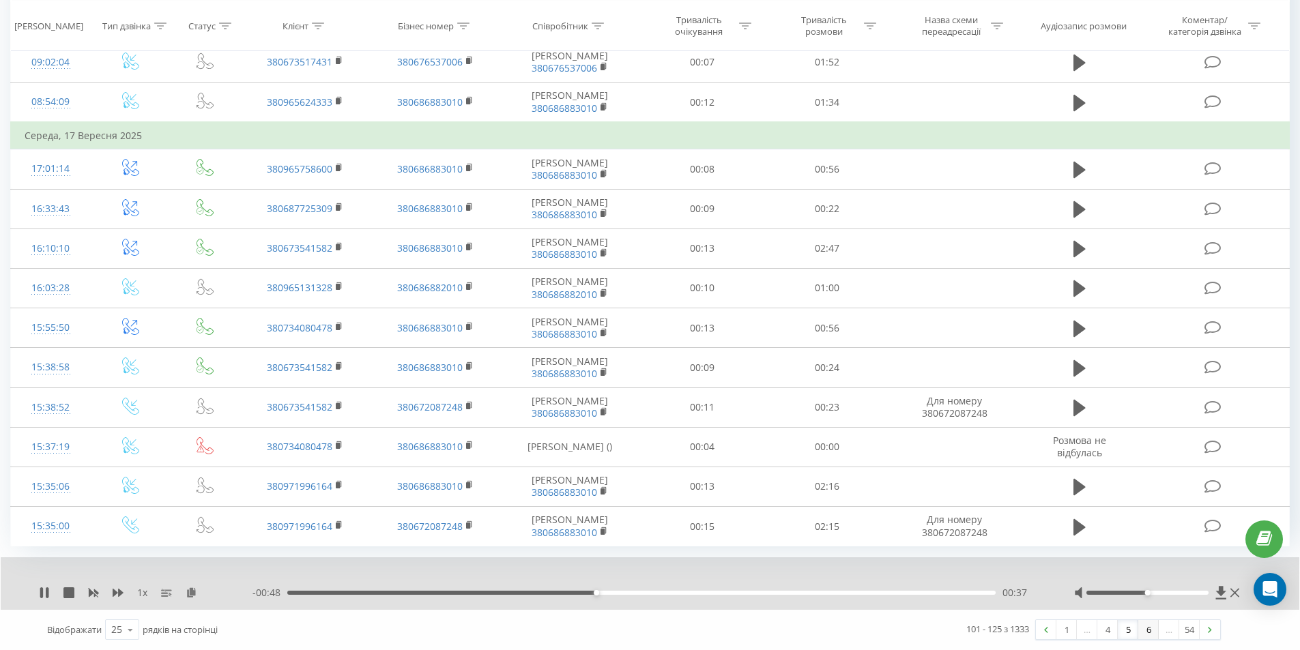
click at [1151, 629] on link "6" at bounding box center [1148, 629] width 20 height 19
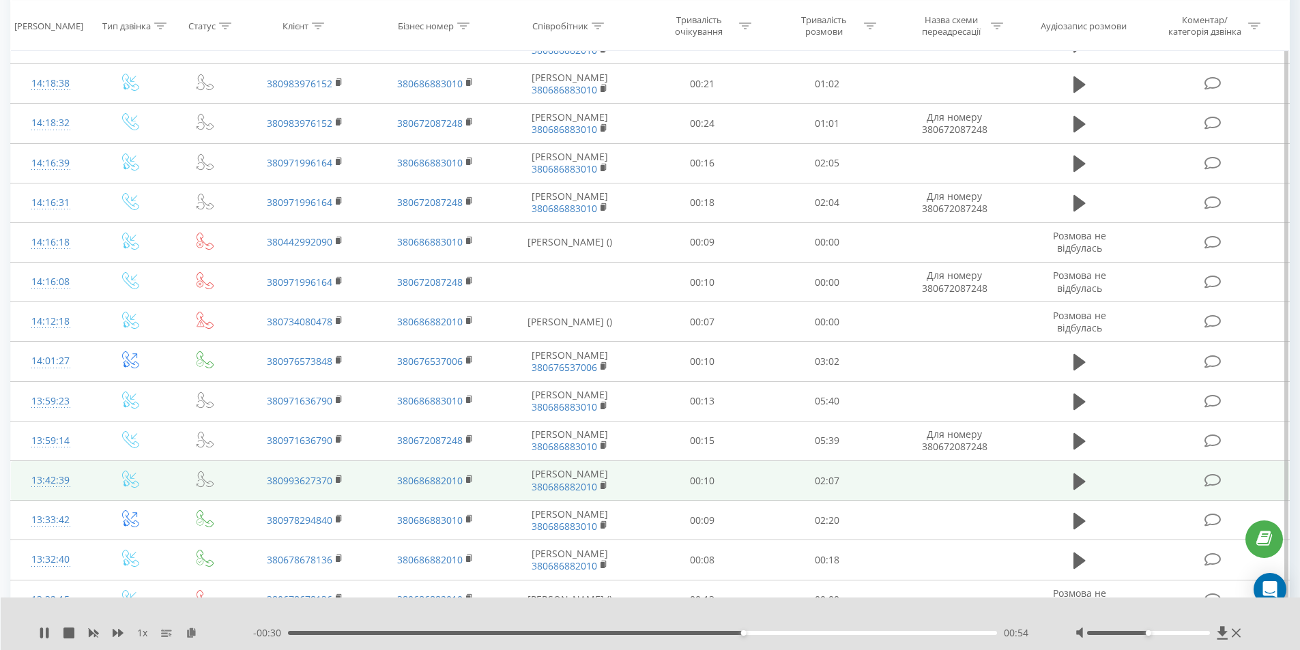
scroll to position [363, 0]
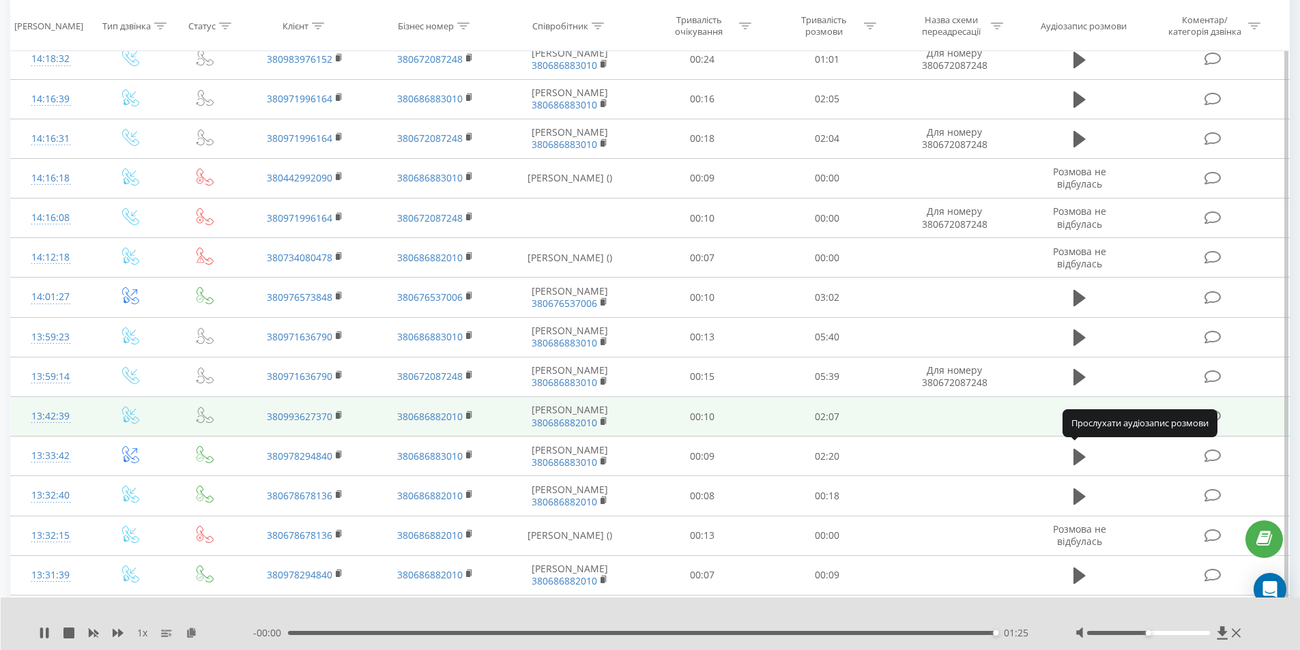
click at [1076, 425] on icon at bounding box center [1079, 417] width 12 height 16
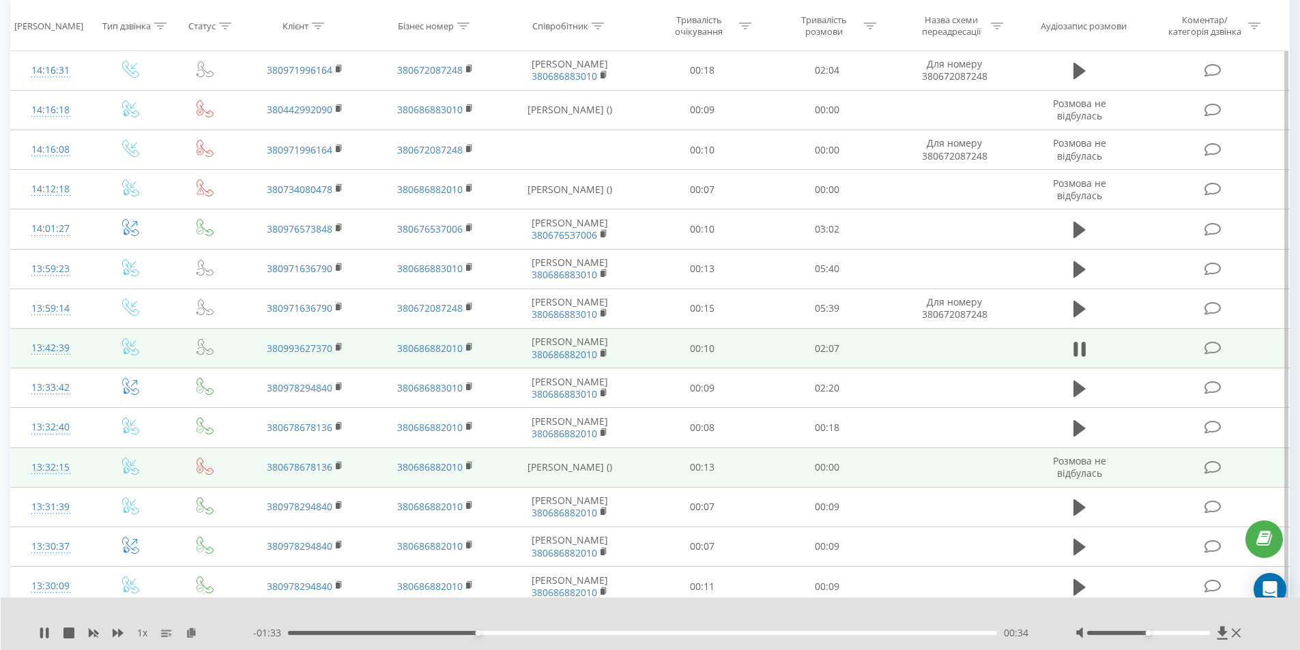
scroll to position [500, 0]
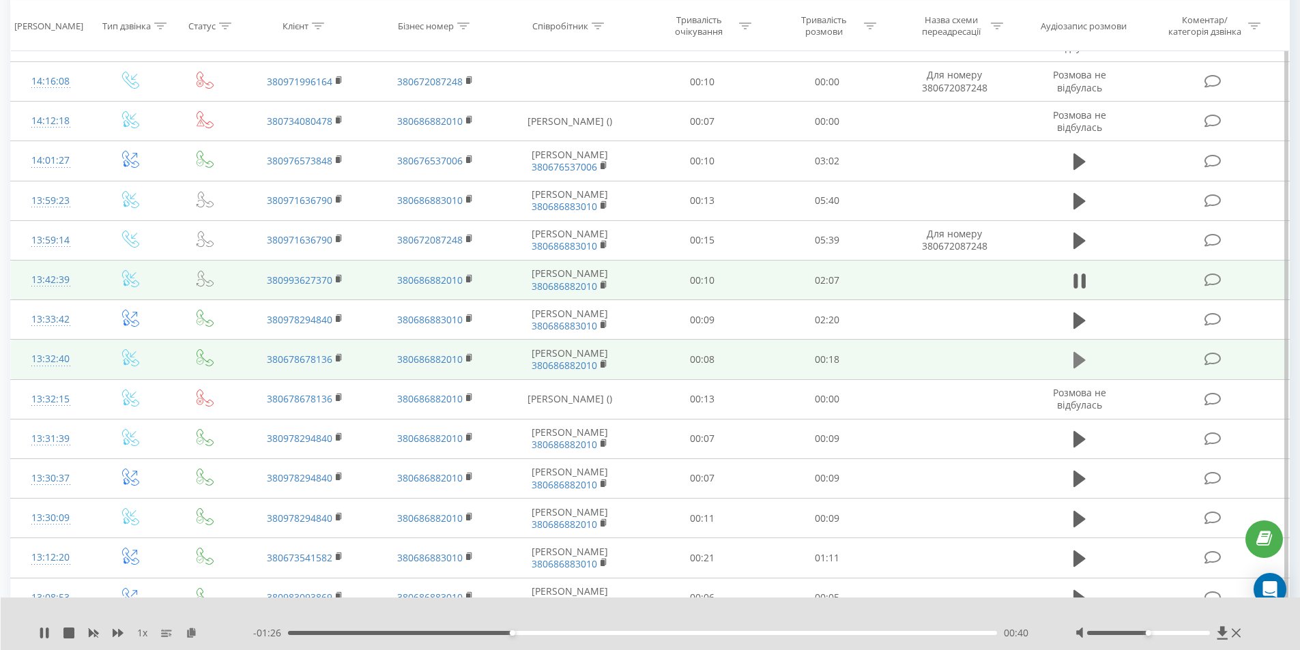
click at [1078, 368] on icon at bounding box center [1079, 360] width 12 height 16
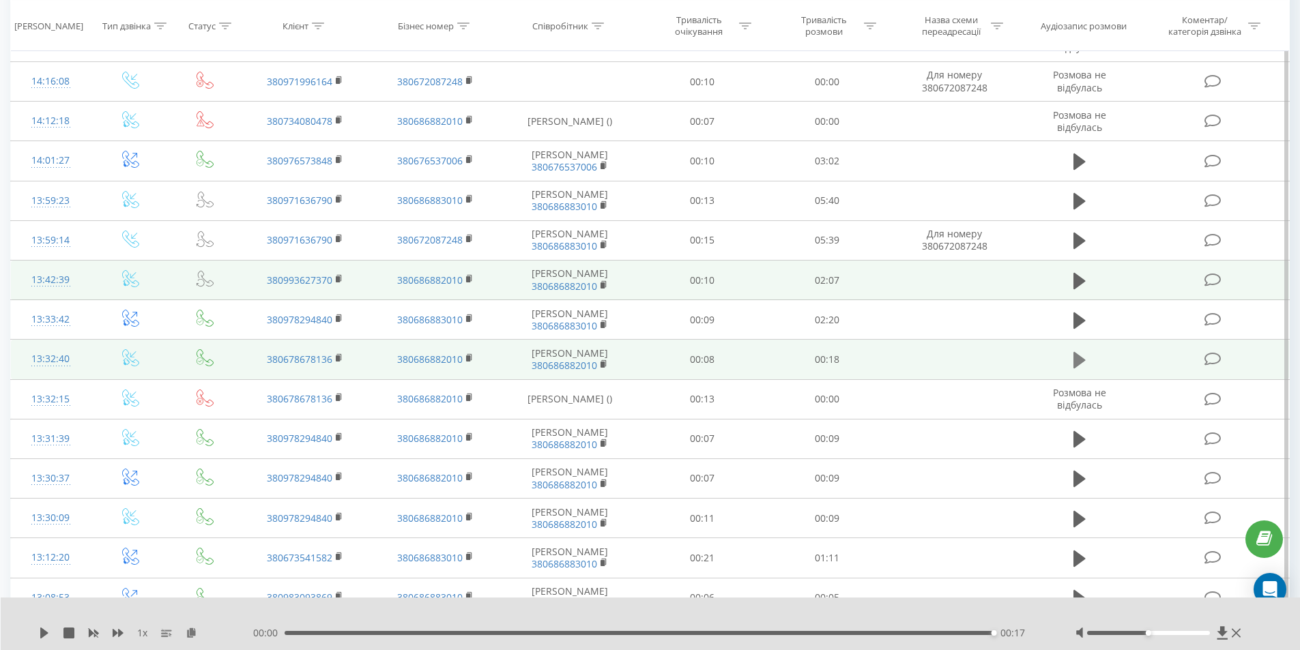
click at [1079, 368] on icon at bounding box center [1079, 360] width 12 height 16
click at [1077, 368] on icon at bounding box center [1079, 360] width 12 height 16
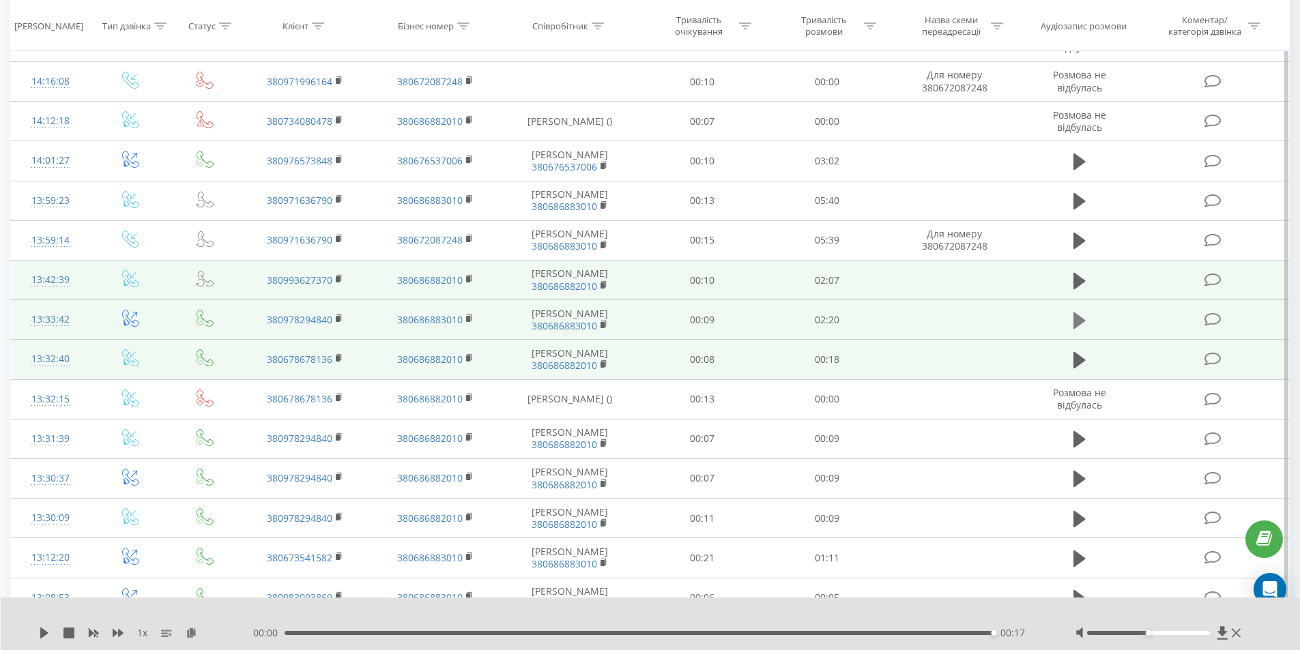
click at [1076, 329] on icon at bounding box center [1079, 321] width 12 height 16
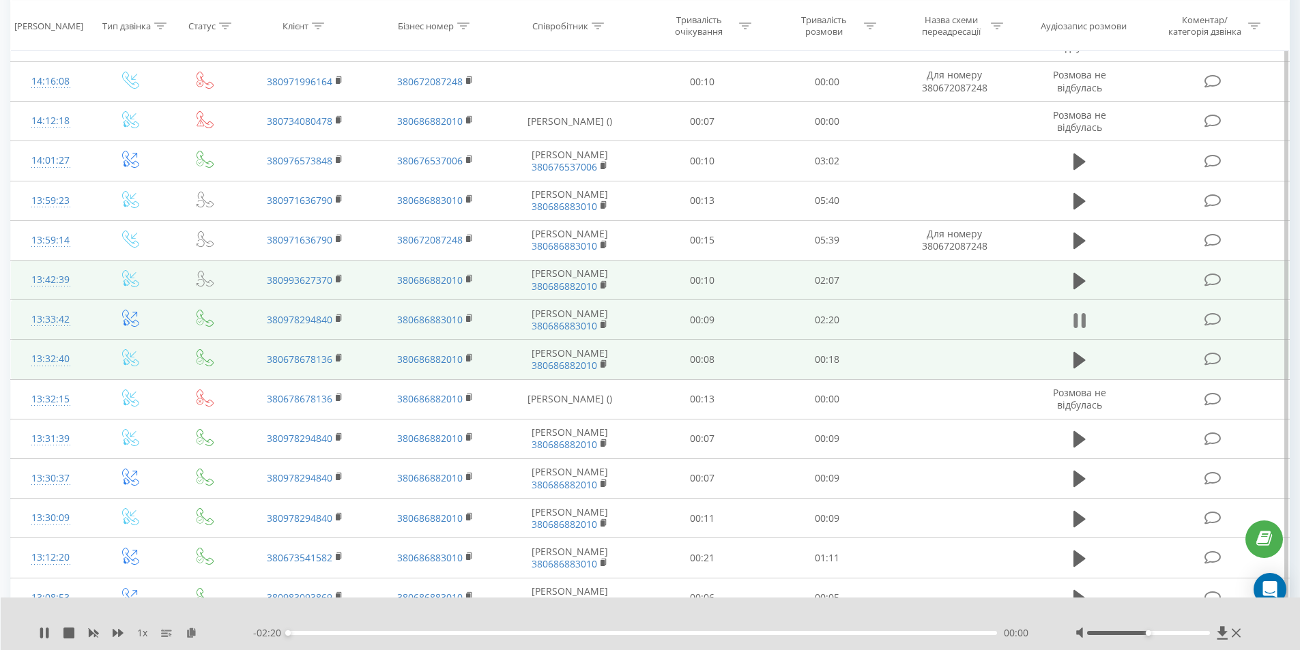
click at [1084, 328] on icon at bounding box center [1083, 320] width 4 height 15
click at [1078, 368] on icon at bounding box center [1079, 360] width 12 height 16
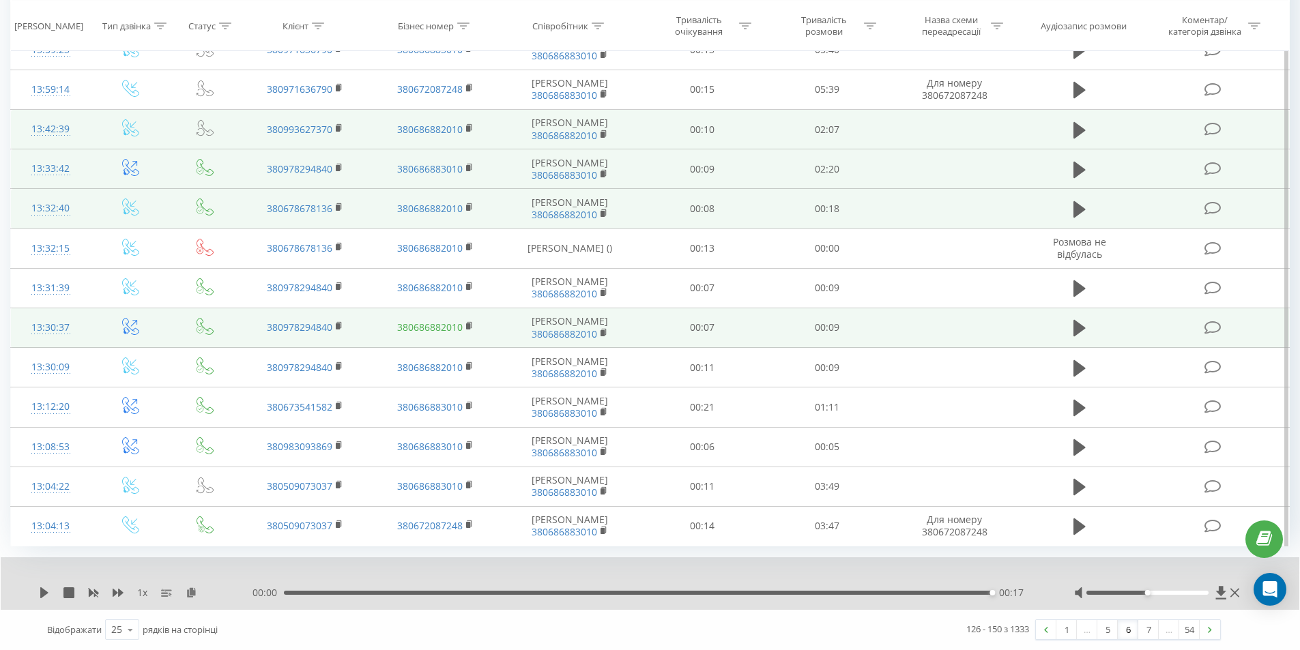
scroll to position [734, 0]
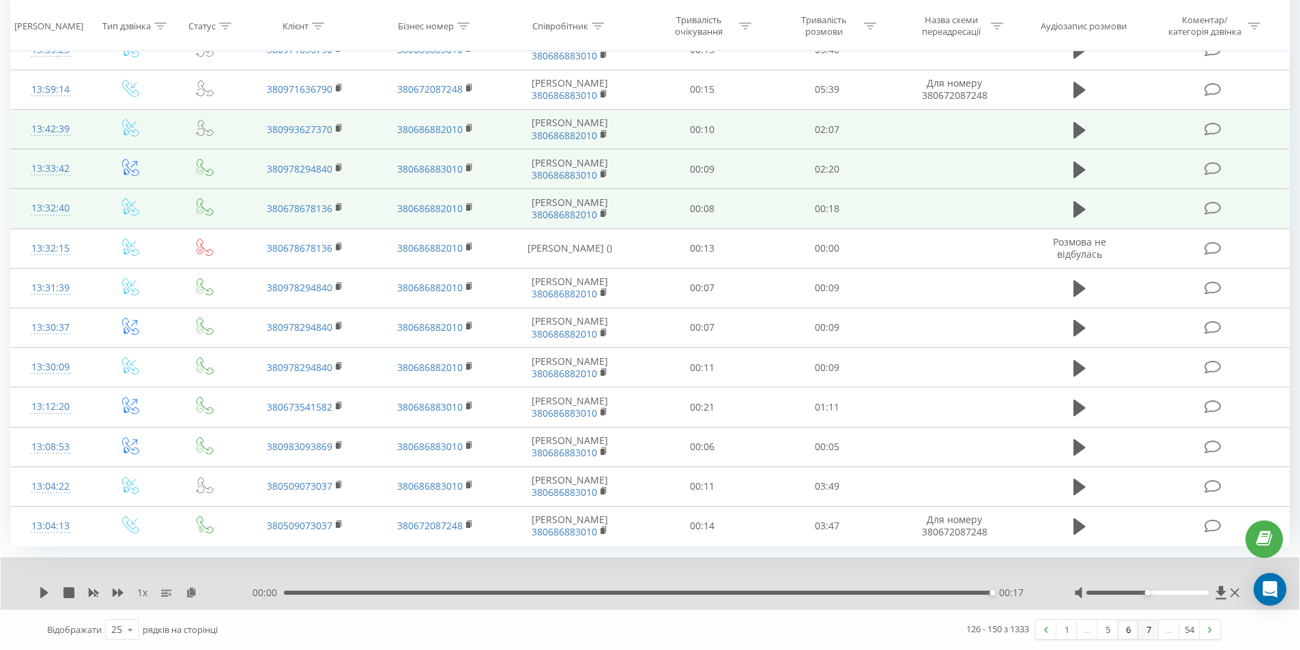
click at [1144, 630] on link "7" at bounding box center [1148, 629] width 20 height 19
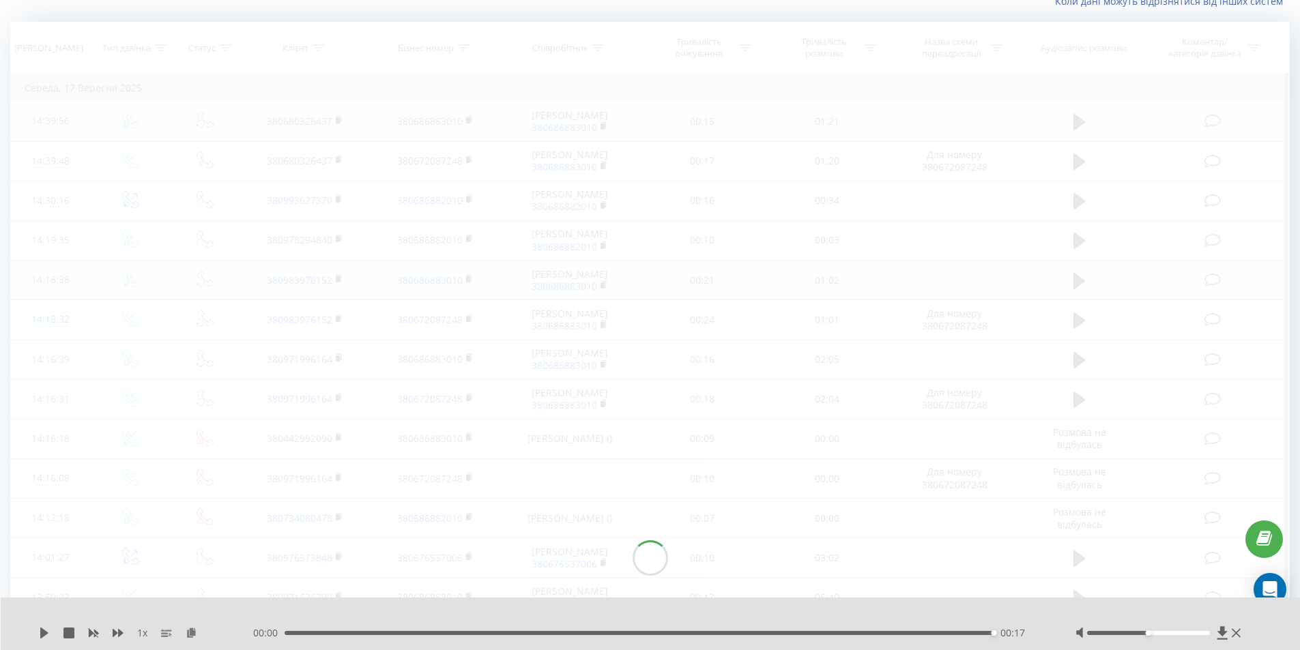
scroll to position [90, 0]
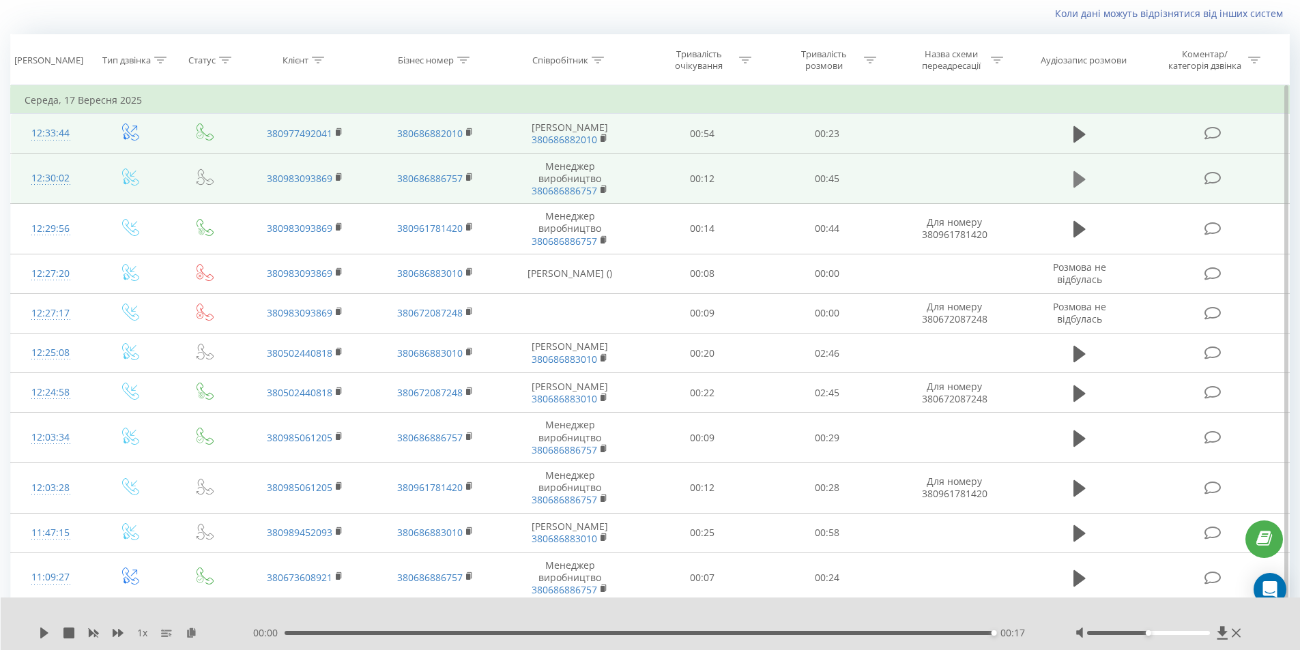
click at [1082, 188] on icon at bounding box center [1079, 179] width 12 height 16
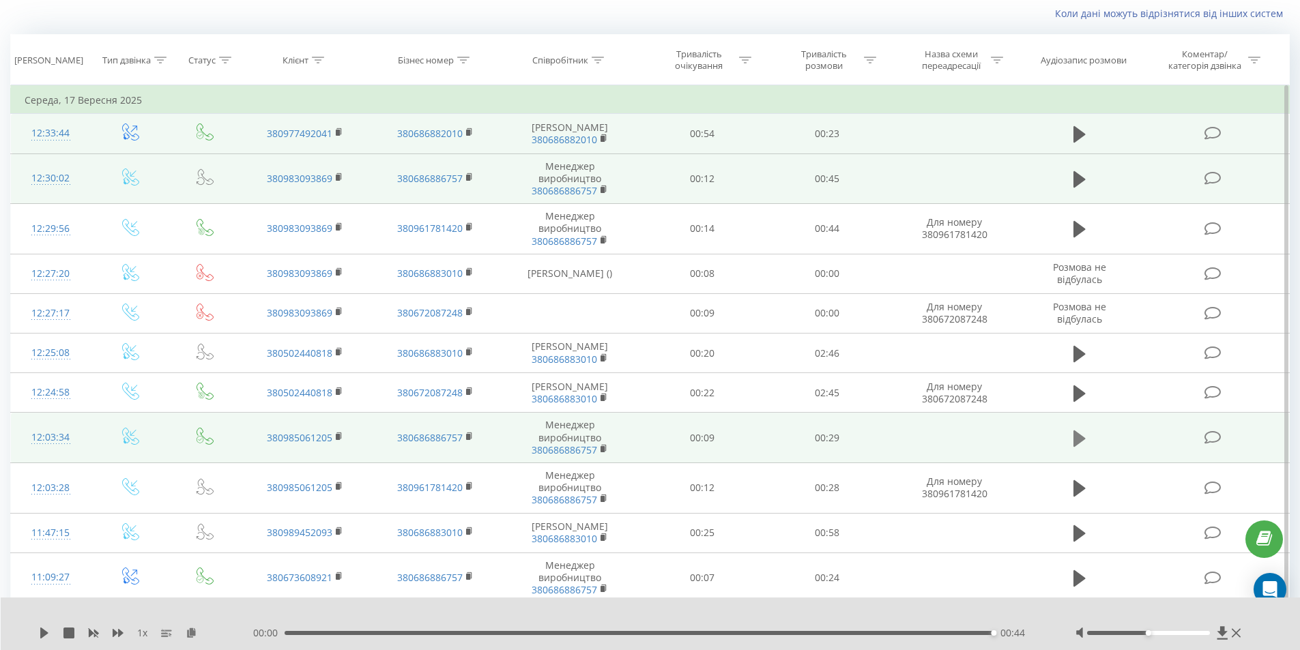
click at [1080, 446] on icon at bounding box center [1079, 438] width 12 height 16
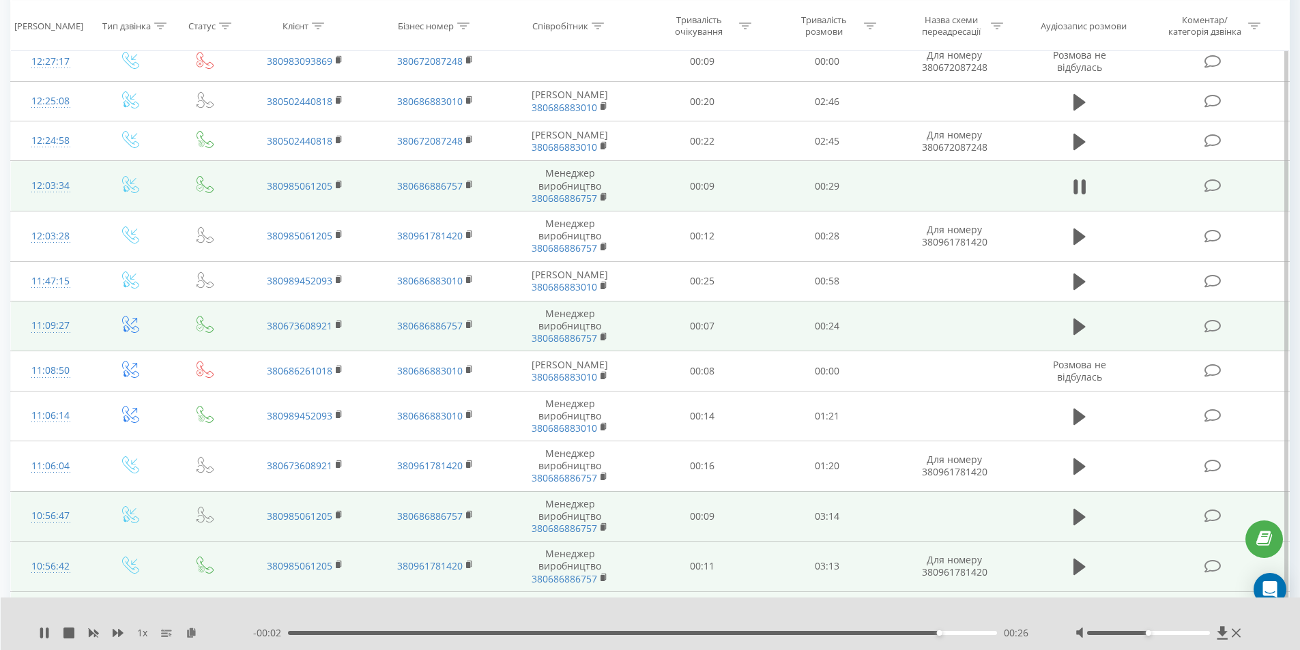
scroll to position [363, 0]
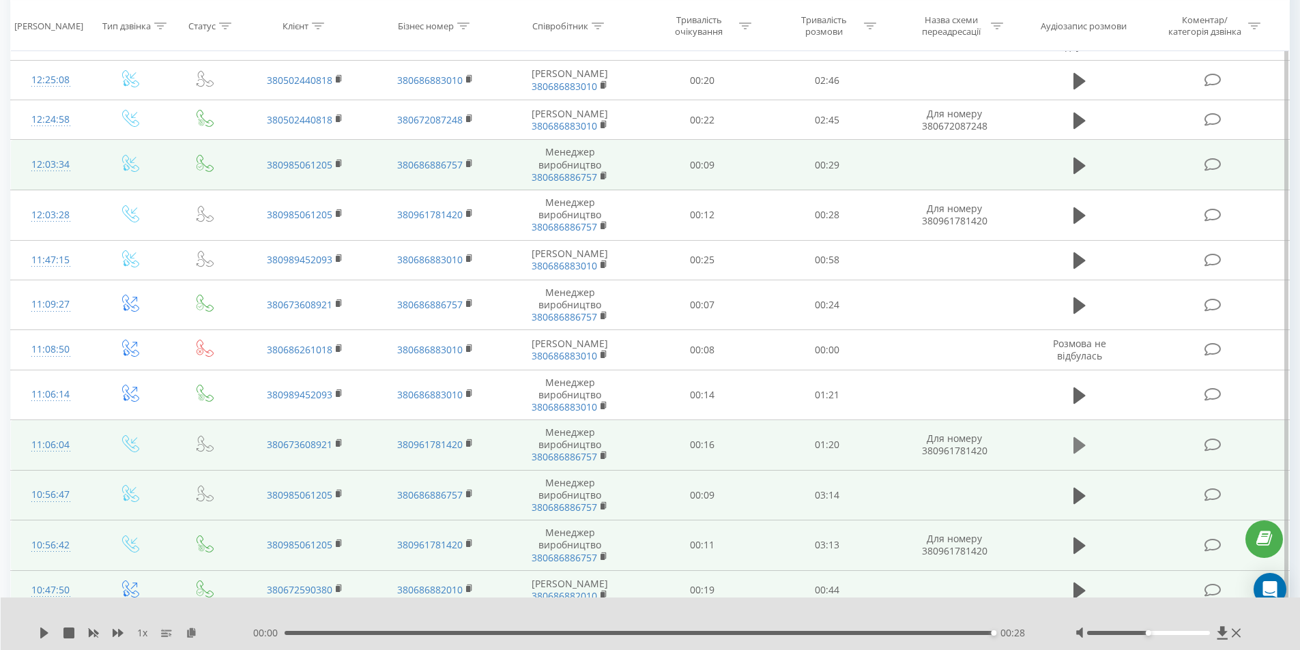
click at [1080, 454] on icon at bounding box center [1079, 445] width 12 height 16
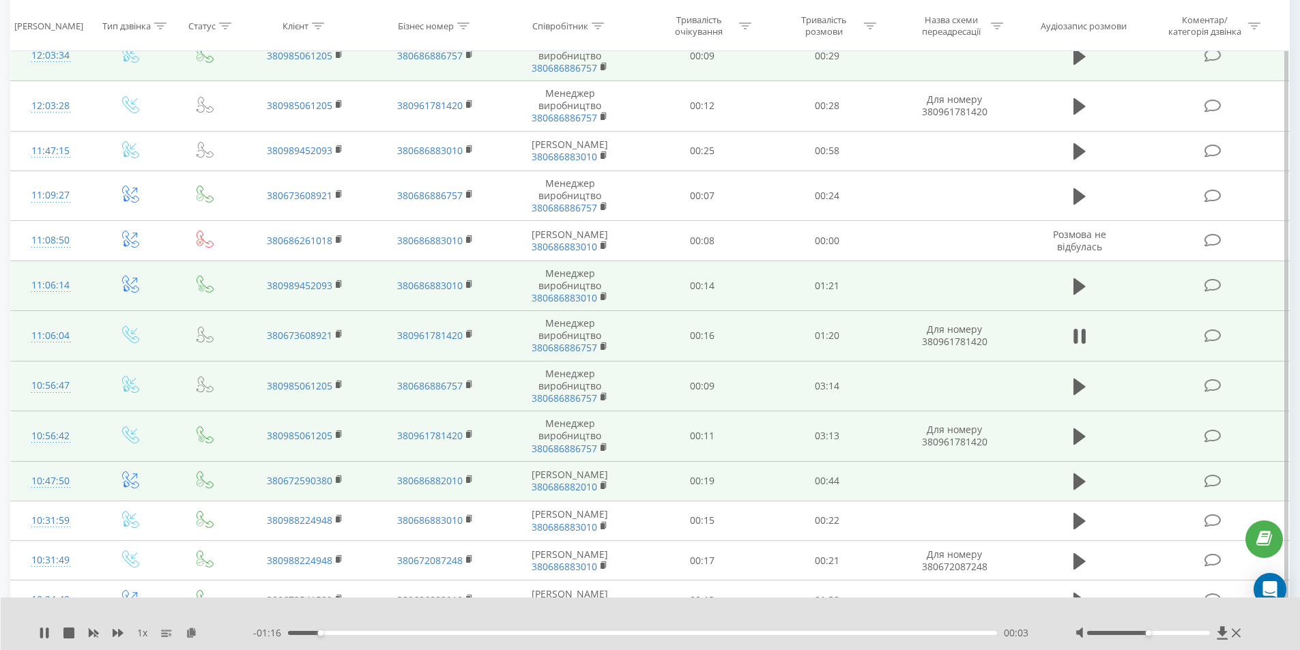
scroll to position [500, 0]
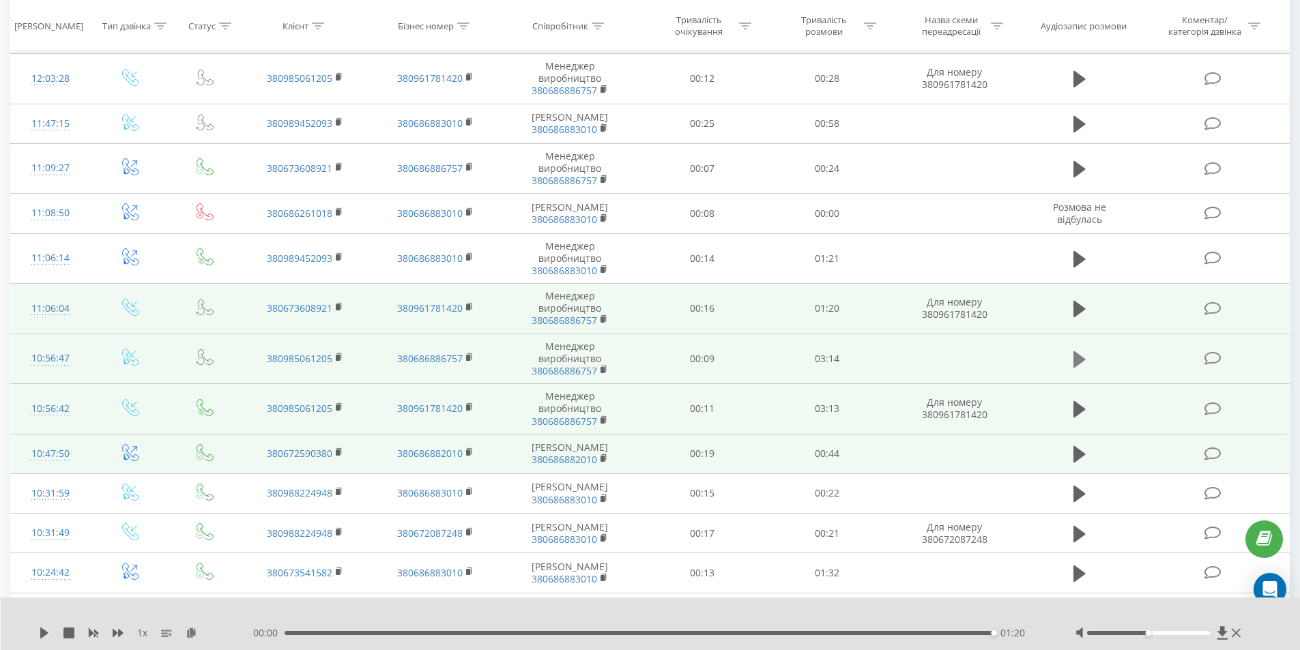
click at [1075, 368] on icon at bounding box center [1079, 359] width 12 height 16
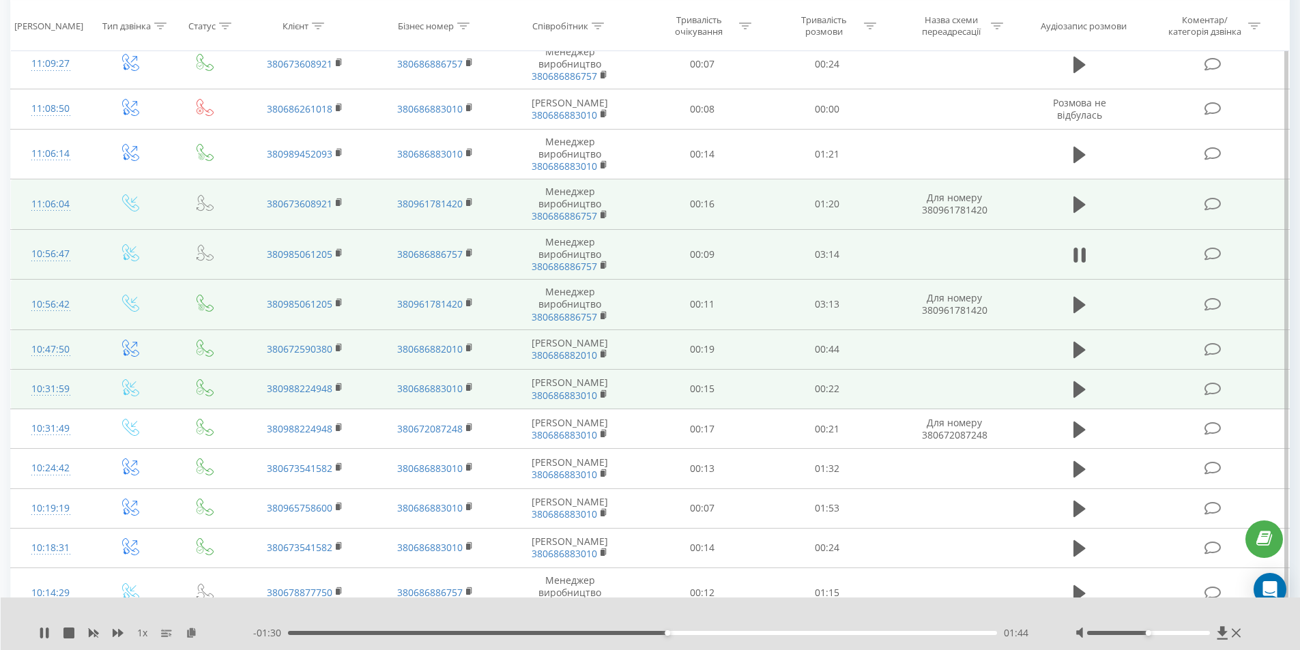
scroll to position [636, 0]
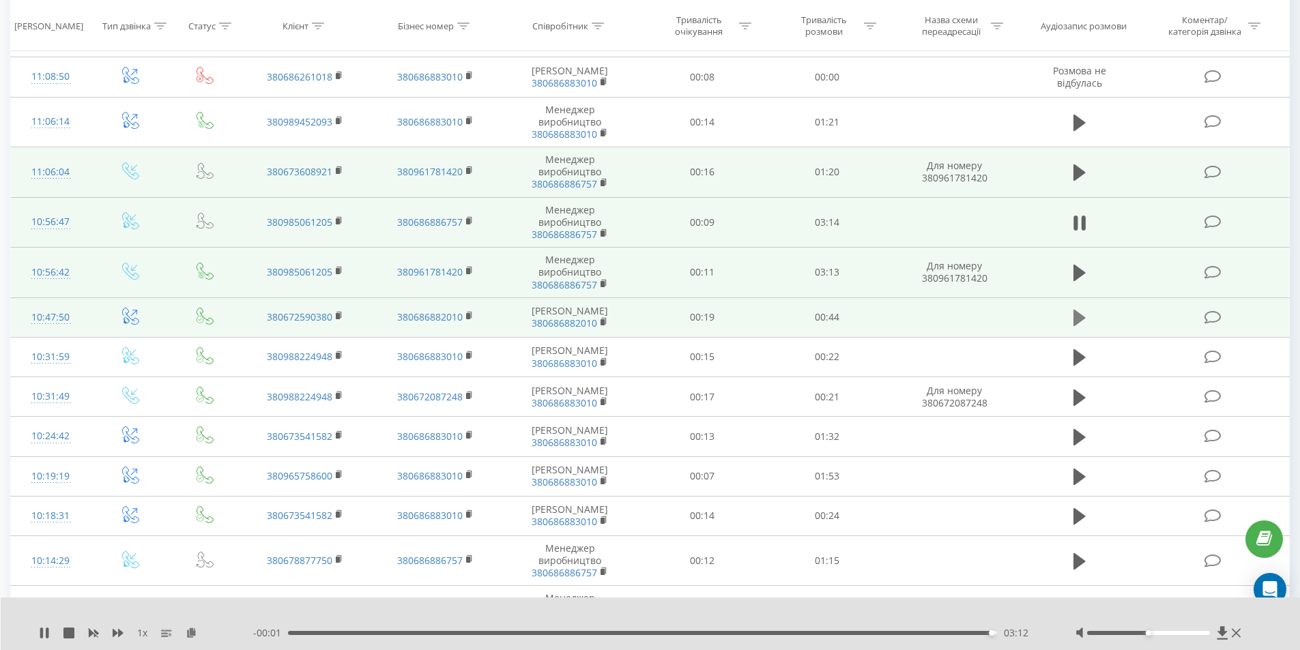
drag, startPoint x: 1084, startPoint y: 332, endPoint x: 1090, endPoint y: 344, distance: 14.1
click at [1088, 328] on button at bounding box center [1079, 318] width 20 height 20
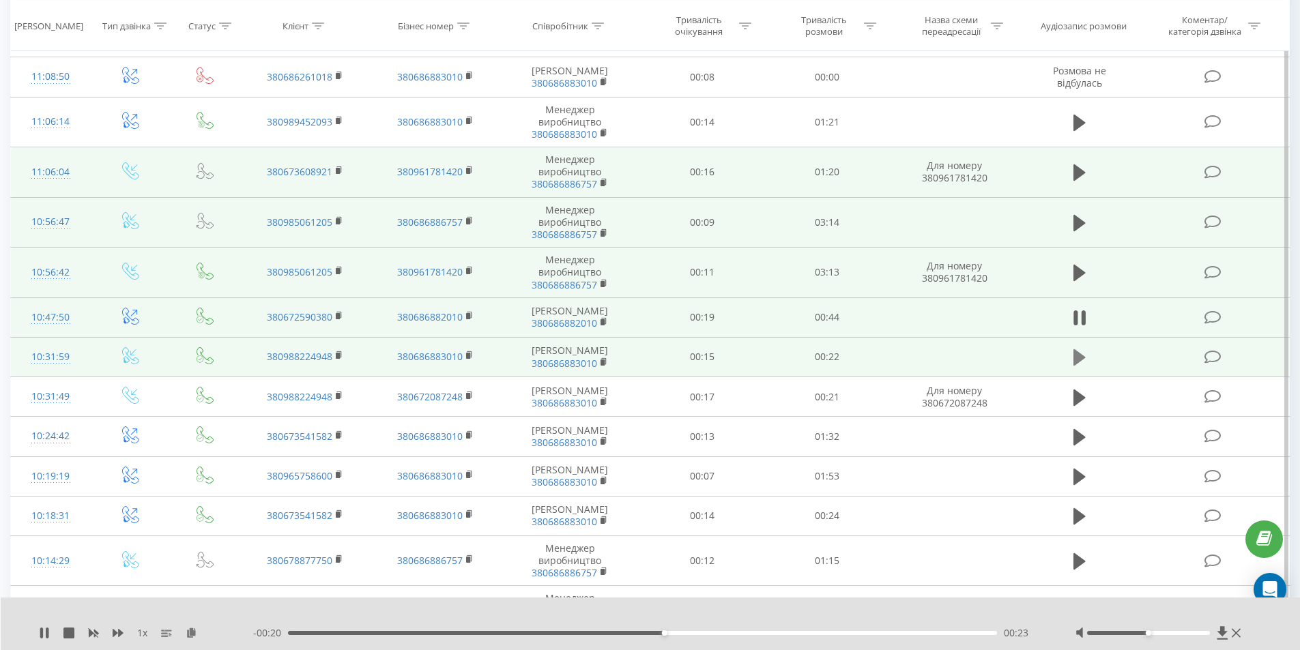
click at [1080, 366] on icon at bounding box center [1079, 357] width 12 height 16
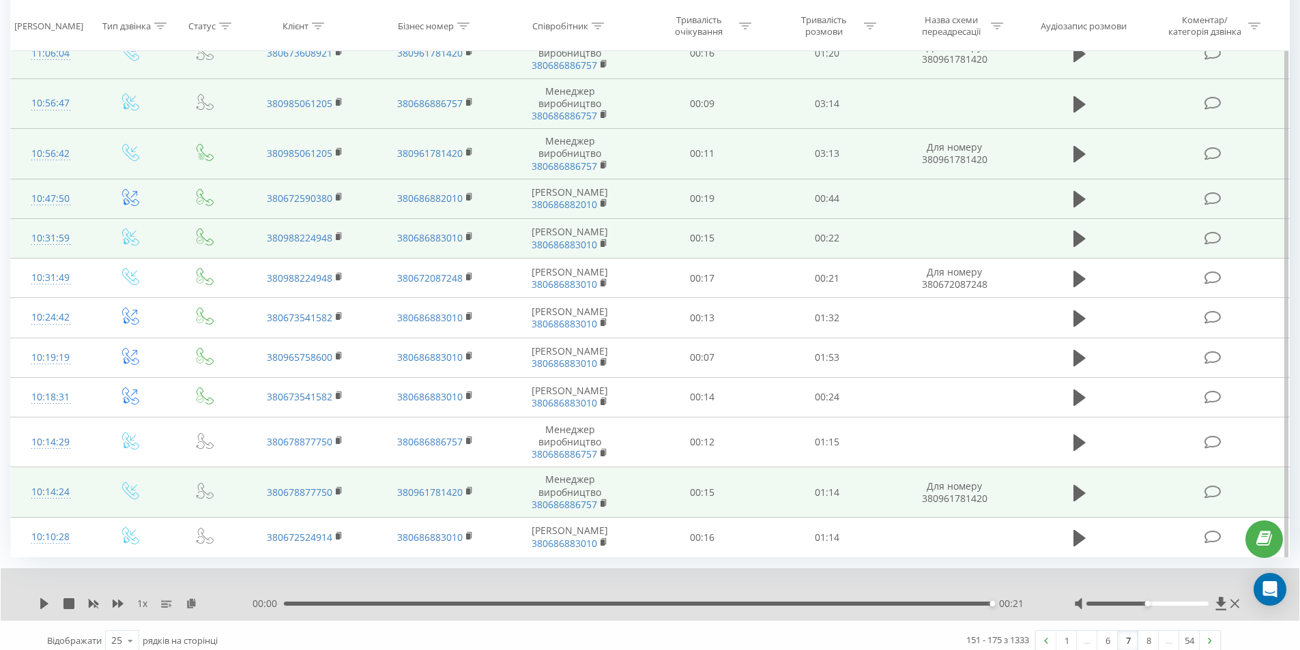
scroll to position [772, 0]
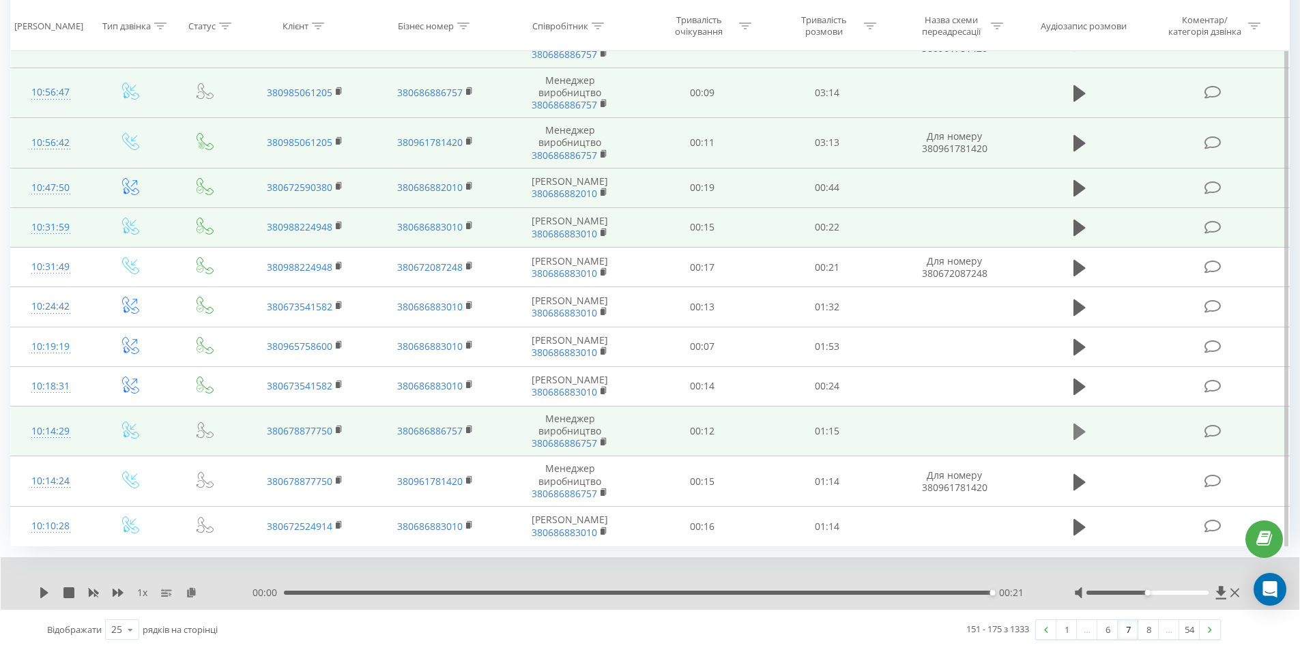
click at [1075, 440] on icon at bounding box center [1079, 432] width 12 height 16
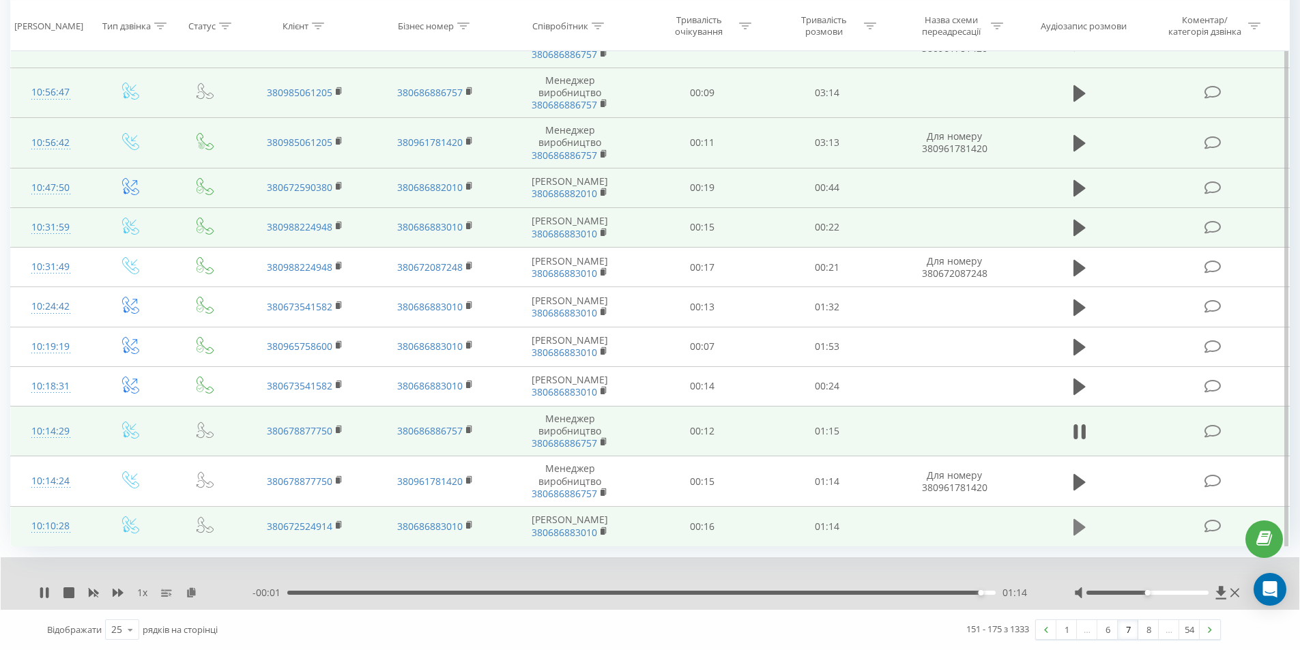
click at [1082, 535] on icon at bounding box center [1079, 527] width 12 height 16
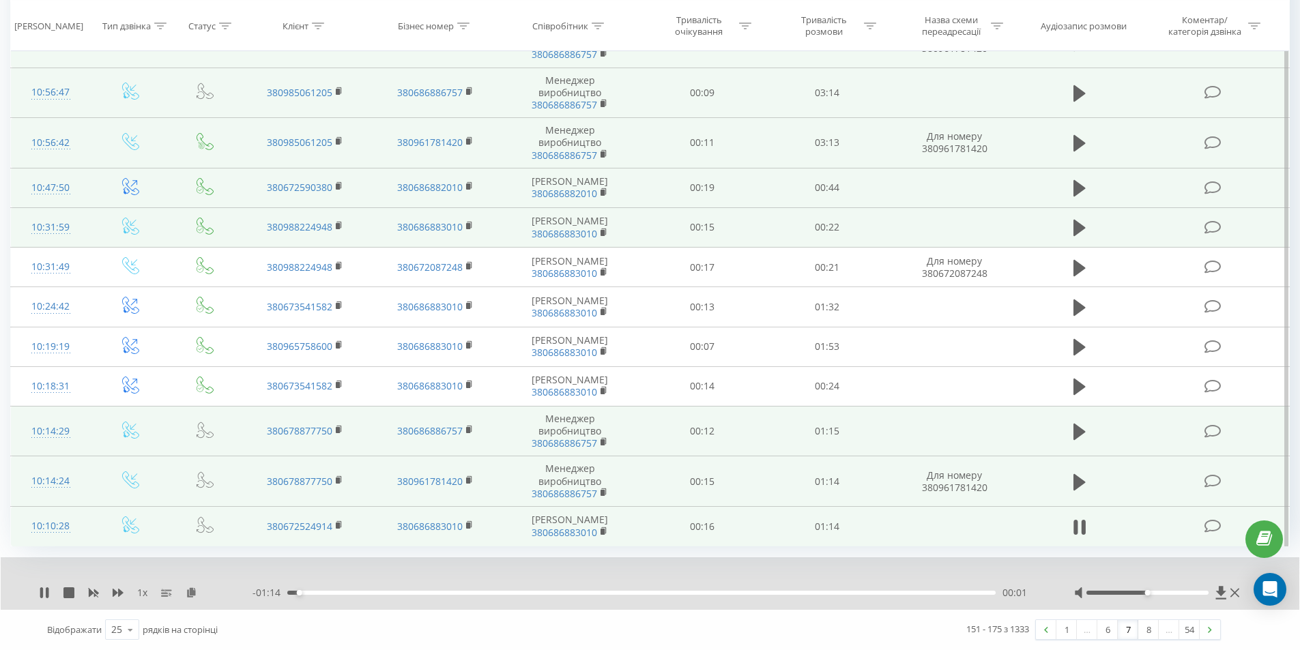
scroll to position [787, 0]
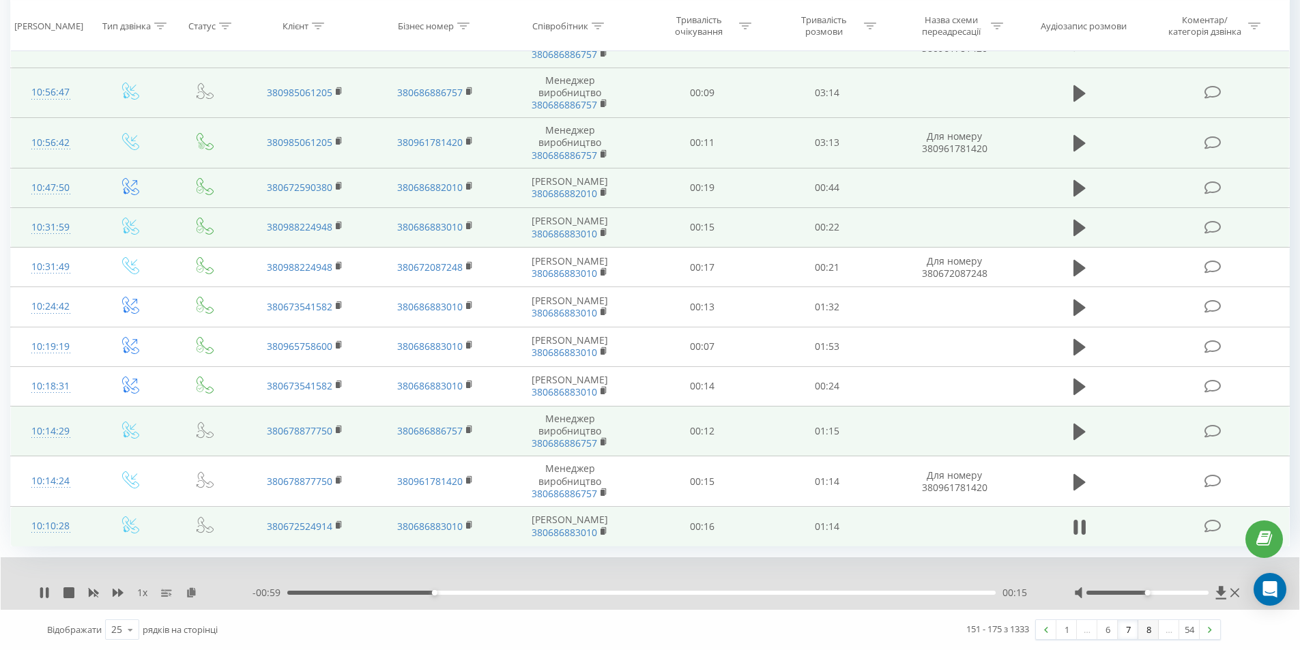
click at [1145, 632] on link "8" at bounding box center [1148, 629] width 20 height 19
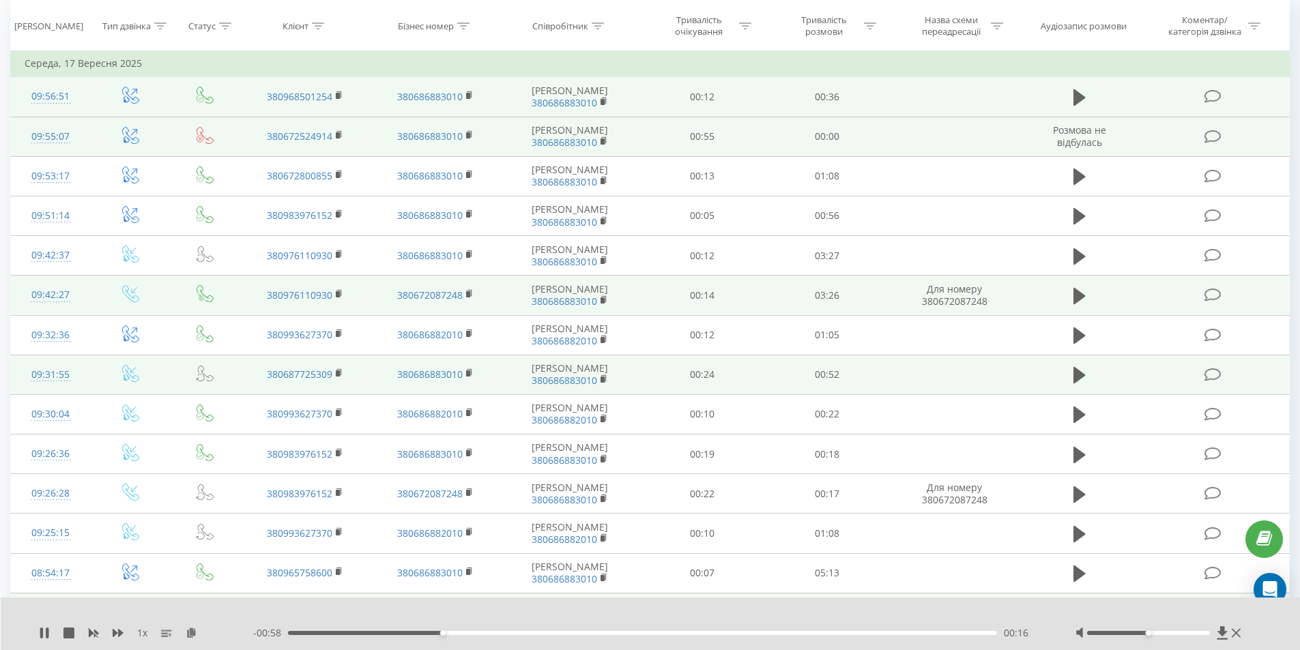
scroll to position [90, 0]
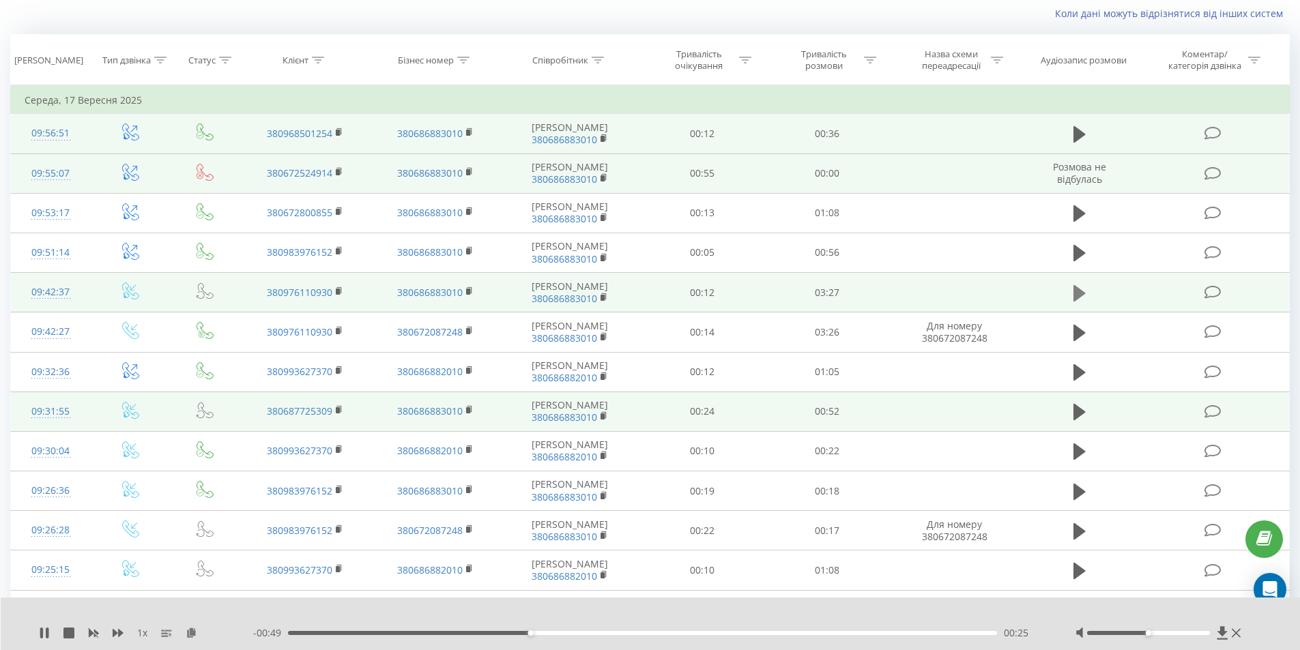
click at [1078, 294] on icon at bounding box center [1079, 293] width 12 height 16
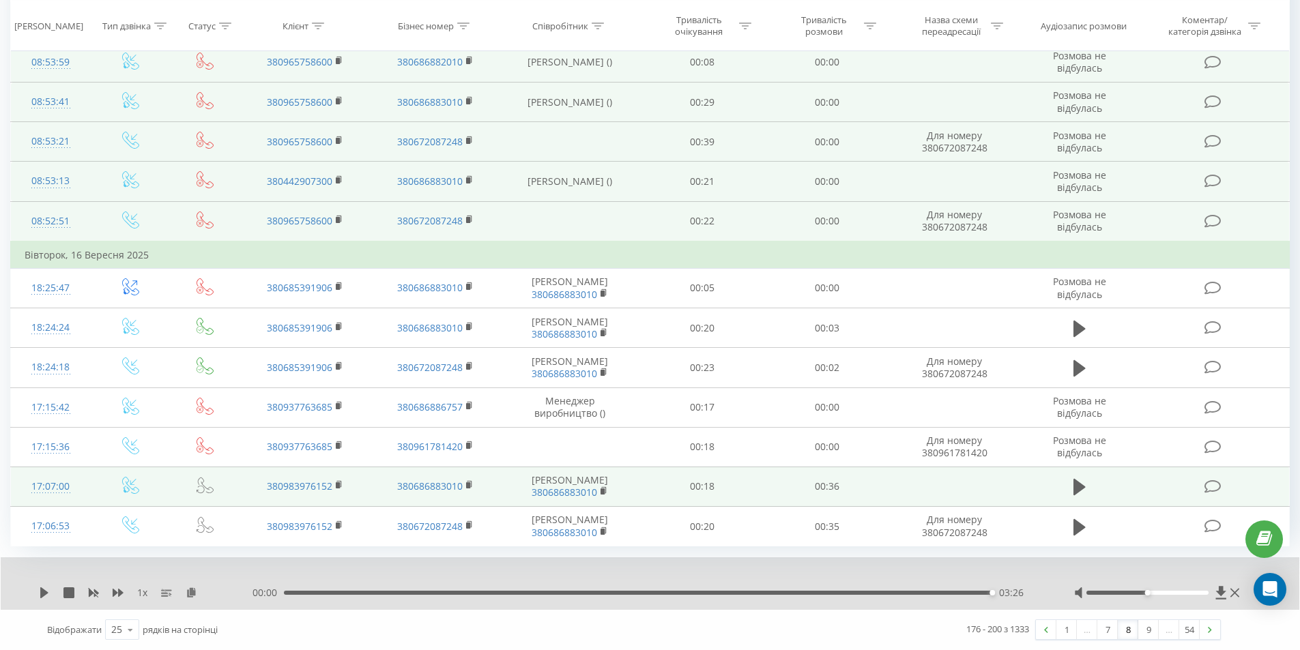
scroll to position [709, 0]
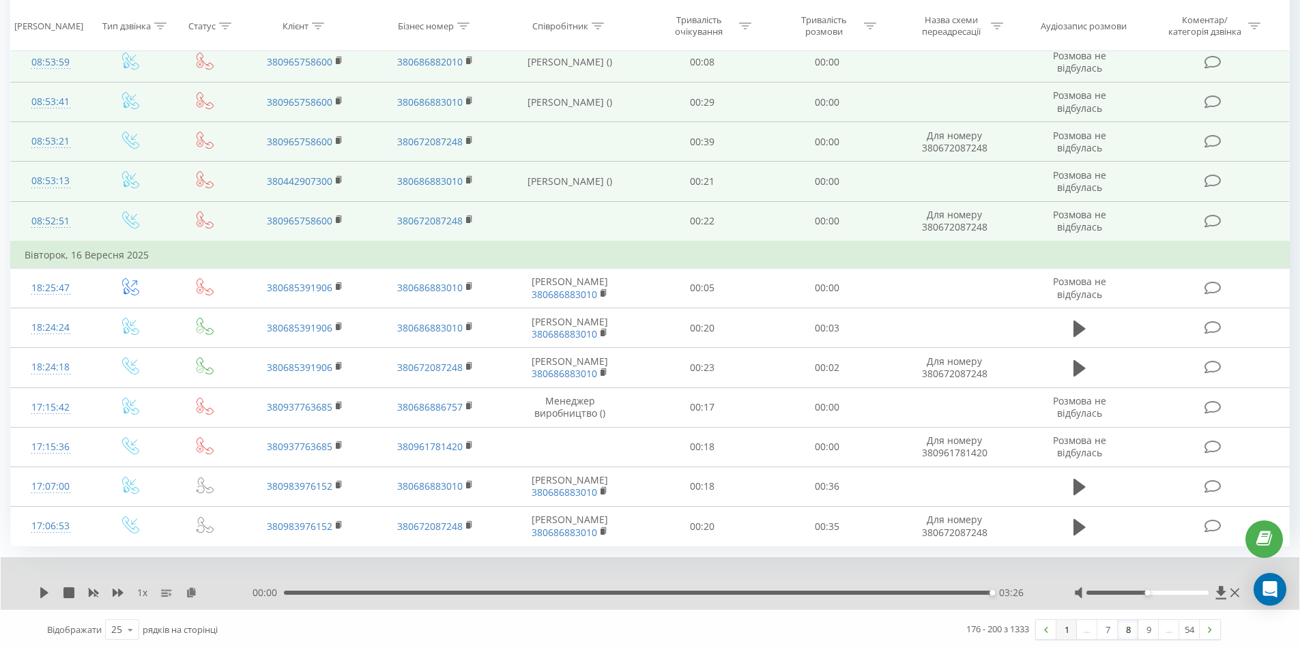
click at [1067, 631] on link "1" at bounding box center [1066, 629] width 20 height 19
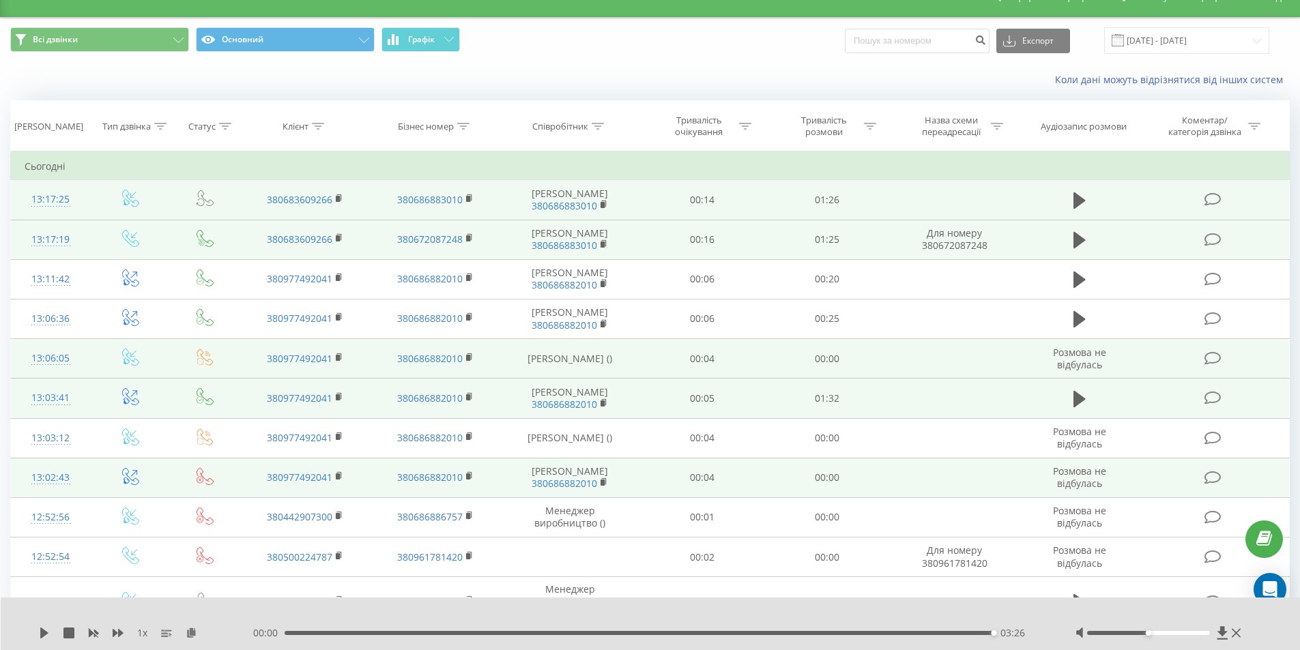
scroll to position [22, 0]
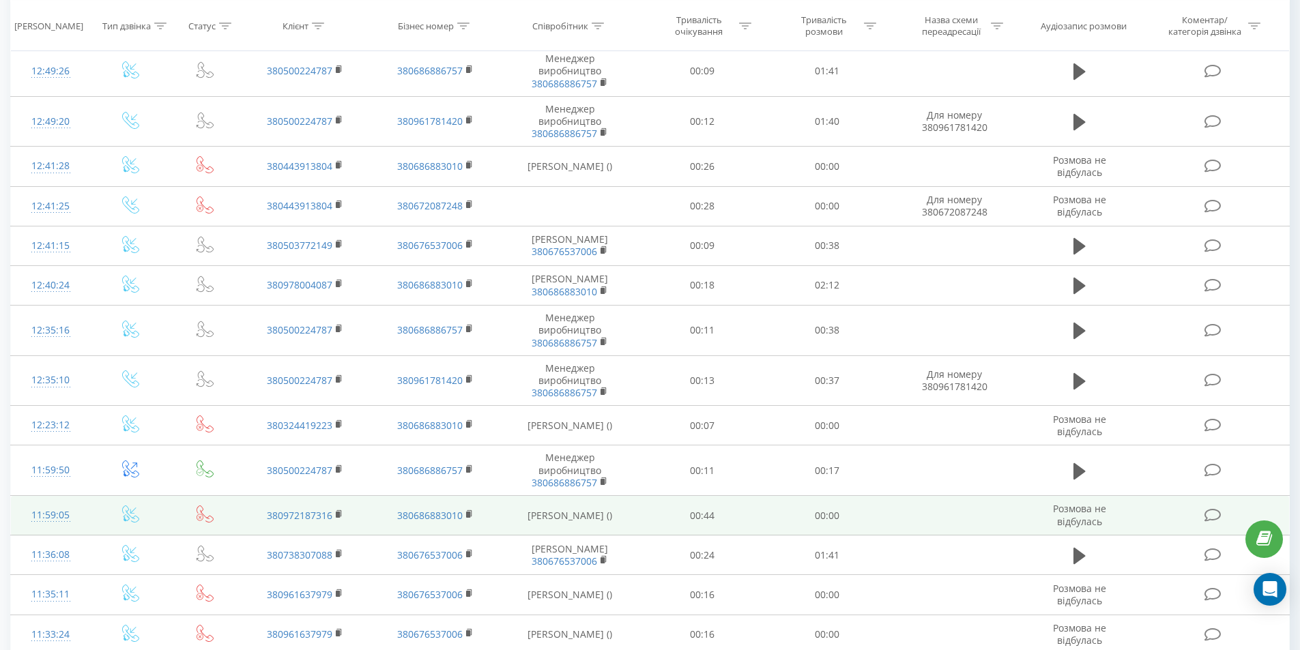
scroll to position [713, 0]
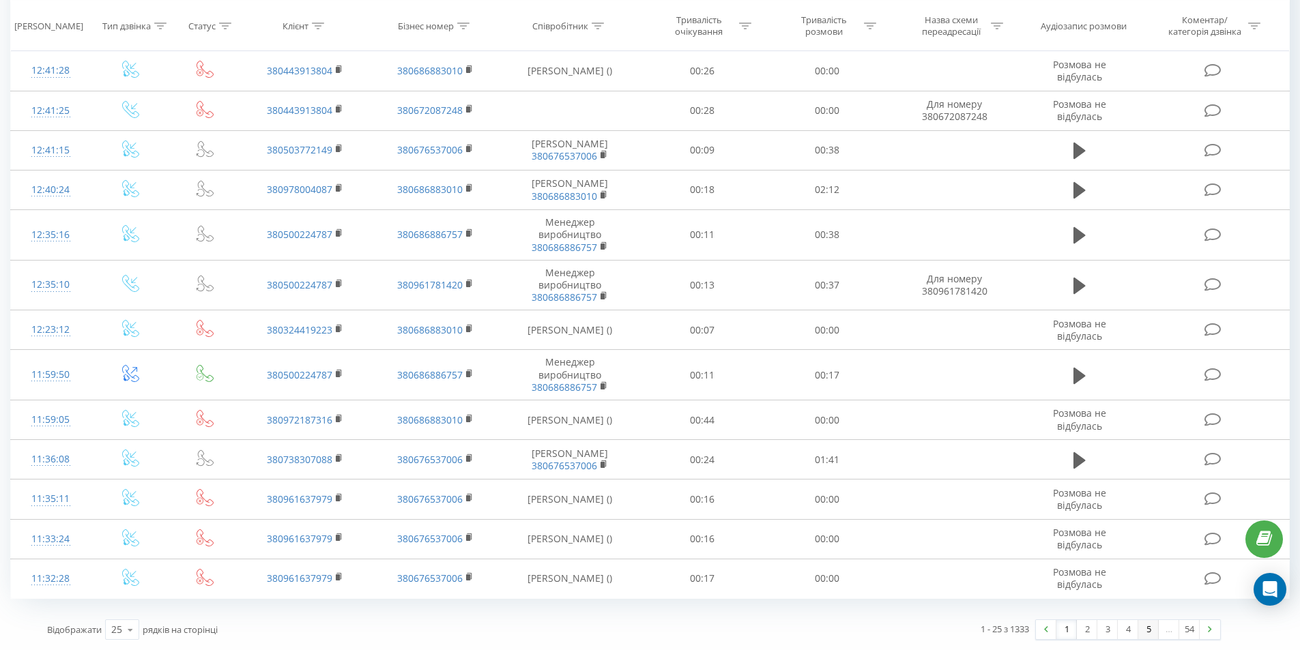
click at [1153, 629] on link "5" at bounding box center [1148, 629] width 20 height 19
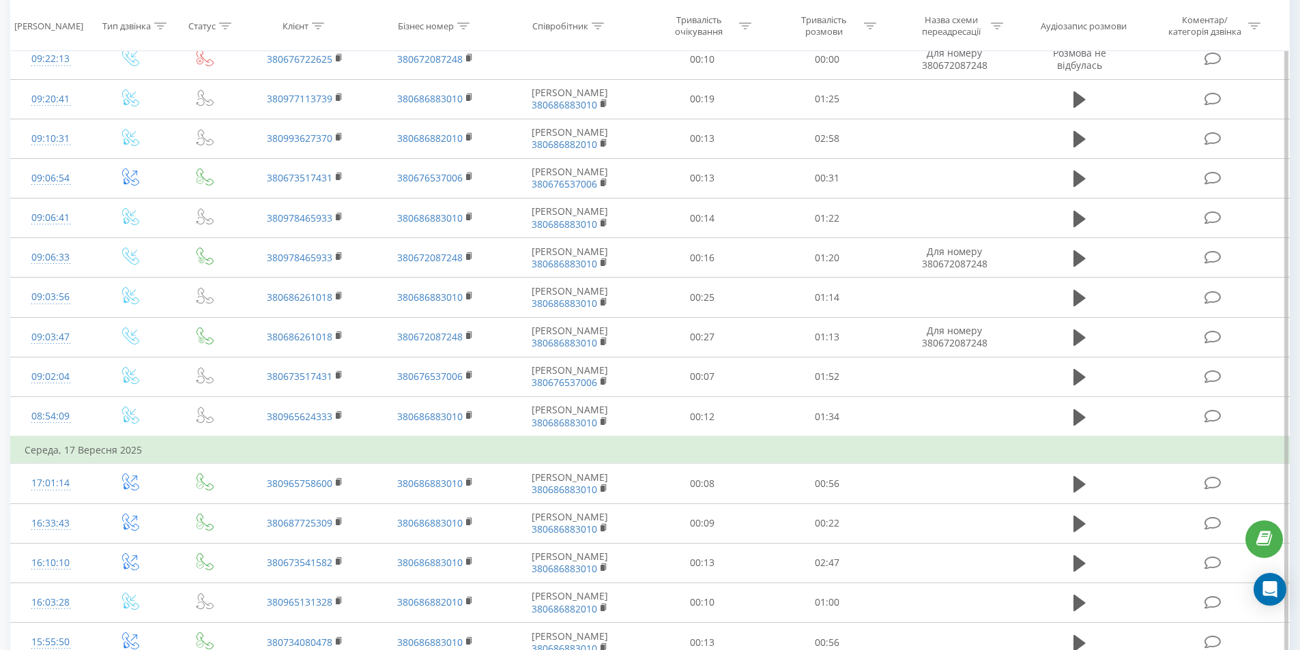
scroll to position [667, 0]
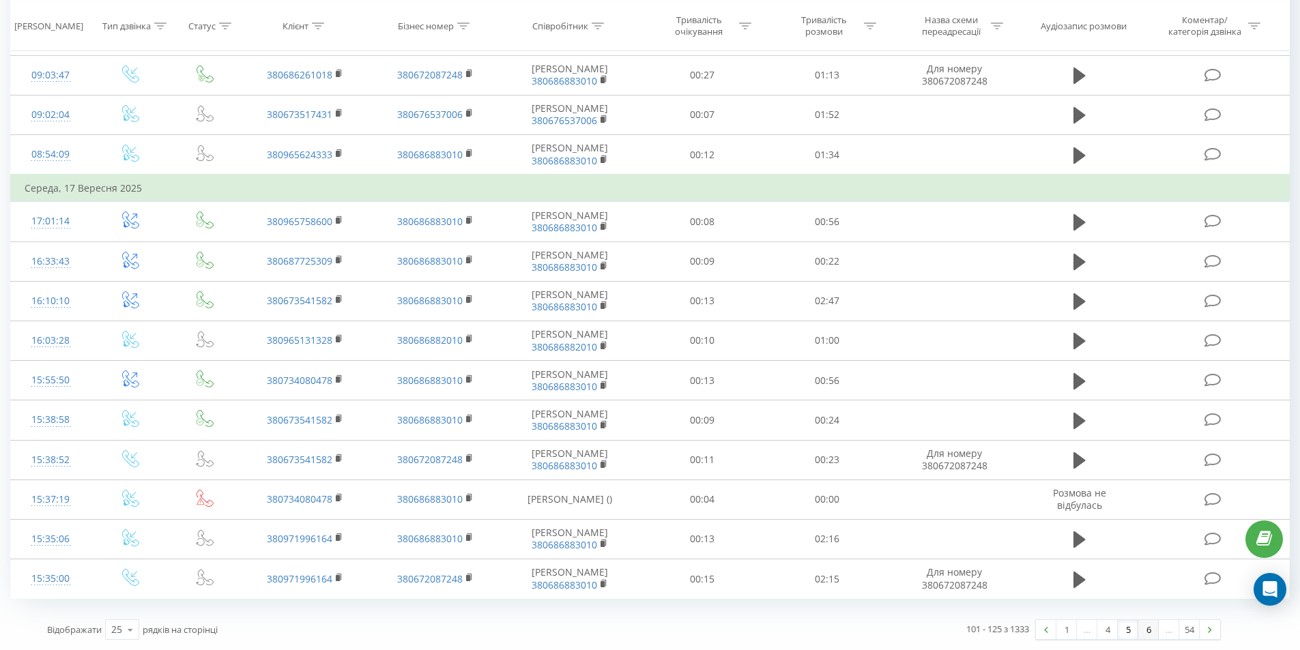
click at [1149, 631] on link "6" at bounding box center [1148, 629] width 20 height 19
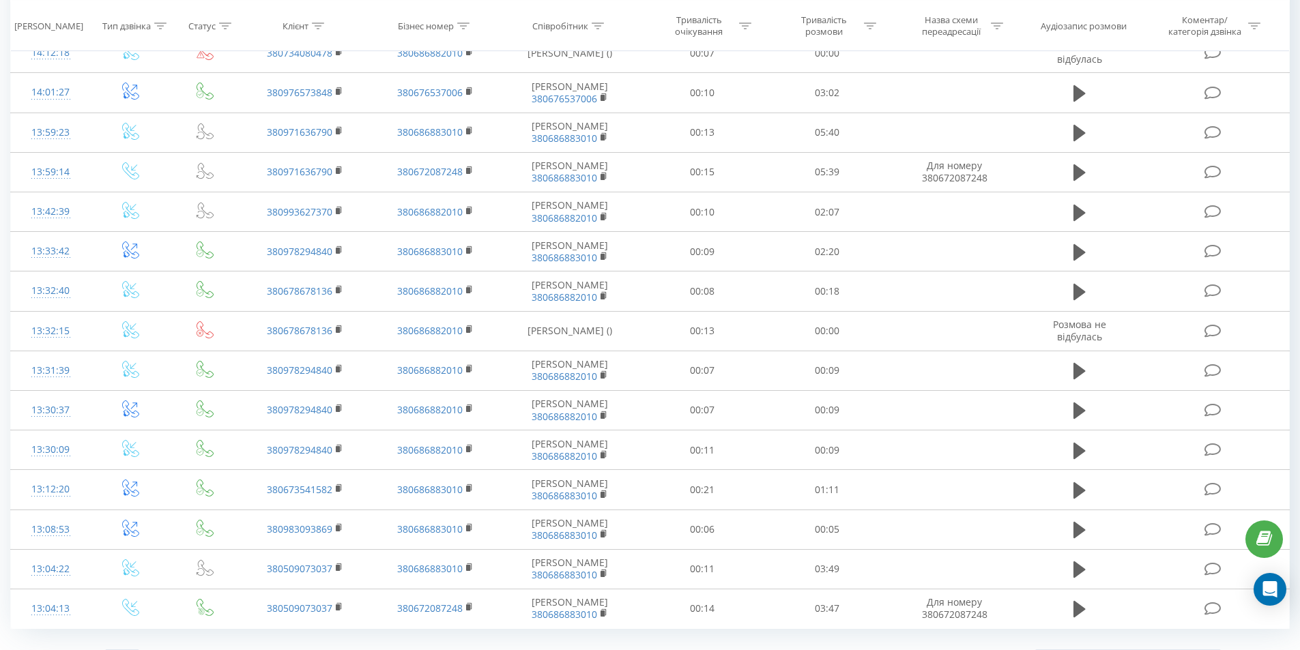
scroll to position [682, 0]
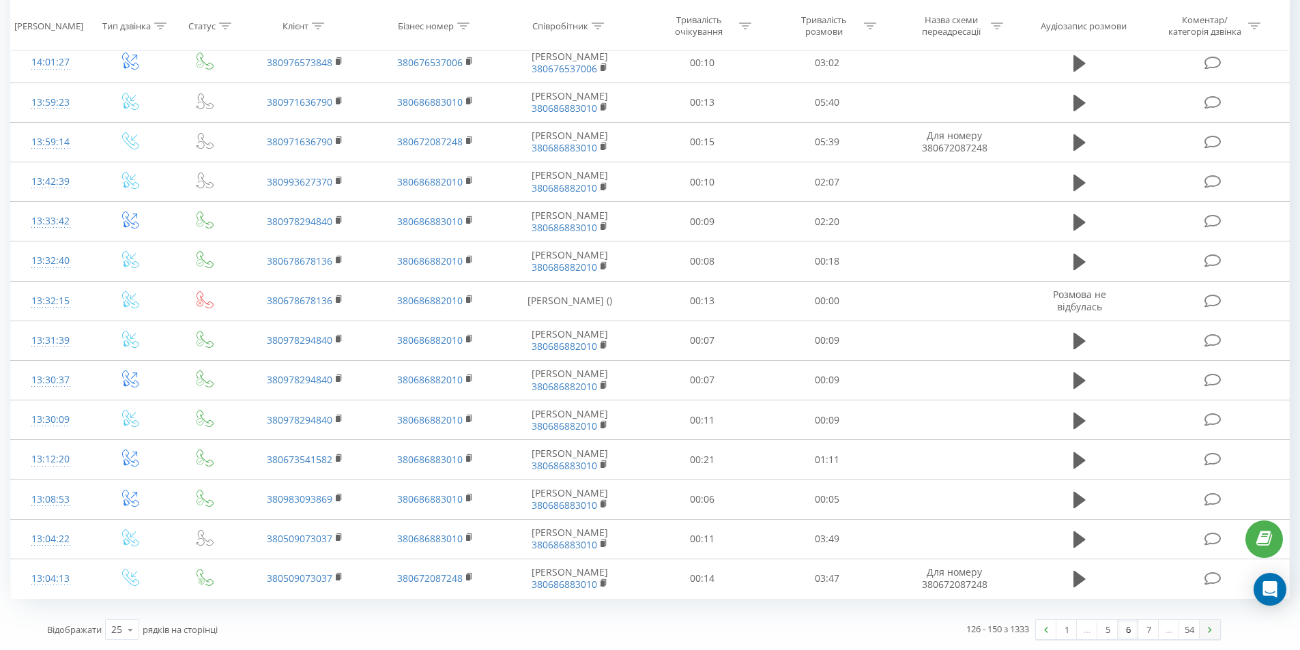
click at [1213, 633] on link at bounding box center [1210, 629] width 20 height 19
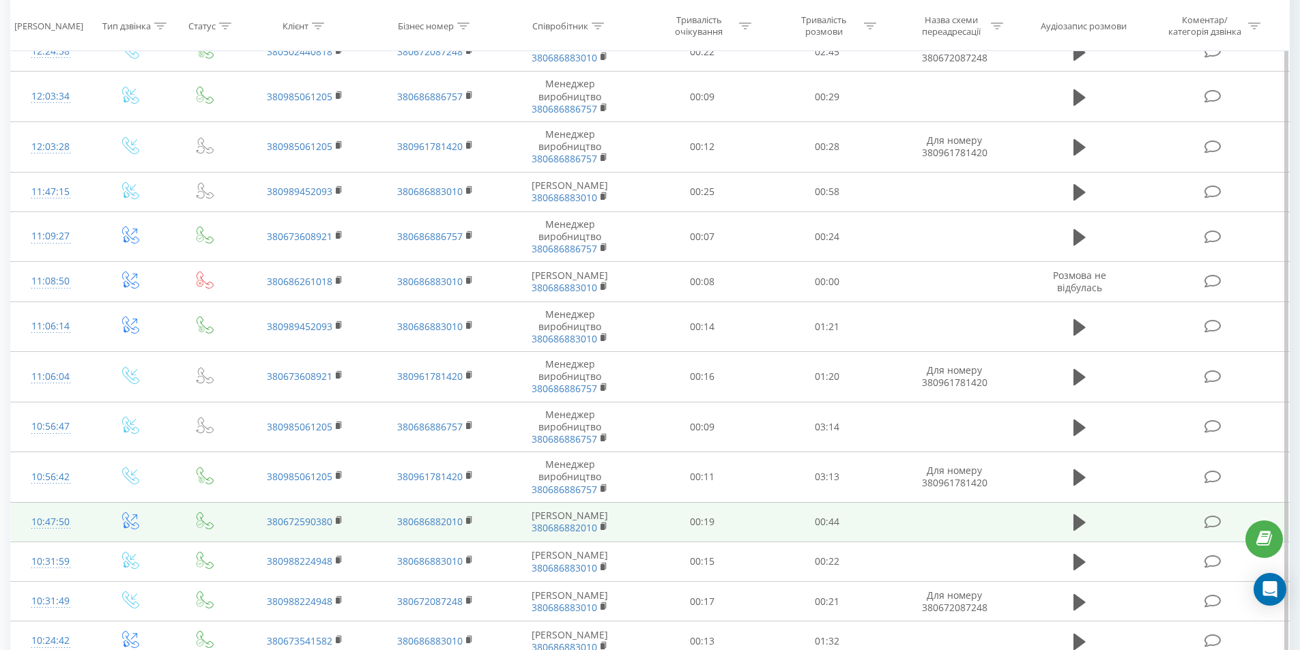
scroll to position [734, 0]
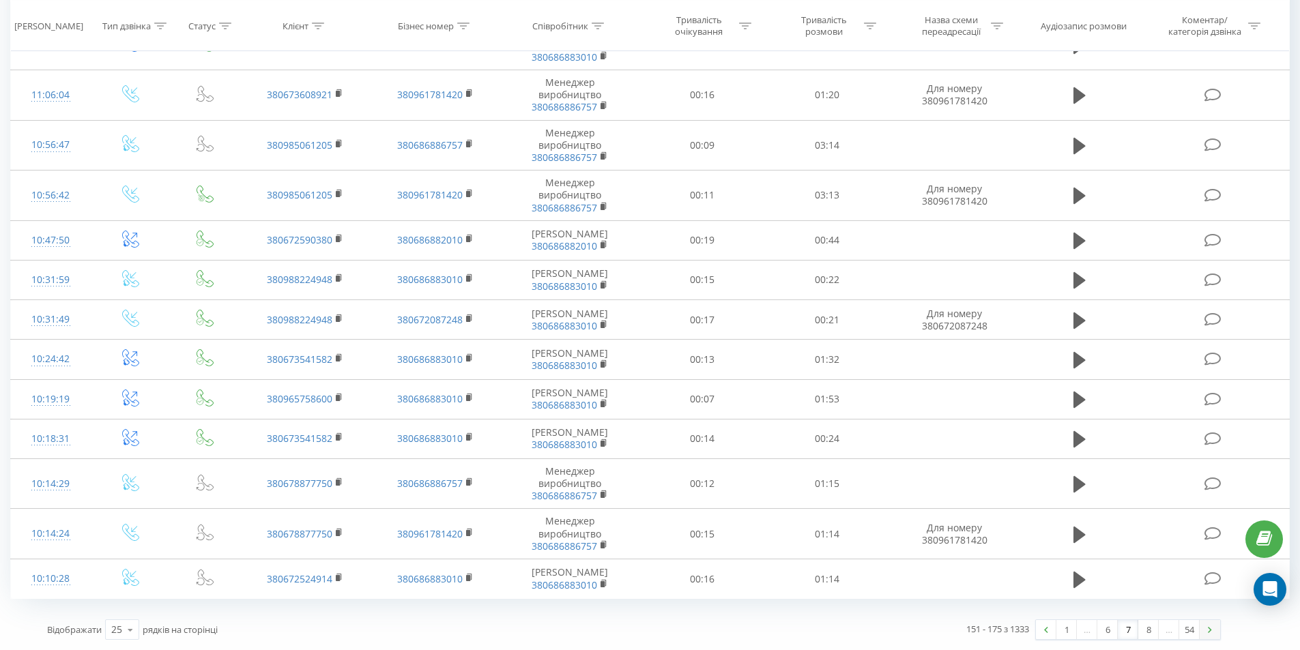
click at [1213, 631] on link at bounding box center [1210, 629] width 20 height 19
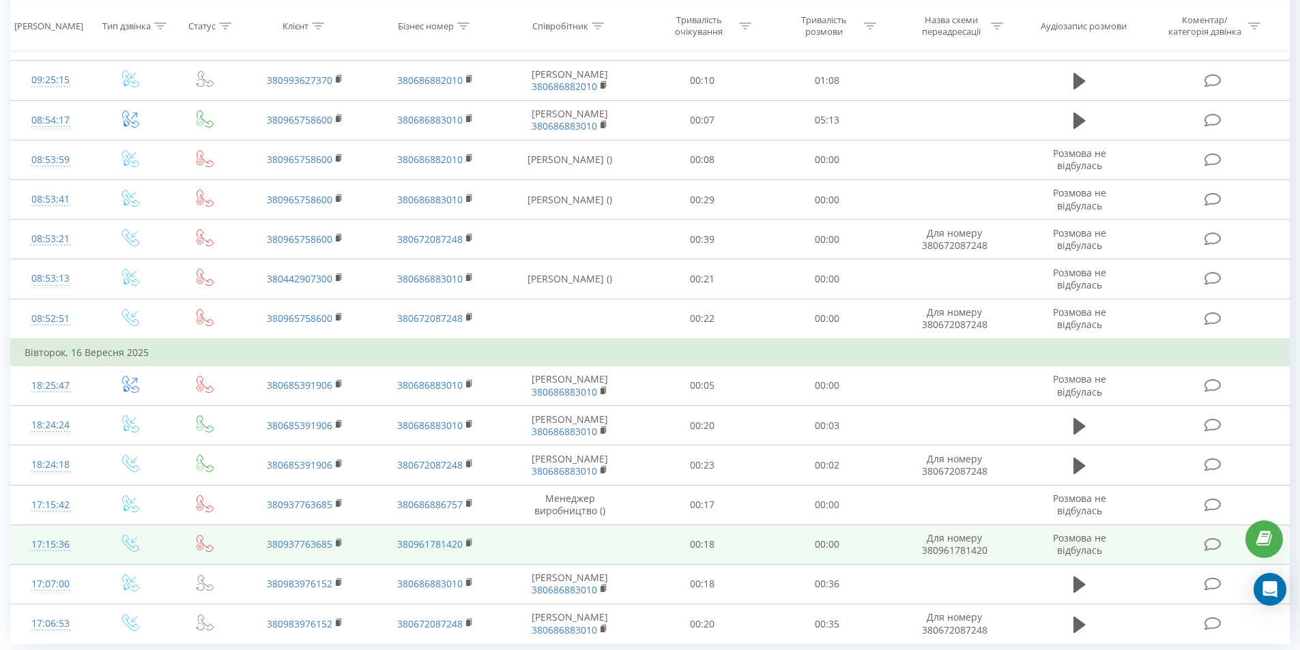
scroll to position [656, 0]
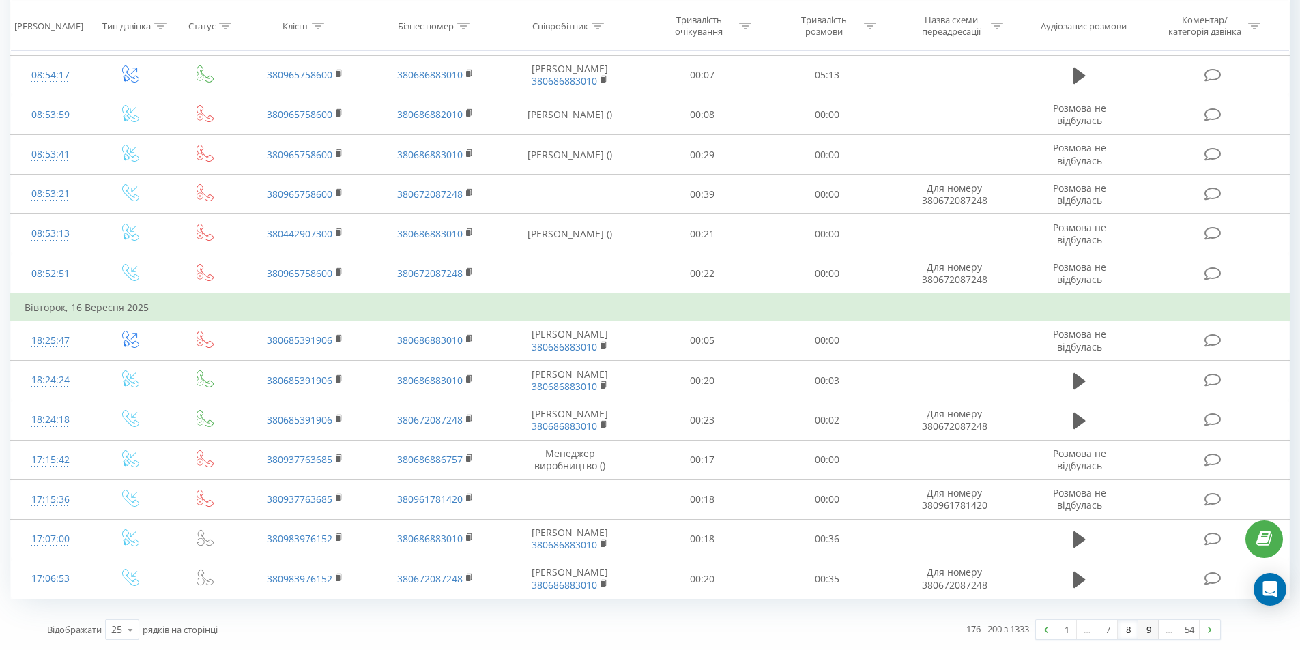
click at [1148, 629] on link "9" at bounding box center [1148, 629] width 20 height 19
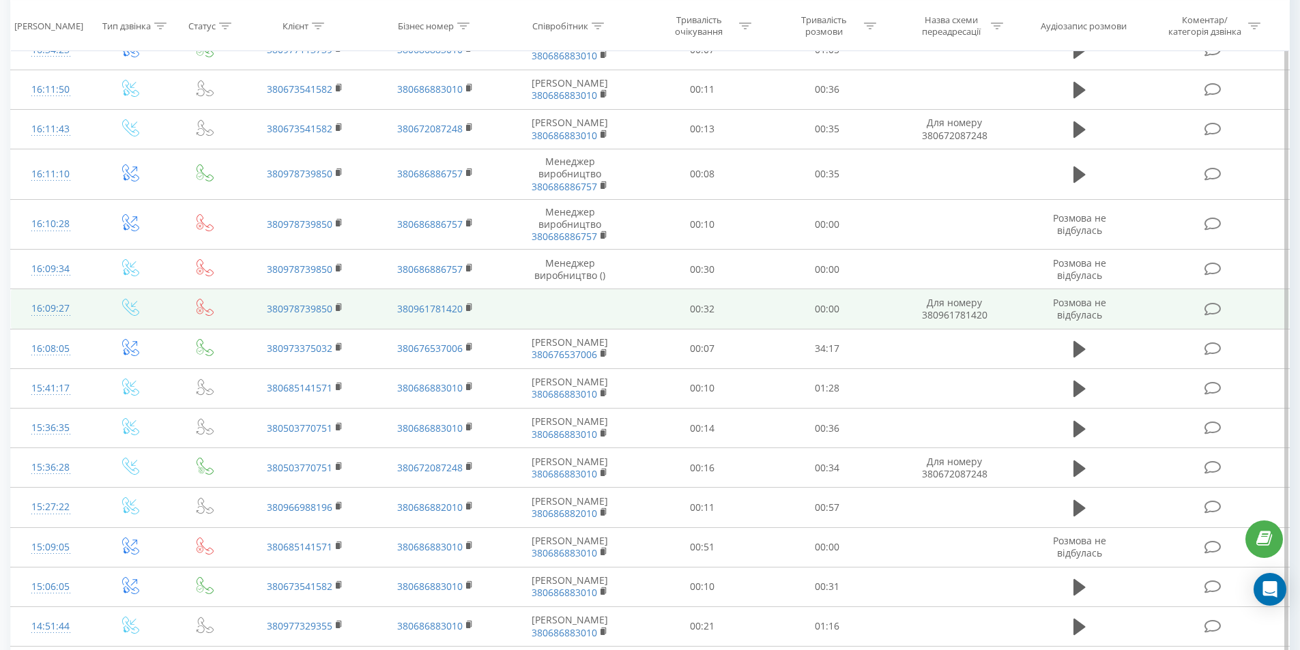
scroll to position [227, 0]
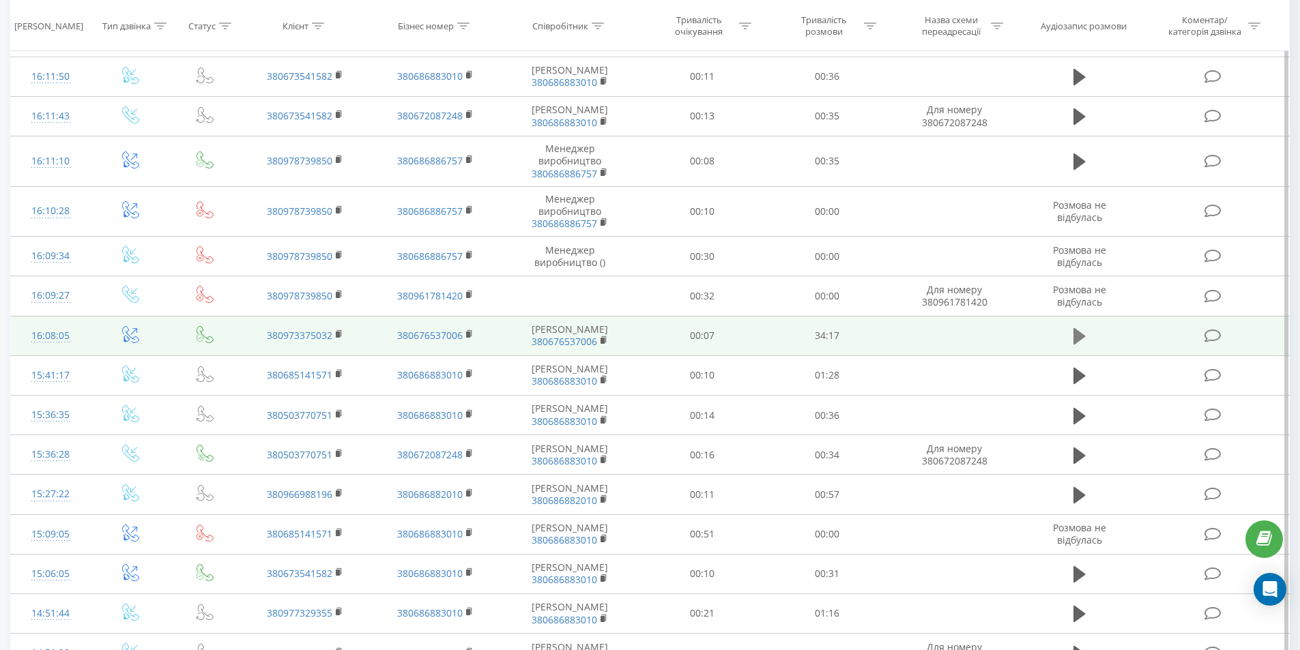
click at [1070, 347] on button at bounding box center [1079, 336] width 20 height 20
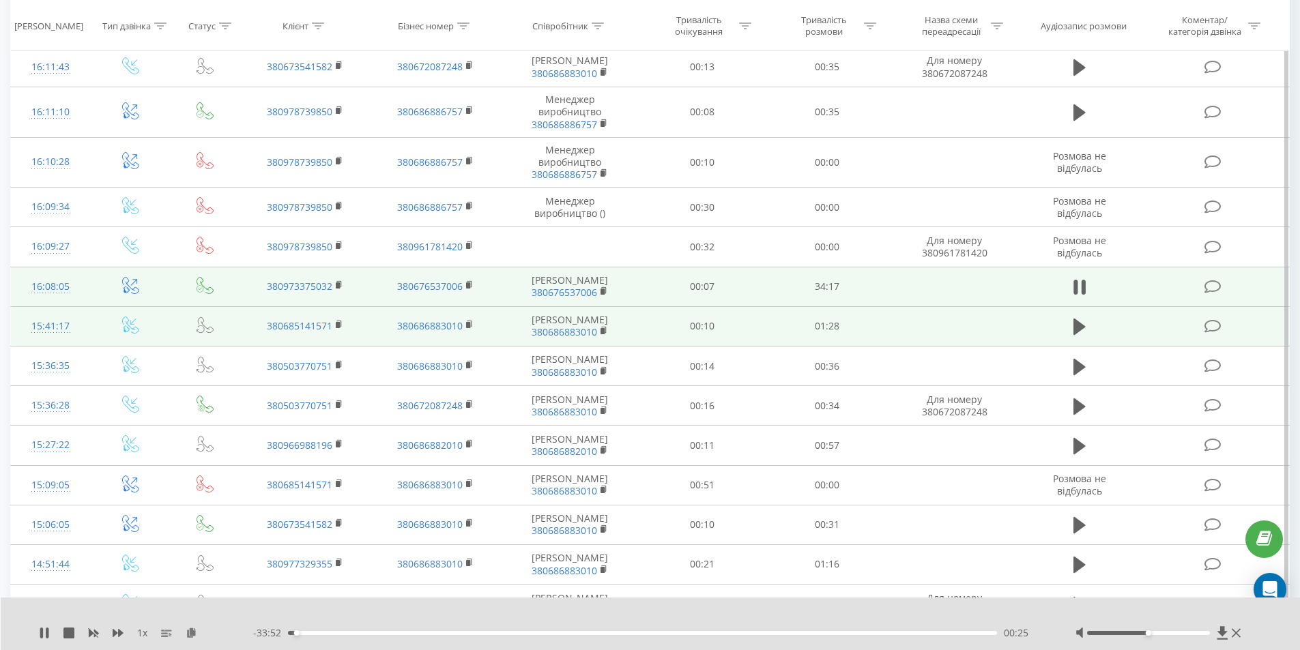
scroll to position [295, 0]
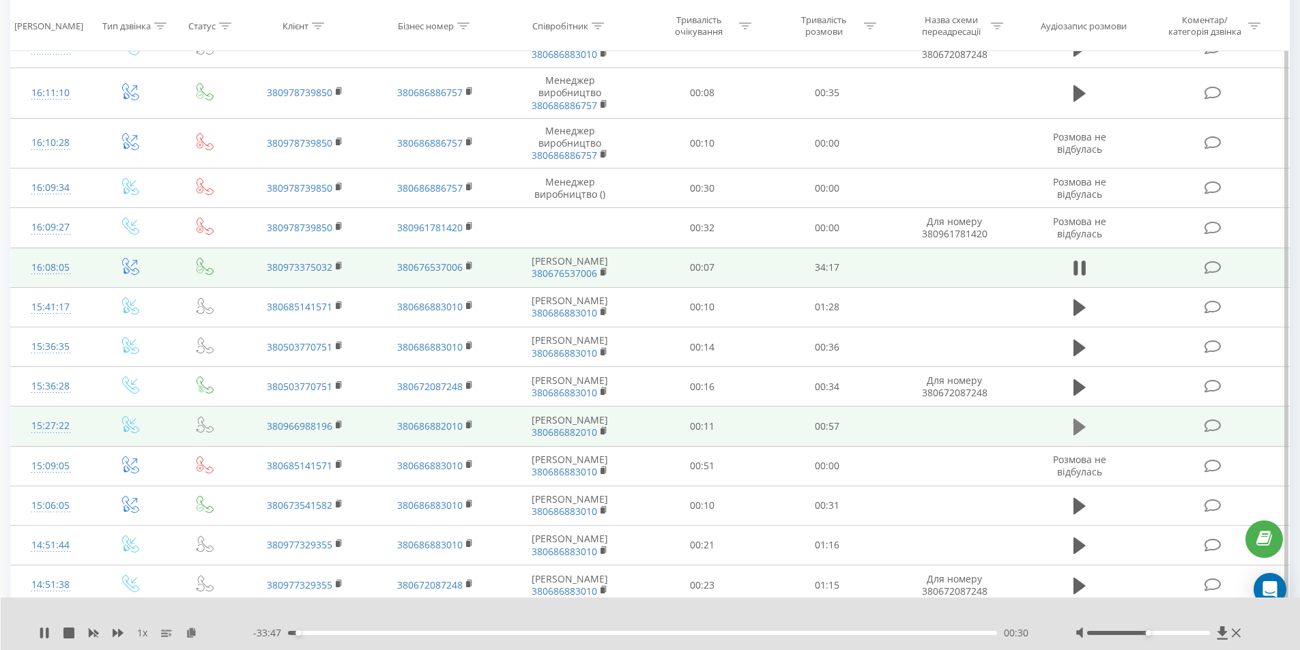
click at [1085, 435] on icon at bounding box center [1079, 427] width 12 height 16
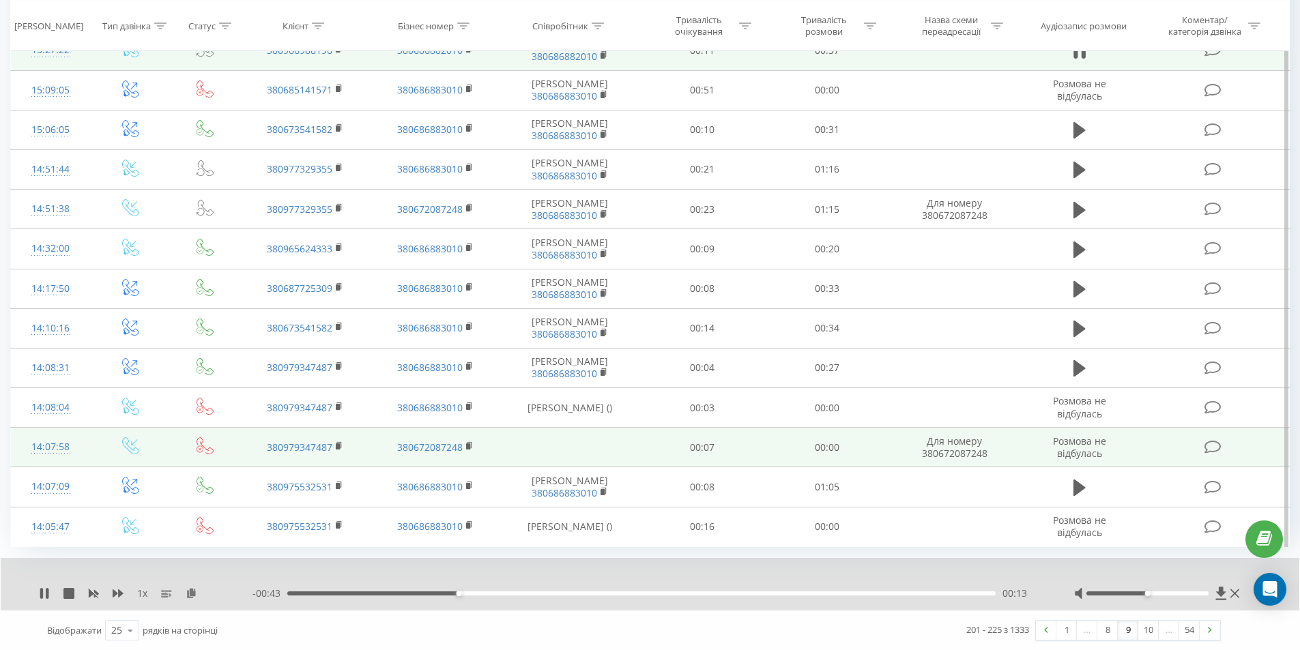
scroll to position [703, 0]
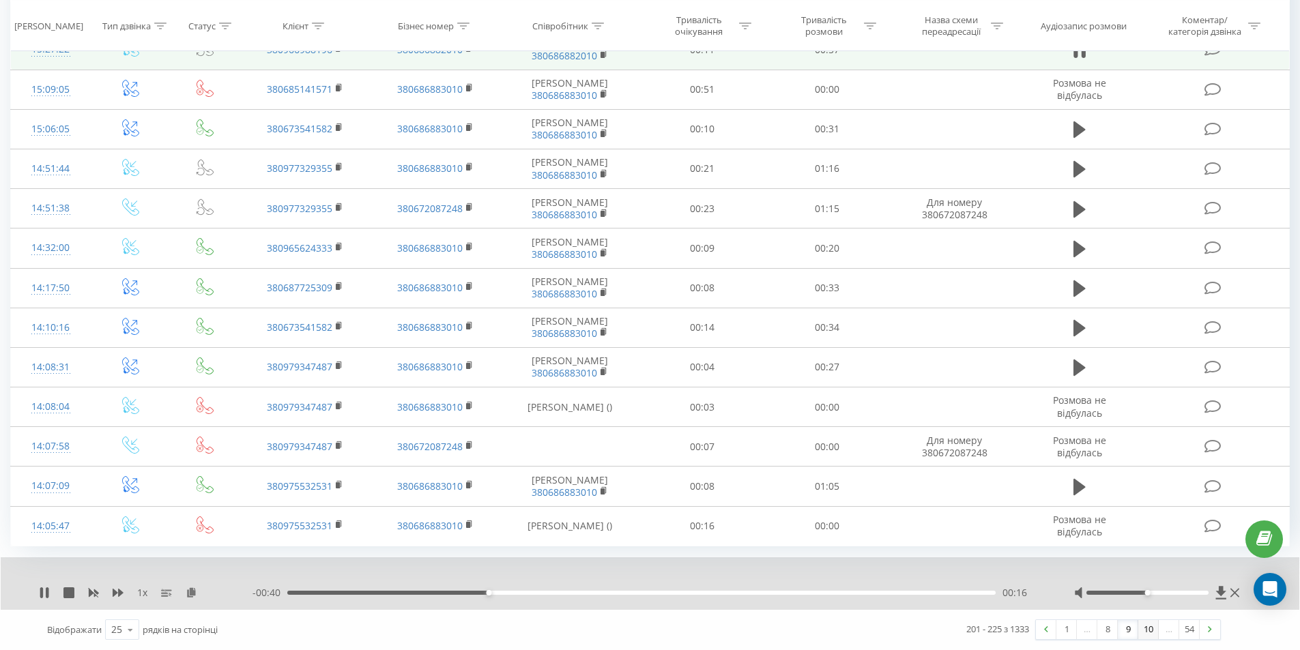
click at [1147, 631] on link "10" at bounding box center [1148, 629] width 20 height 19
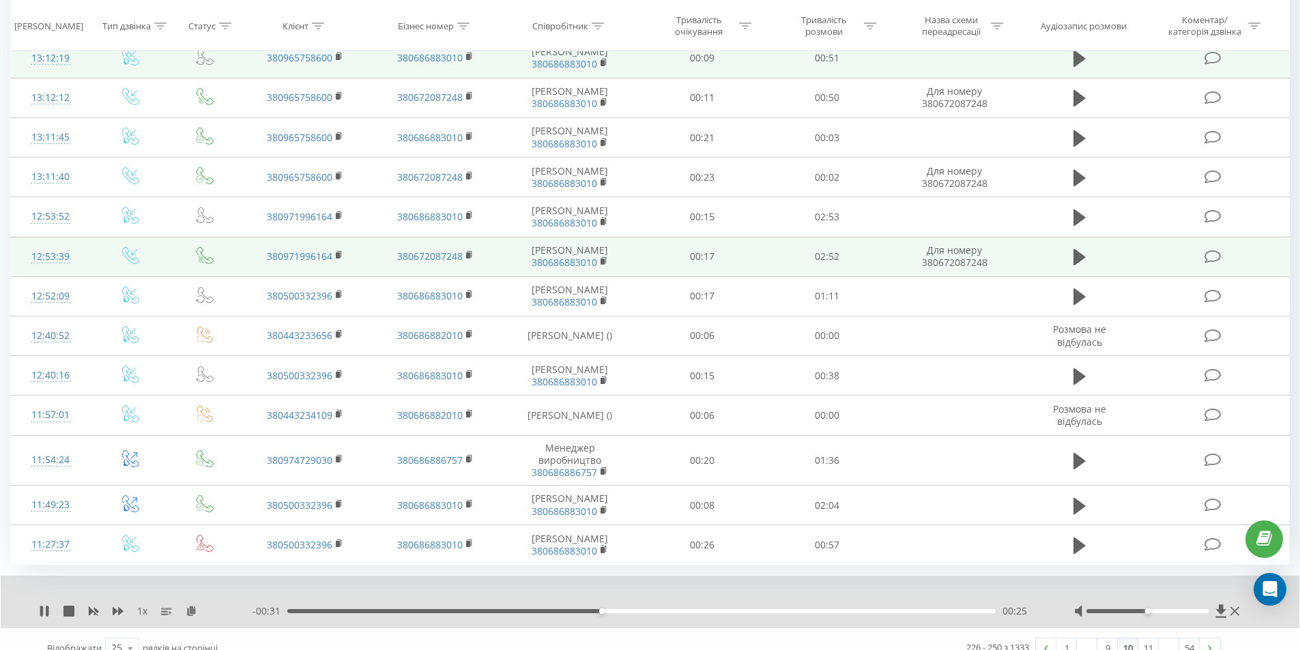
scroll to position [661, 0]
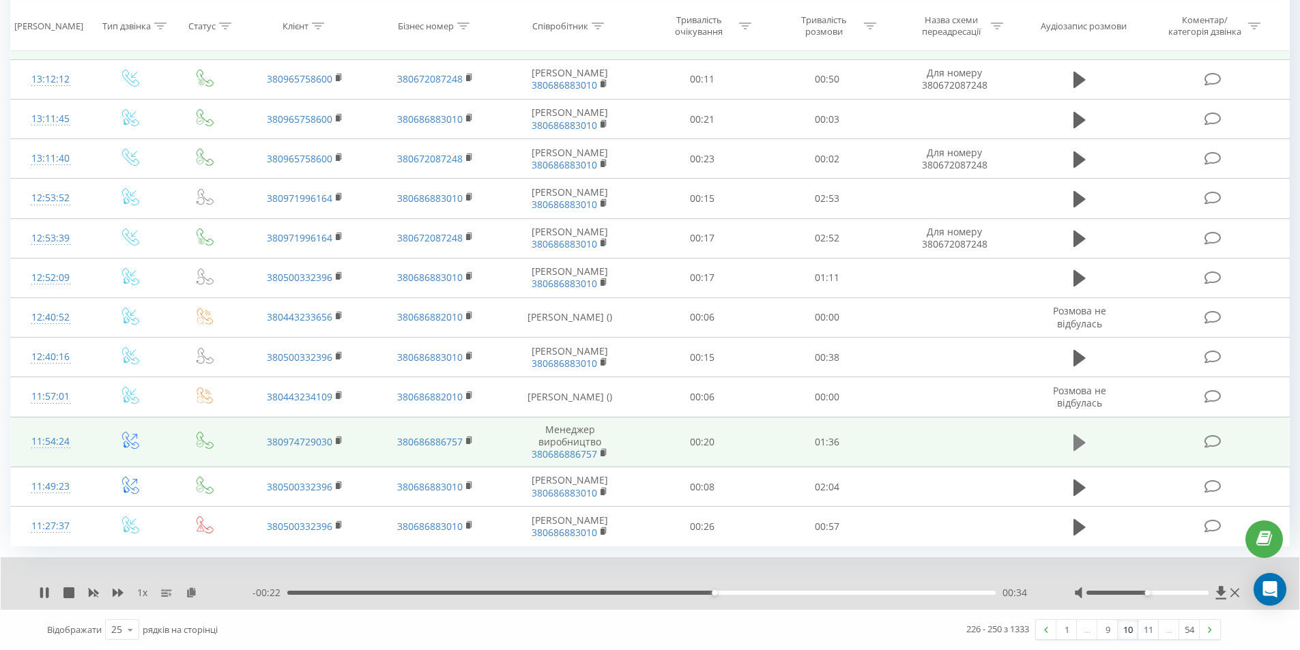
click at [1081, 439] on icon at bounding box center [1079, 442] width 12 height 19
click at [1147, 624] on link "11" at bounding box center [1148, 629] width 20 height 19
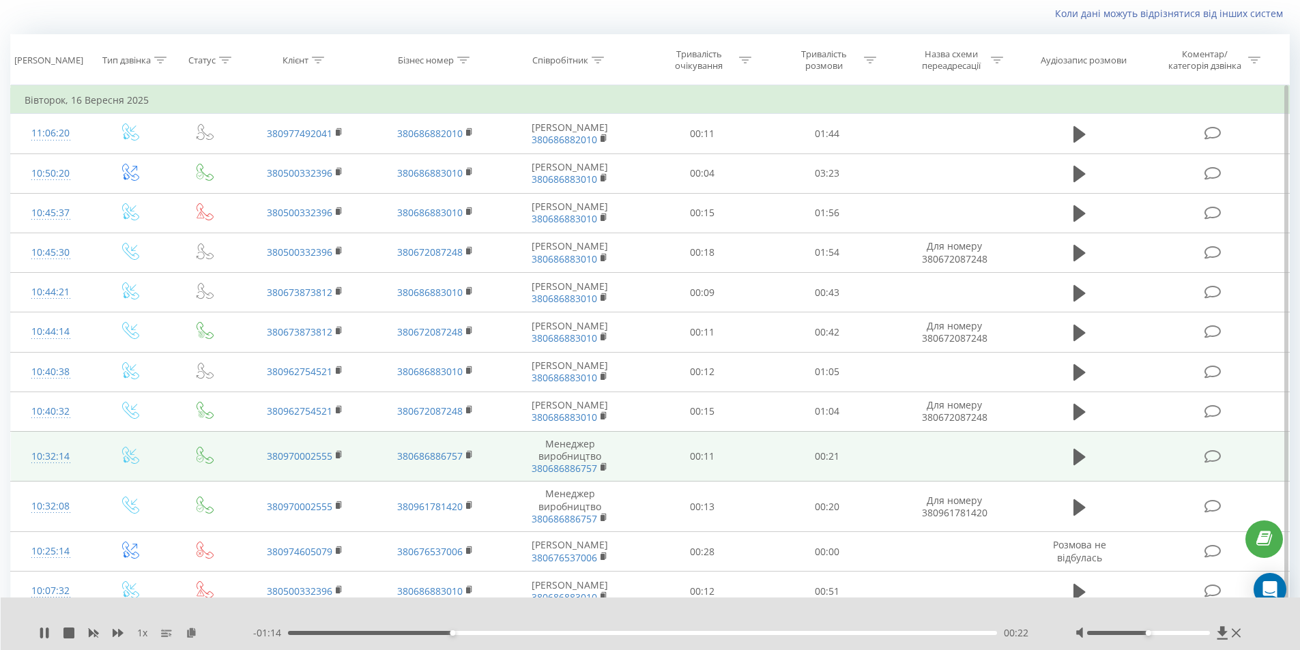
scroll to position [158, 0]
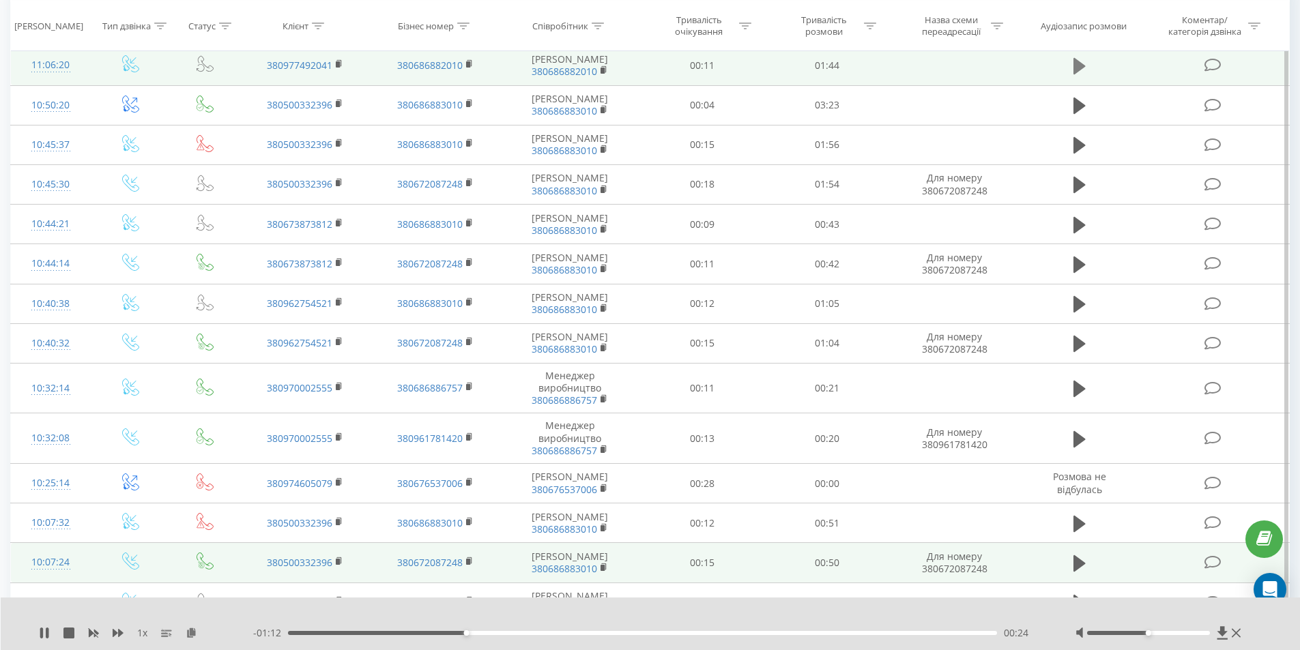
click at [1079, 74] on icon at bounding box center [1079, 66] width 12 height 16
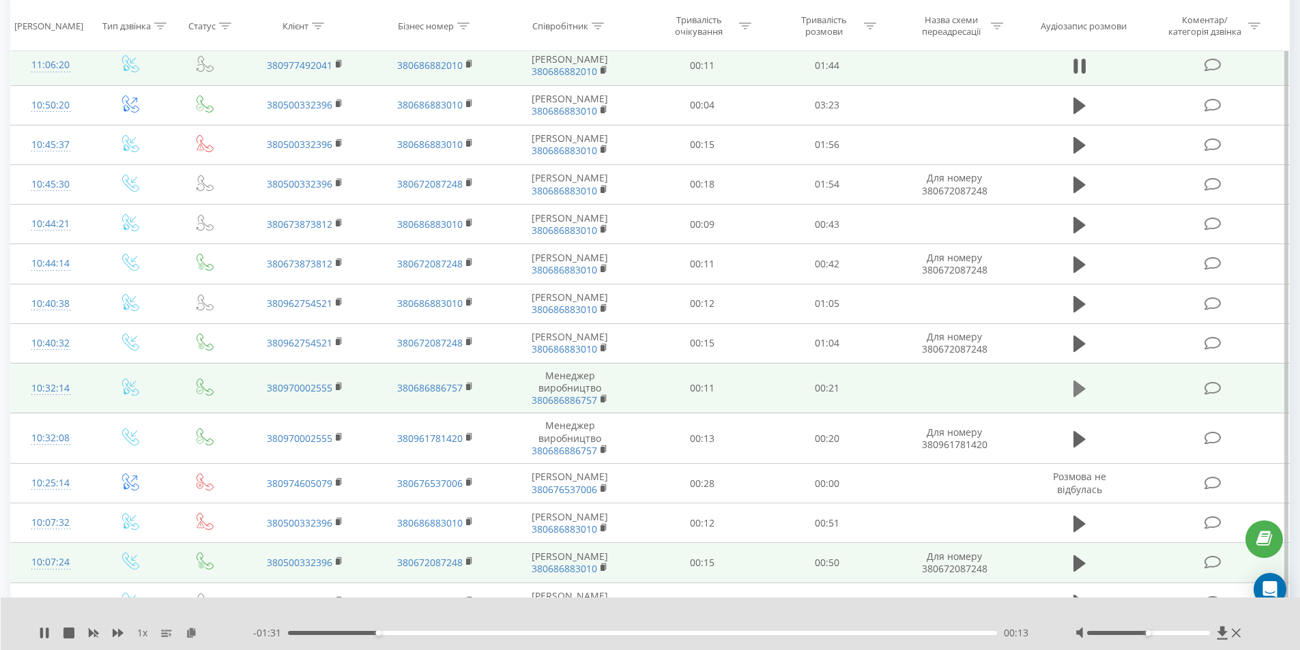
click at [1074, 397] on icon at bounding box center [1079, 389] width 12 height 16
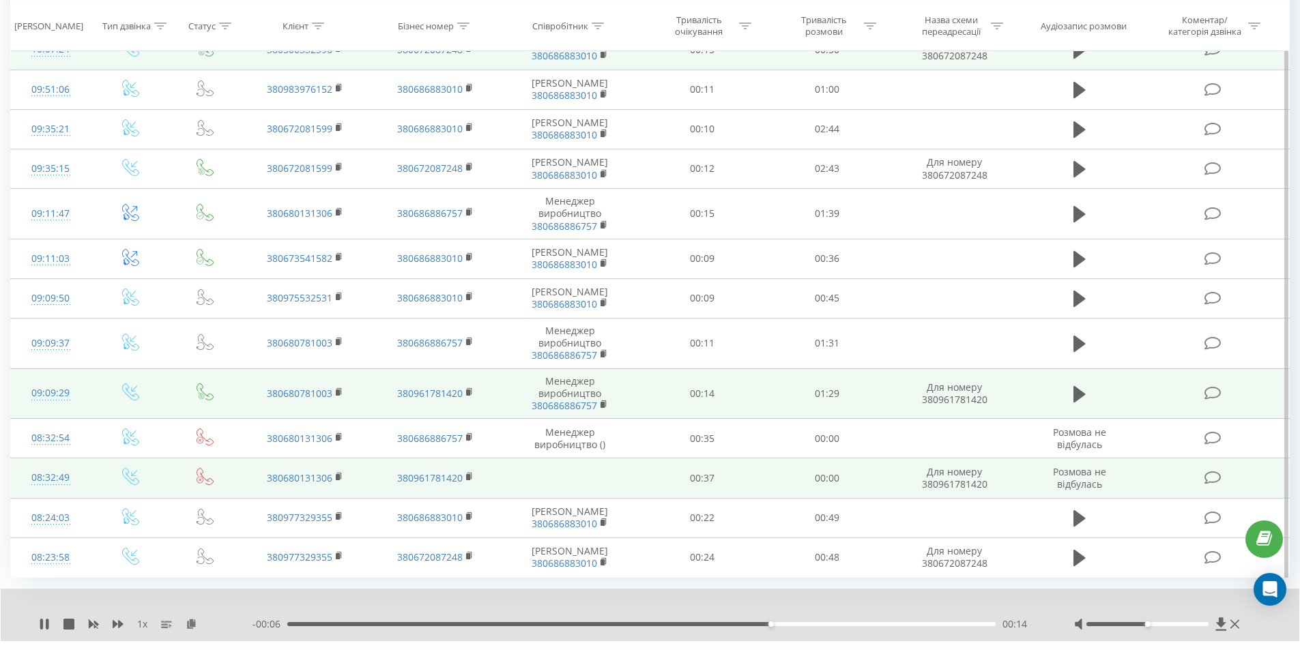
scroll to position [724, 0]
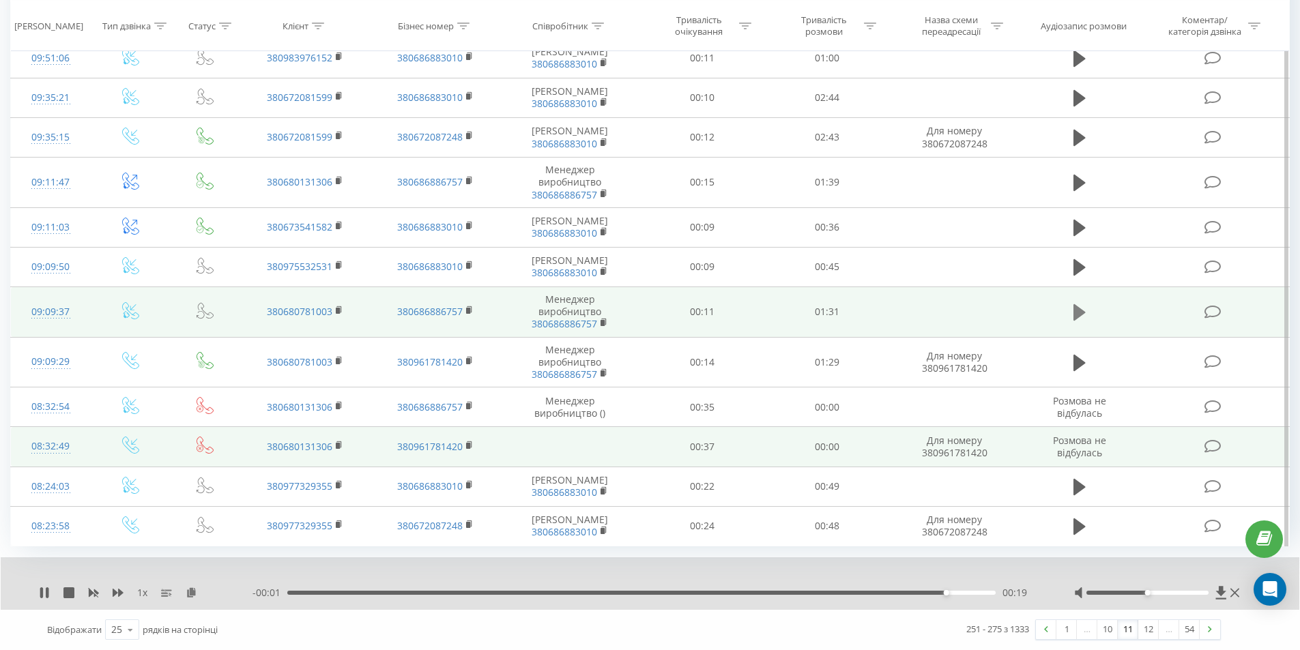
click at [1075, 315] on icon at bounding box center [1079, 312] width 12 height 16
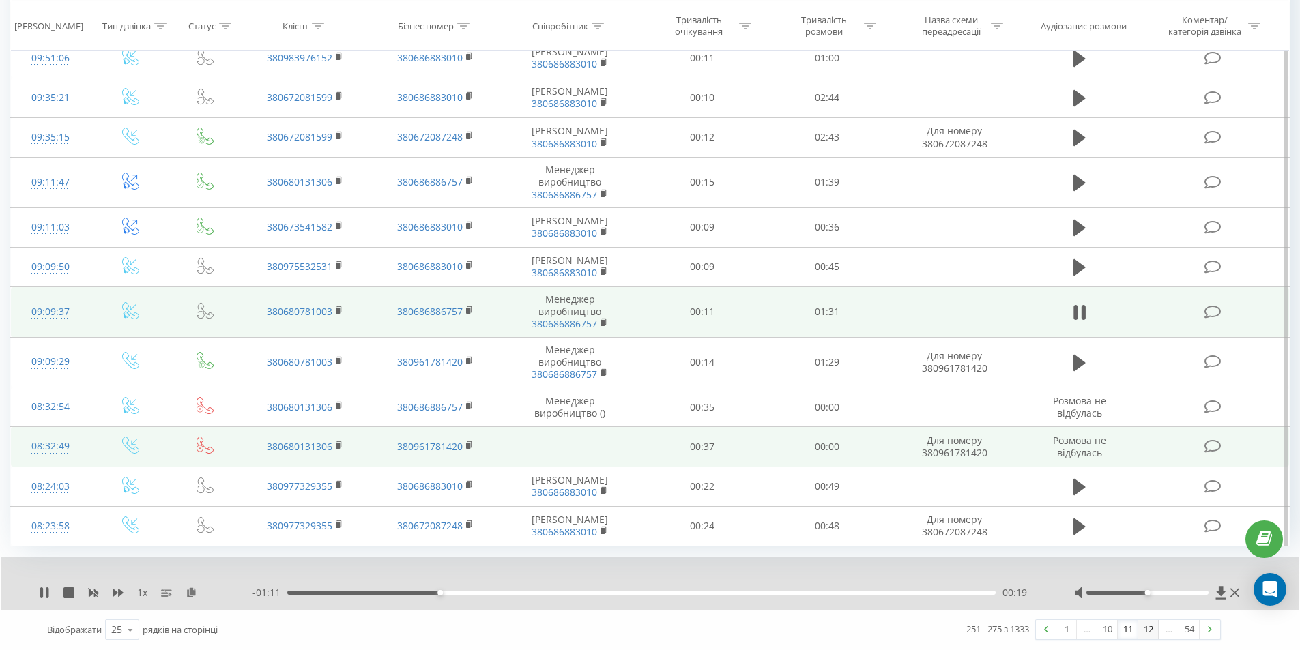
click at [1144, 631] on link "12" at bounding box center [1148, 629] width 20 height 19
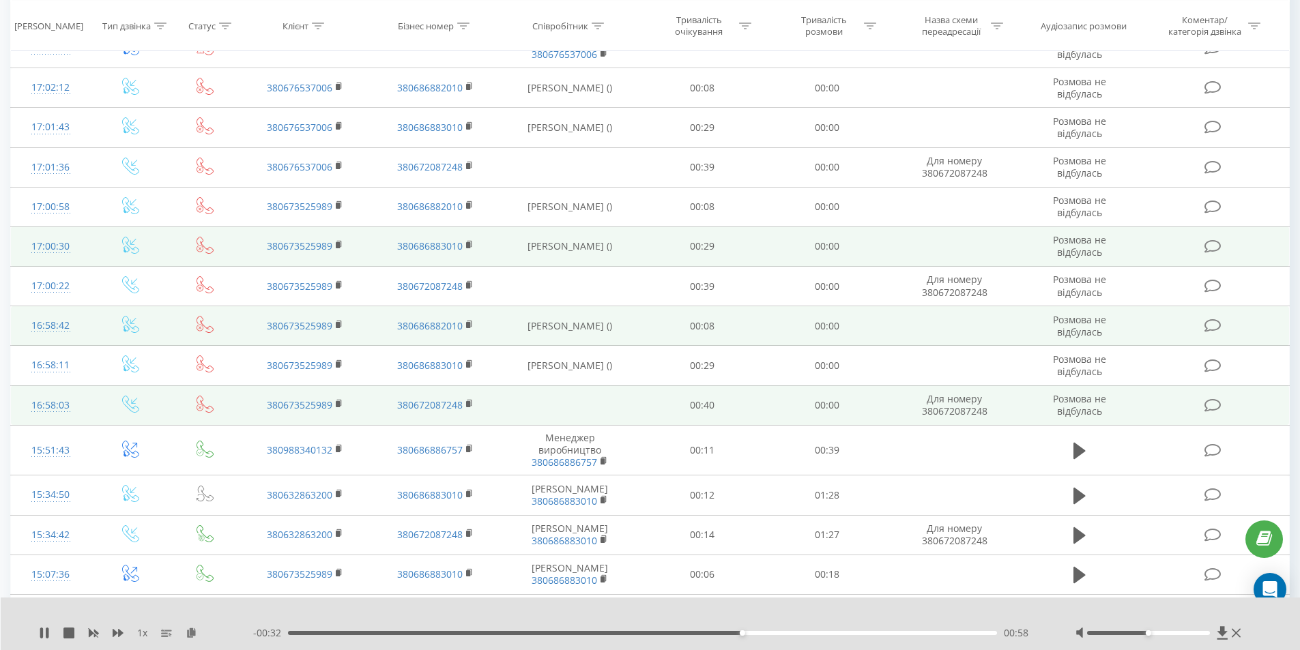
scroll to position [363, 0]
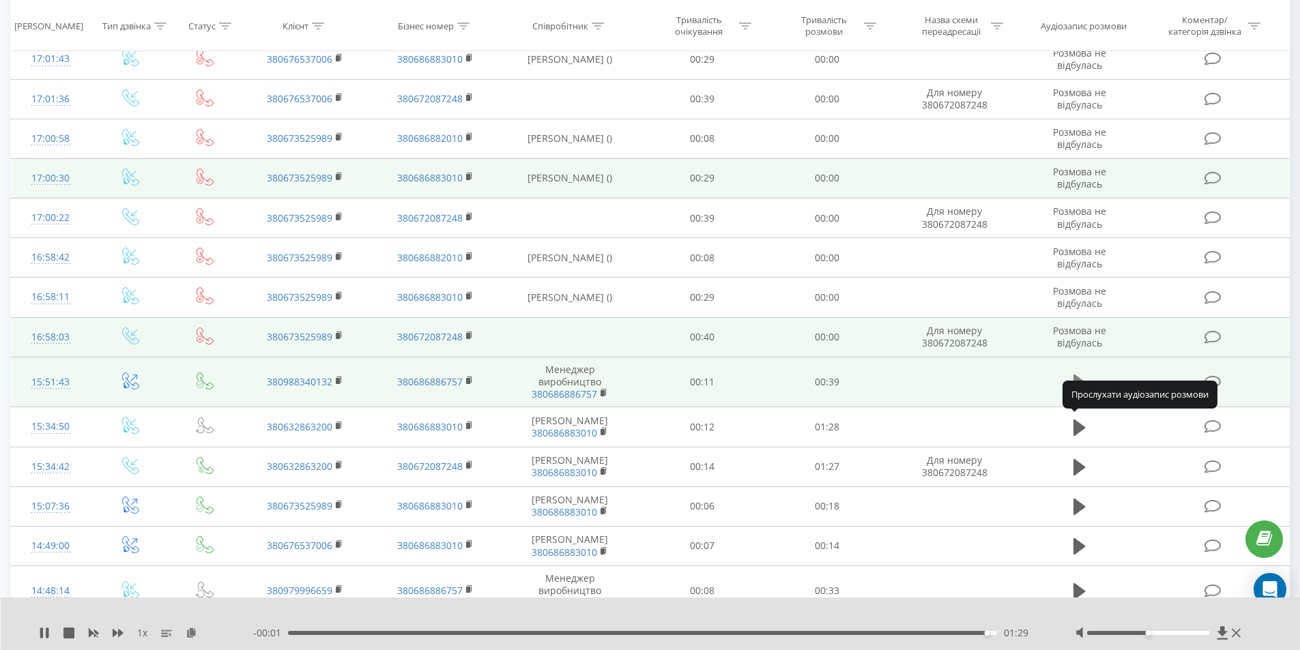
click at [1076, 391] on icon at bounding box center [1079, 383] width 12 height 16
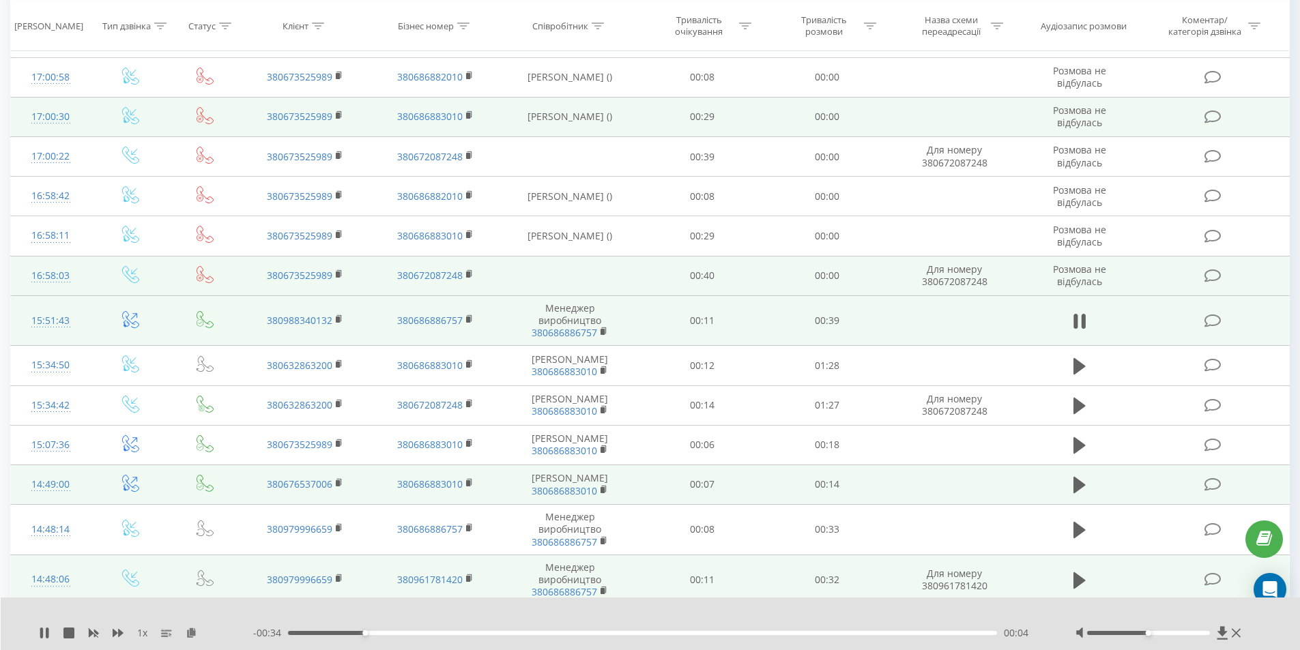
scroll to position [500, 0]
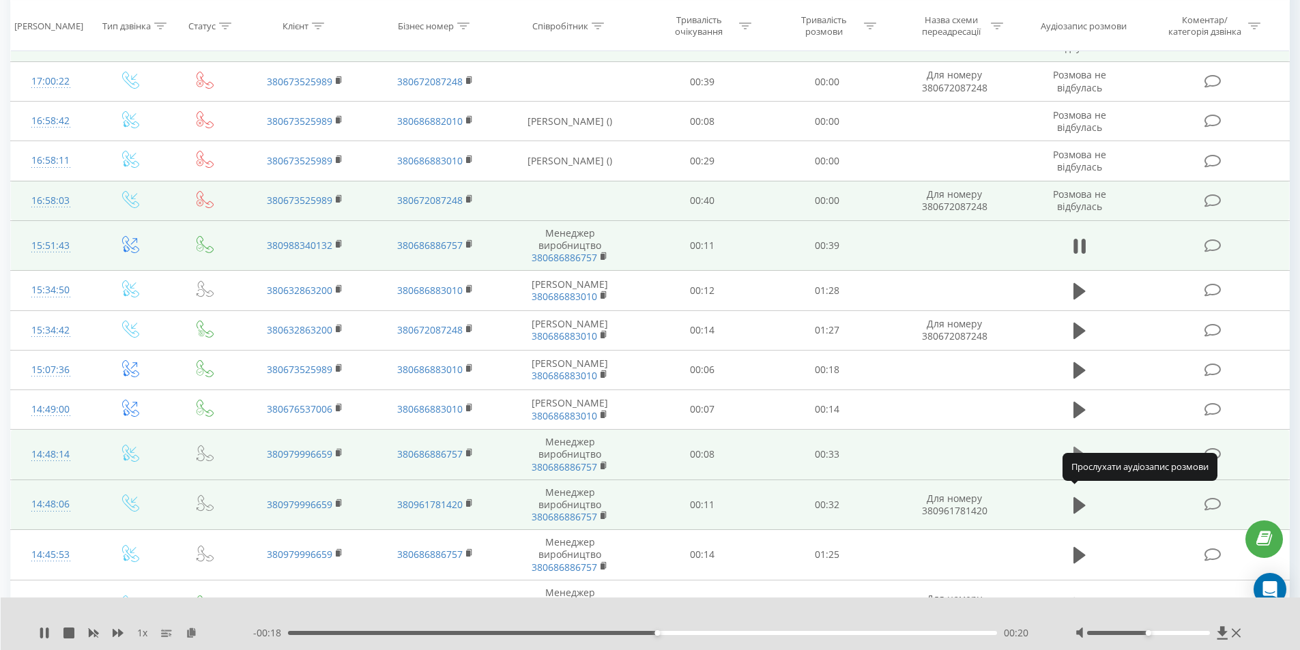
click at [1078, 463] on icon at bounding box center [1079, 455] width 12 height 16
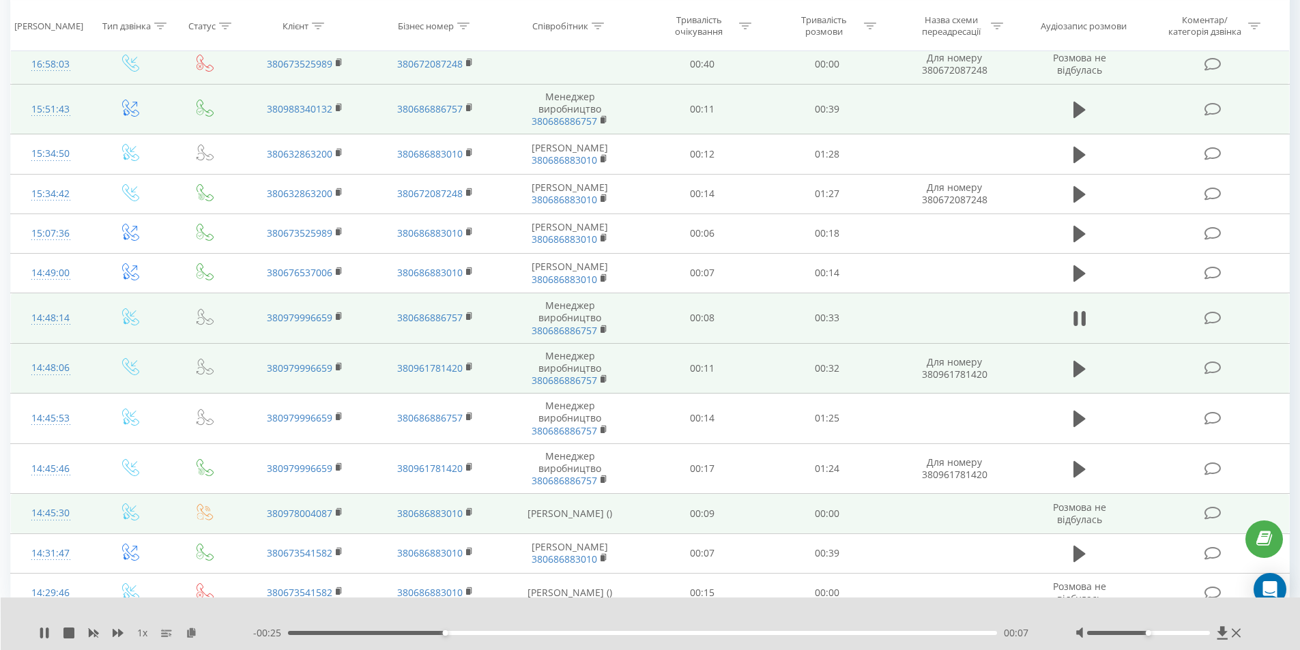
scroll to position [692, 0]
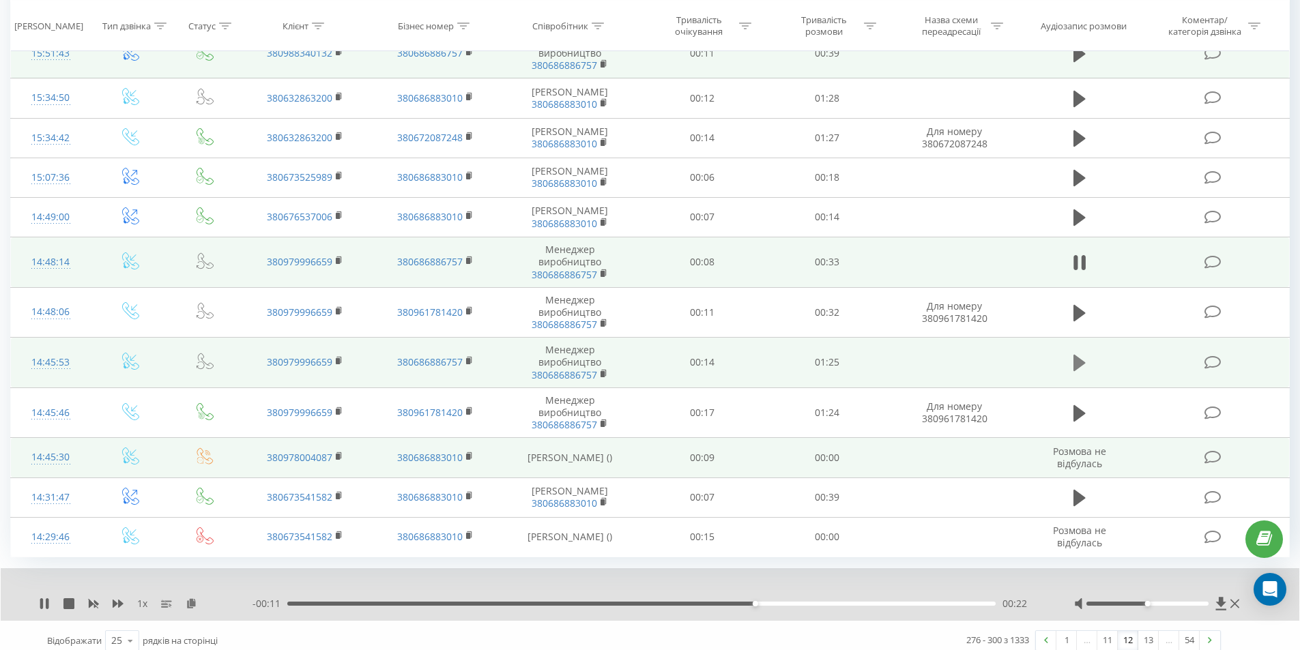
click at [1076, 371] on icon at bounding box center [1079, 363] width 12 height 16
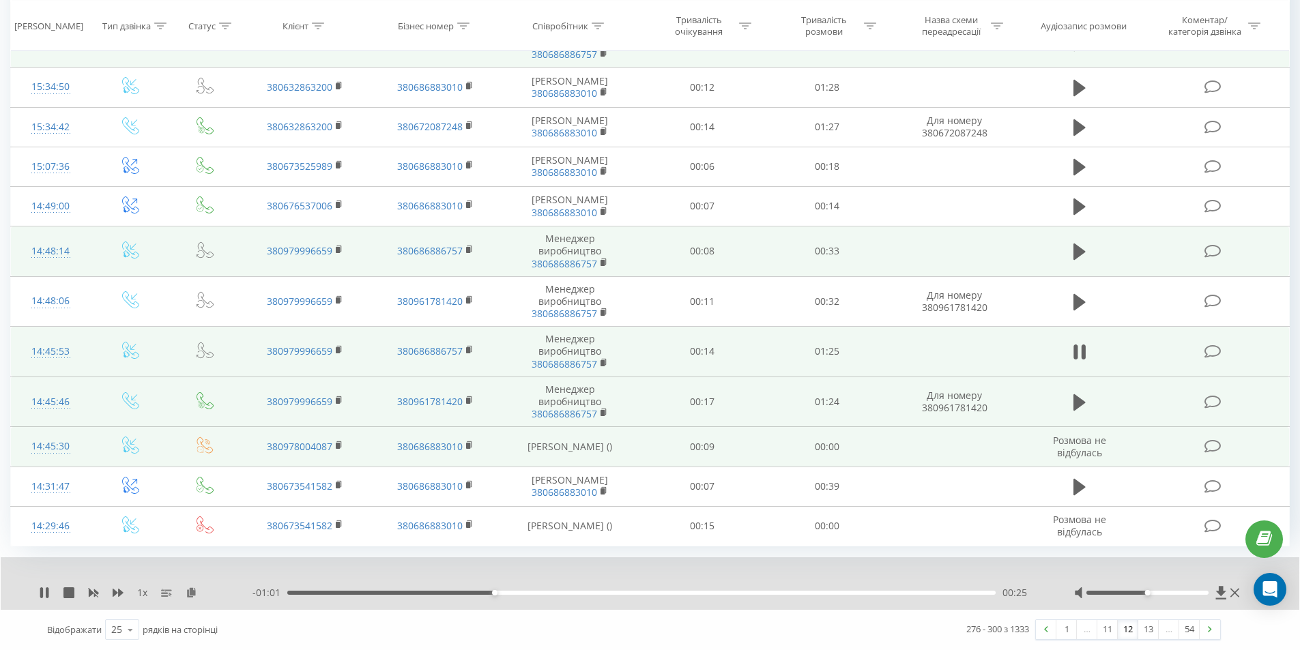
scroll to position [744, 0]
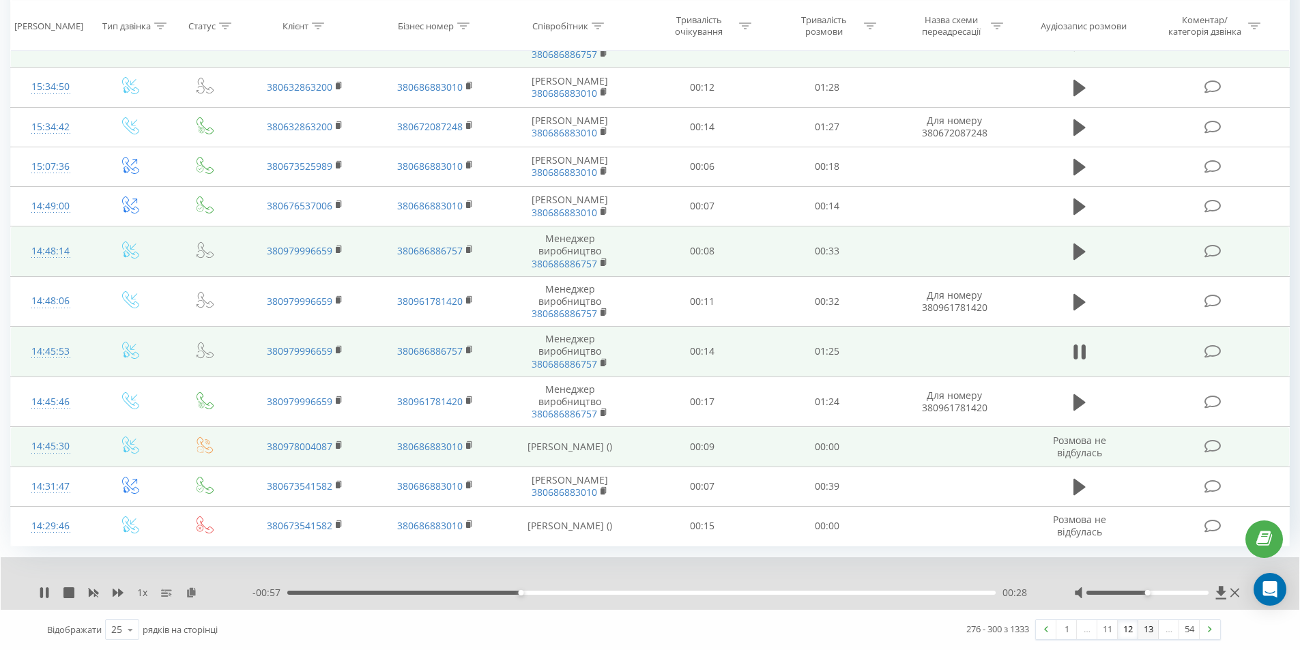
click at [1147, 631] on link "13" at bounding box center [1148, 629] width 20 height 19
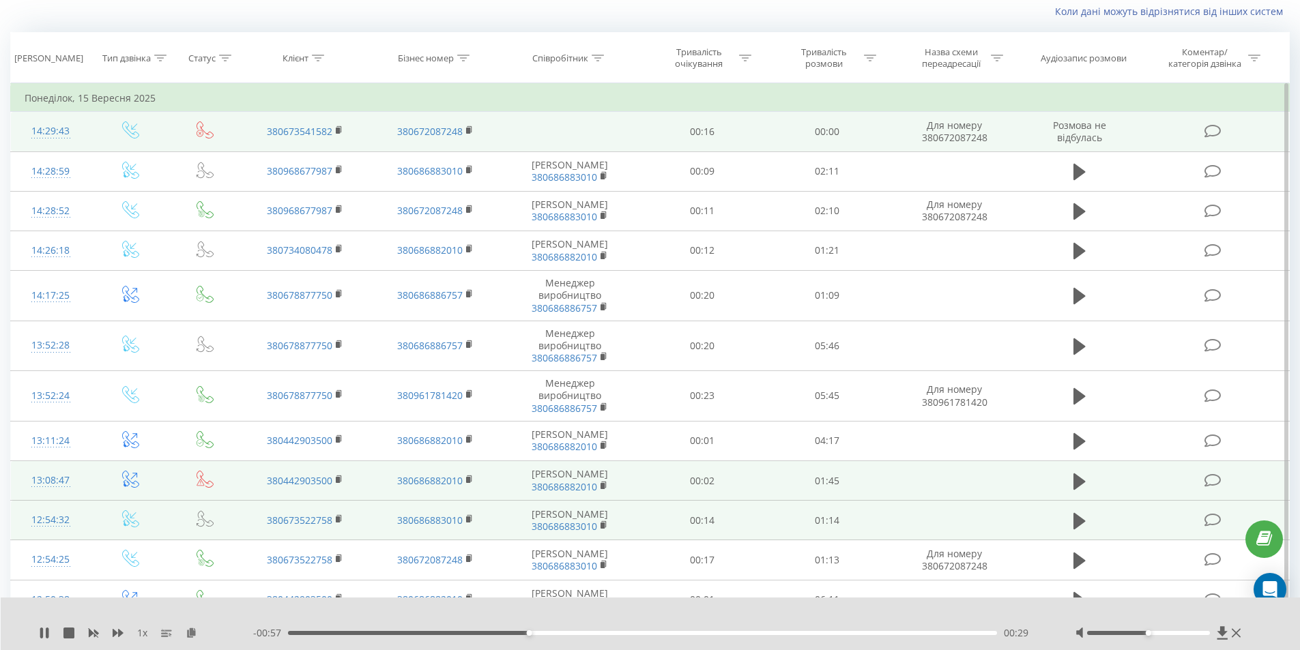
scroll to position [90, 0]
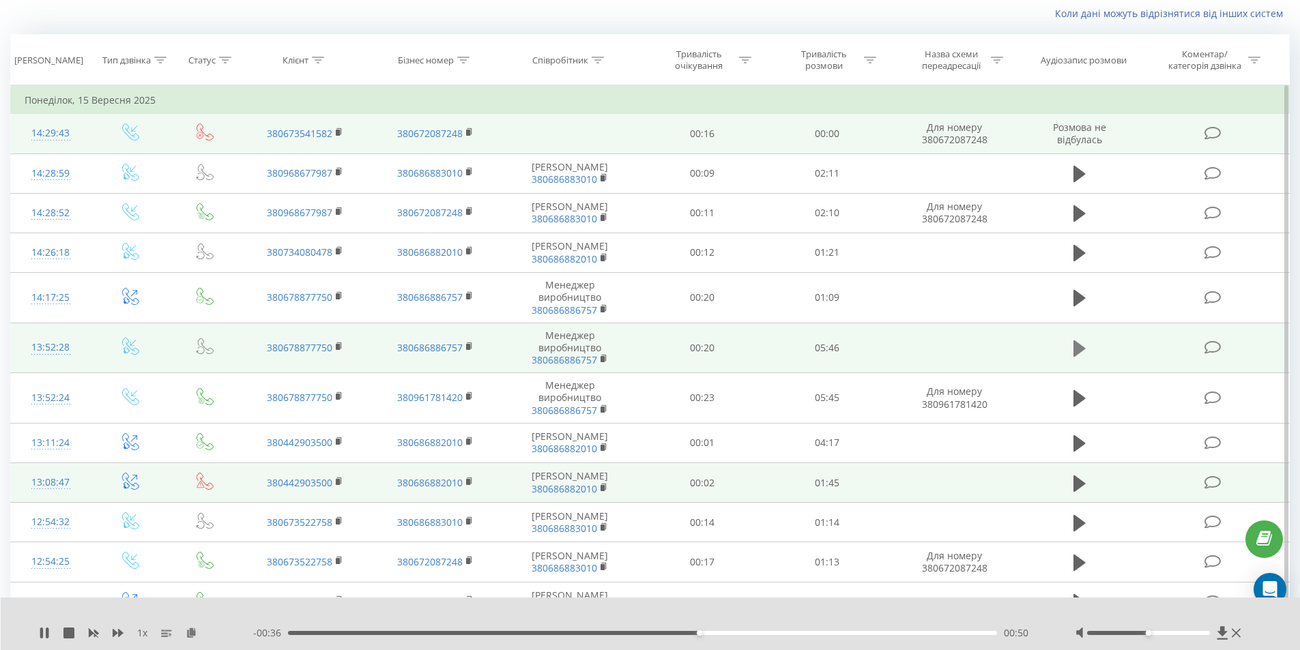
click at [1078, 357] on icon at bounding box center [1079, 349] width 12 height 16
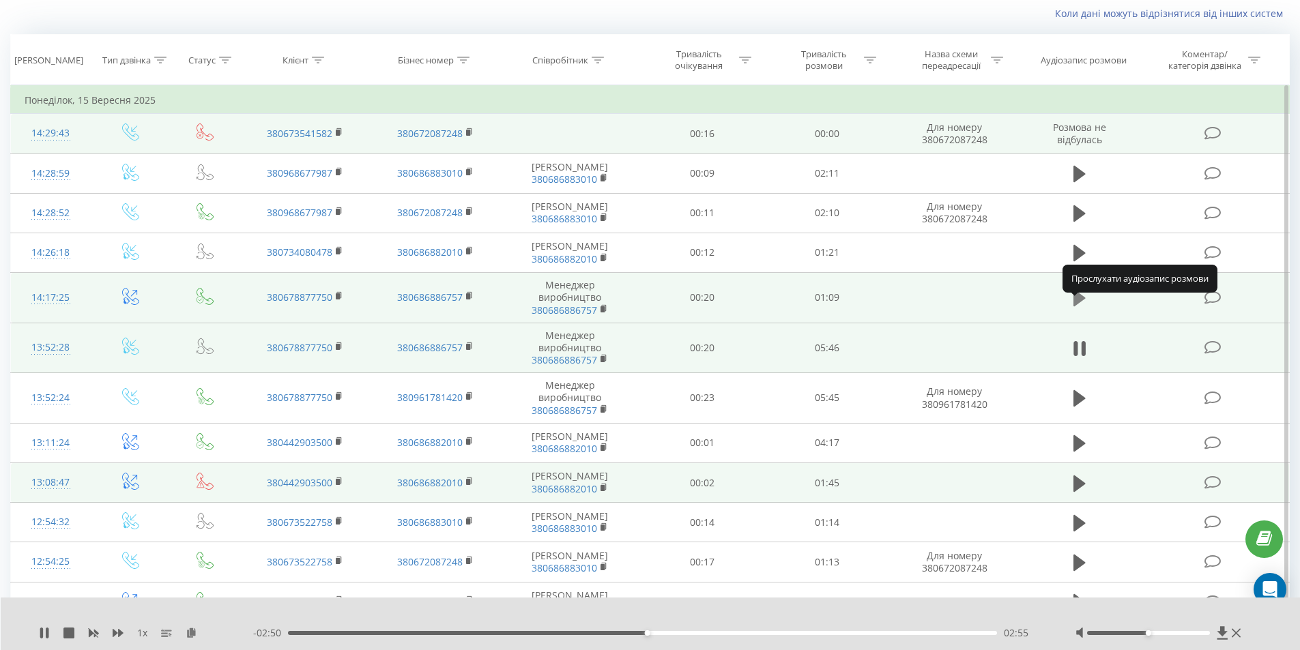
click at [1074, 306] on icon at bounding box center [1079, 298] width 12 height 16
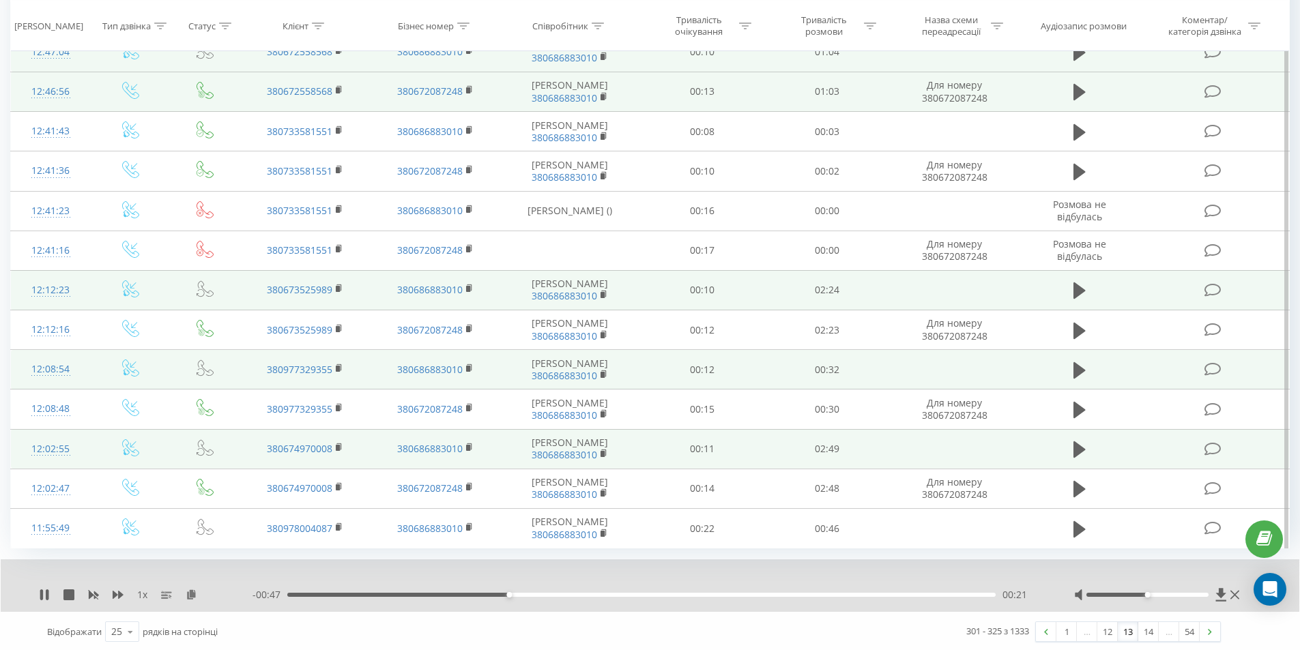
scroll to position [724, 0]
click at [1148, 631] on link "14" at bounding box center [1148, 629] width 20 height 19
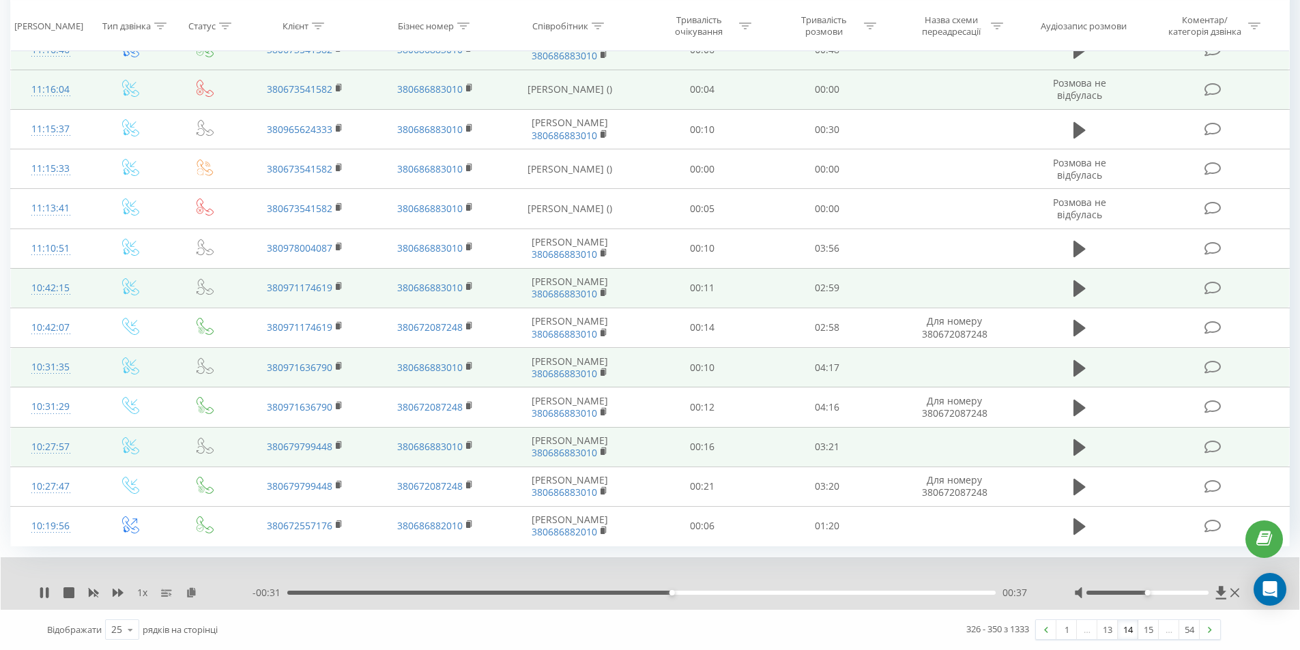
scroll to position [682, 0]
click at [1150, 629] on link "15" at bounding box center [1148, 629] width 20 height 19
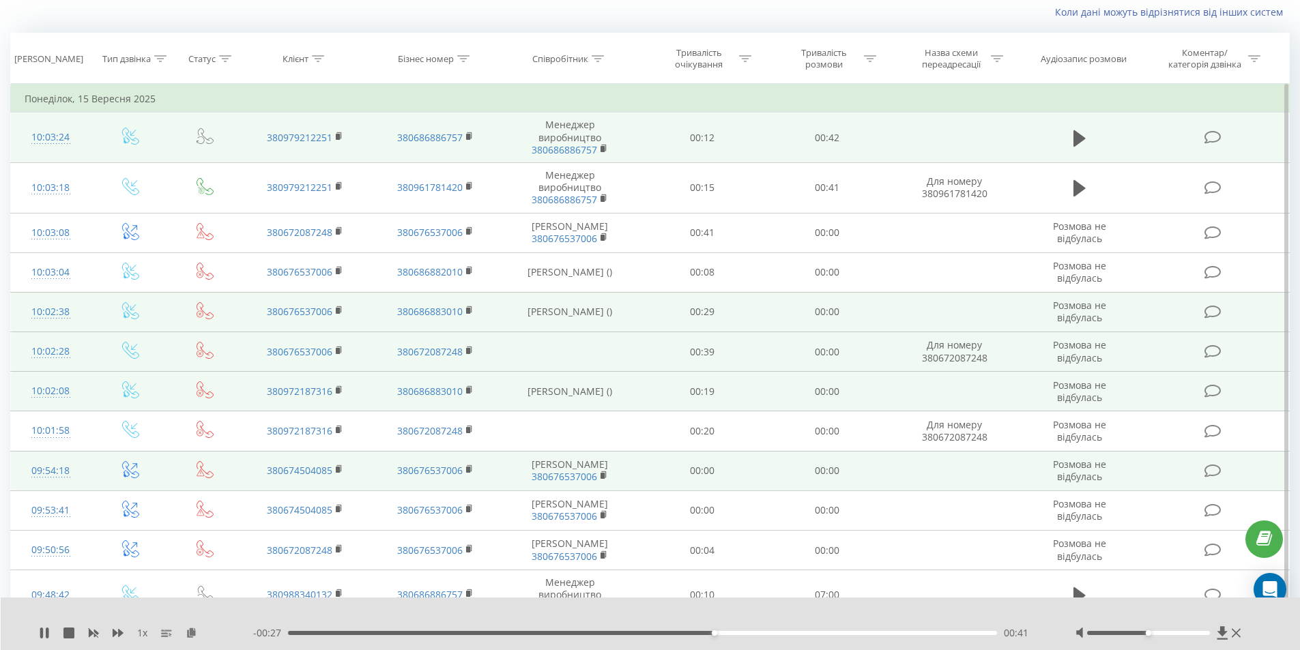
scroll to position [90, 0]
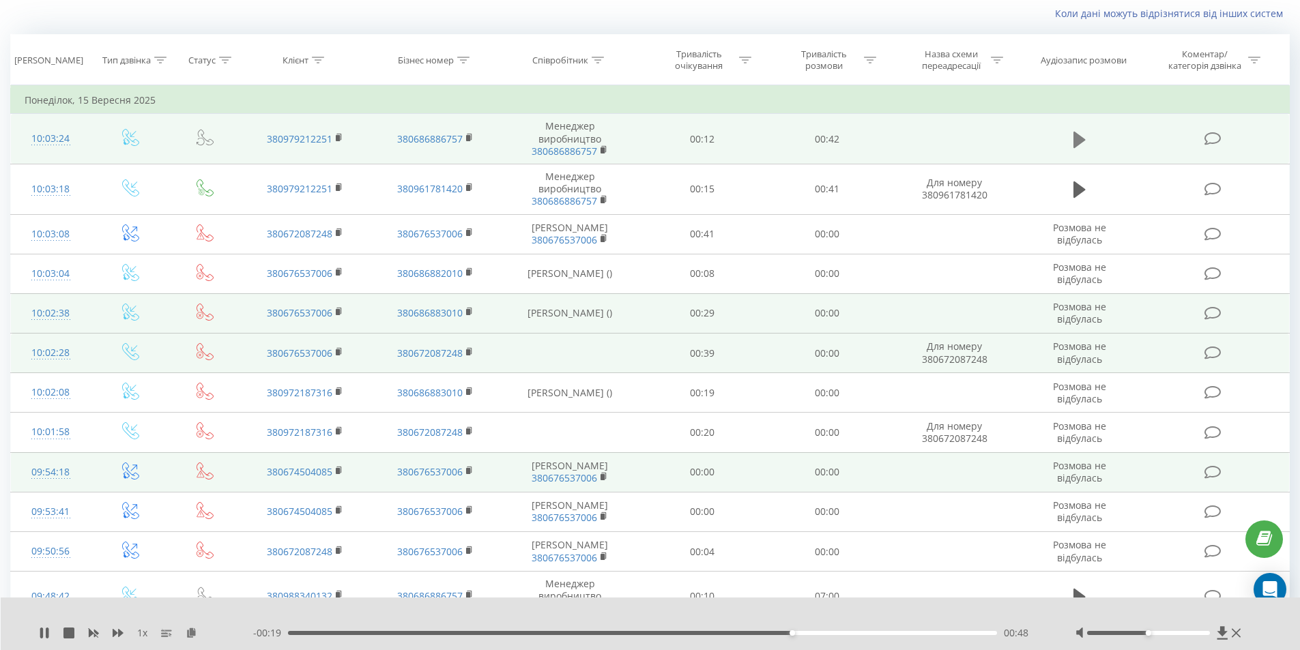
click at [1073, 141] on icon at bounding box center [1079, 139] width 12 height 16
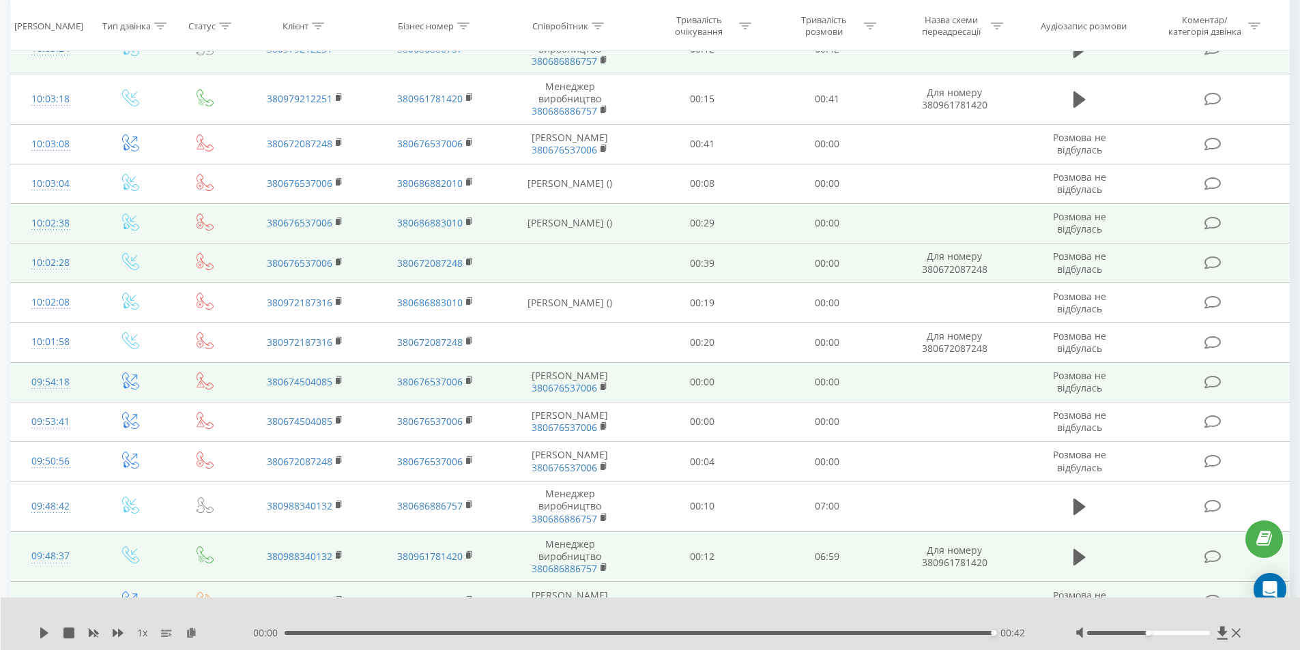
scroll to position [227, 0]
